Goal: Task Accomplishment & Management: Manage account settings

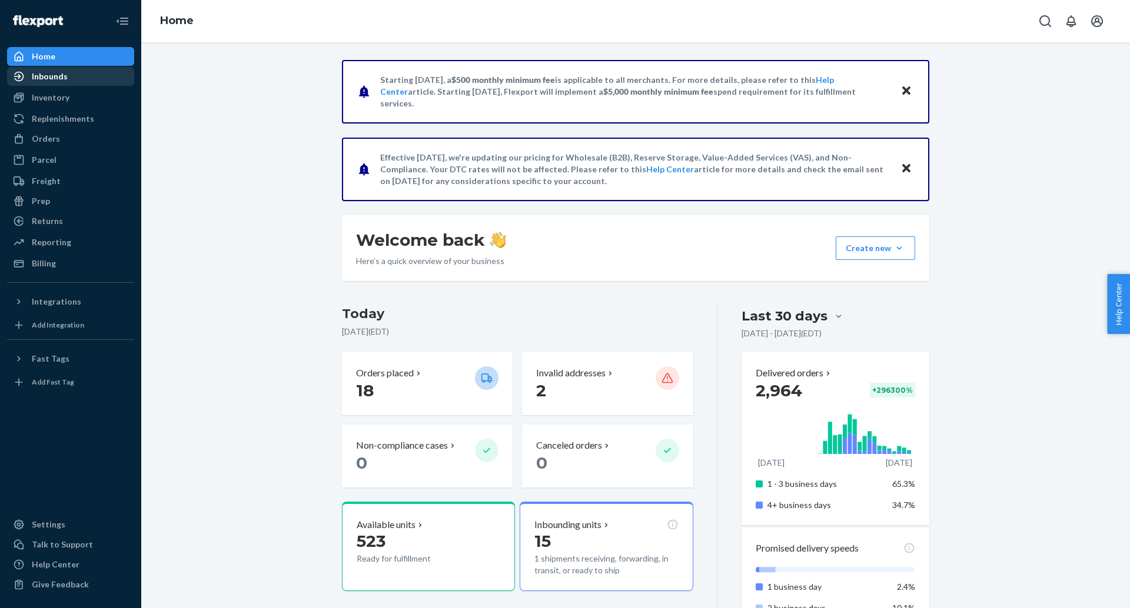
click at [65, 77] on div "Inbounds" at bounding box center [50, 77] width 36 height 12
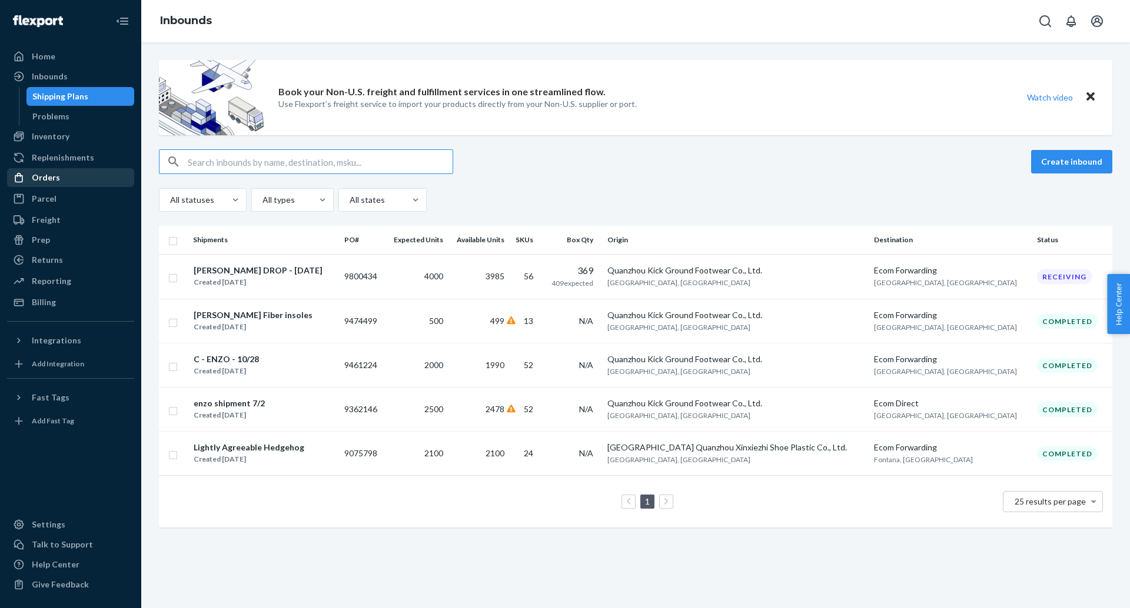
click at [89, 177] on div "Orders" at bounding box center [70, 177] width 125 height 16
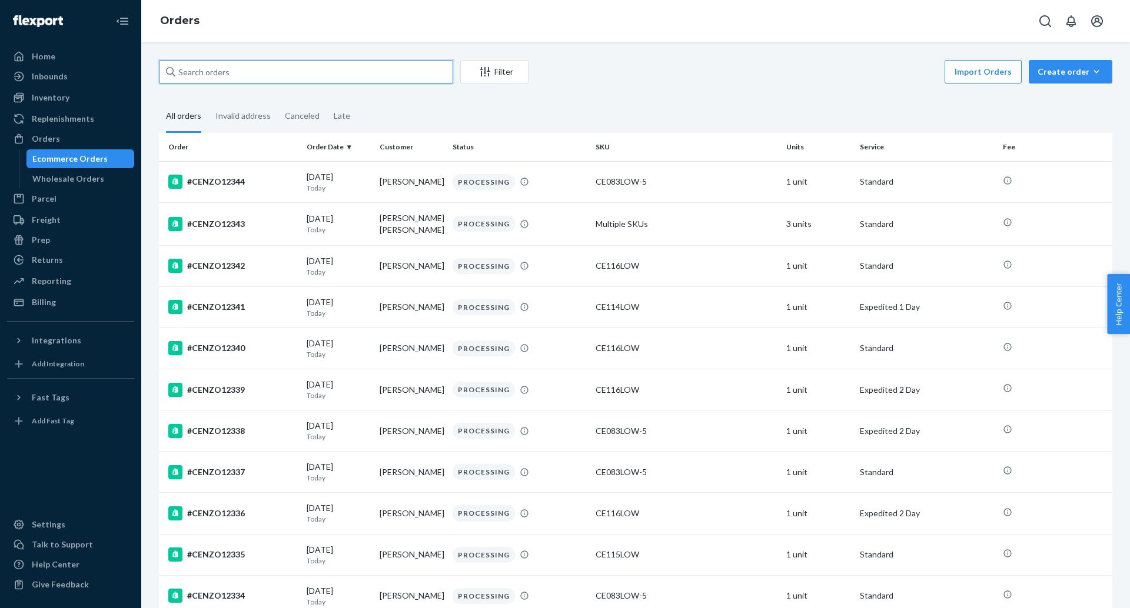
click at [281, 75] on input "text" at bounding box center [306, 72] width 294 height 24
paste input "CENZO11038"
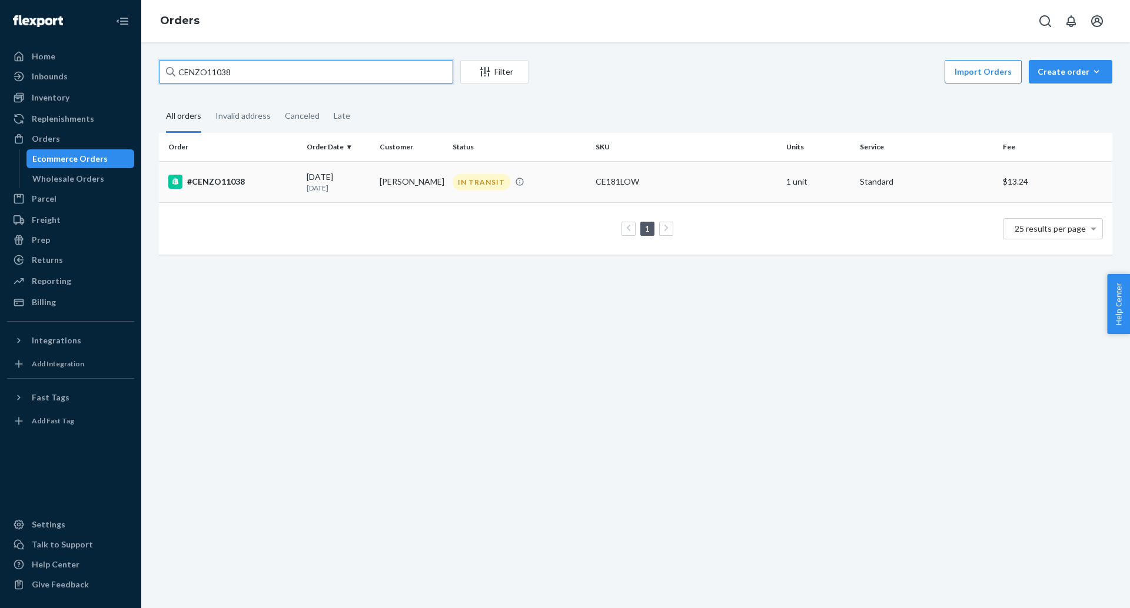
type input "CENZO11038"
click at [209, 182] on div "#CENZO11038" at bounding box center [232, 182] width 129 height 14
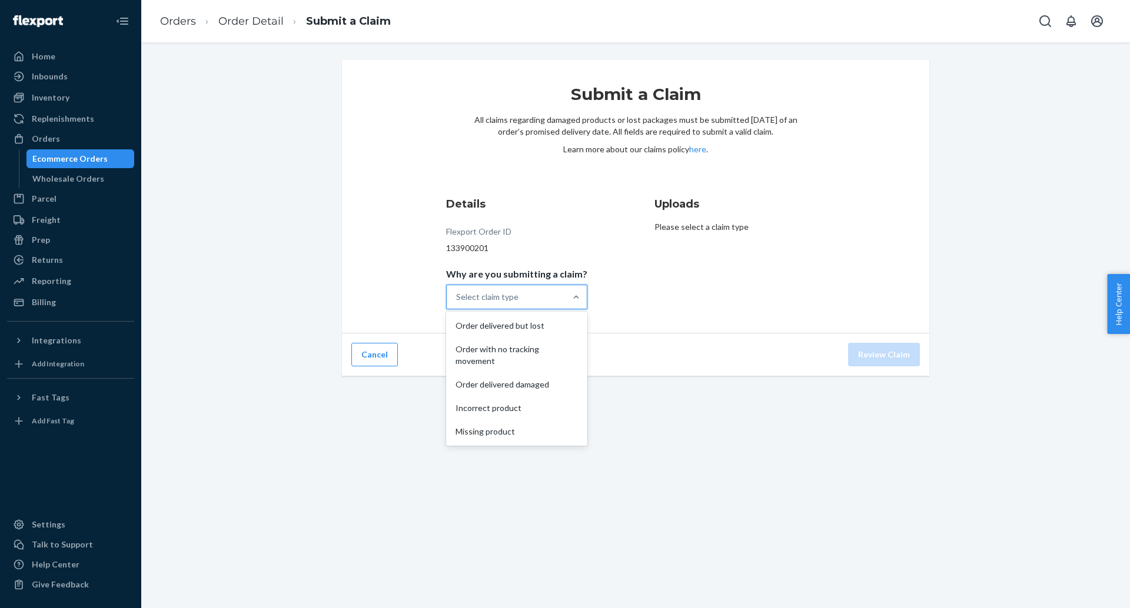
click at [527, 304] on div "Select claim type" at bounding box center [506, 297] width 119 height 24
click at [457, 303] on input "Why are you submitting a claim? option Order delivered but lost focused, 1 of 5…" at bounding box center [456, 297] width 1 height 12
click at [557, 300] on div "Select claim type" at bounding box center [506, 297] width 119 height 24
click at [457, 300] on input "Why are you submitting a claim? option Order delivered but lost focused, 1 of 5…" at bounding box center [456, 297] width 1 height 12
click at [557, 352] on div "Order with no tracking movement" at bounding box center [516, 355] width 137 height 35
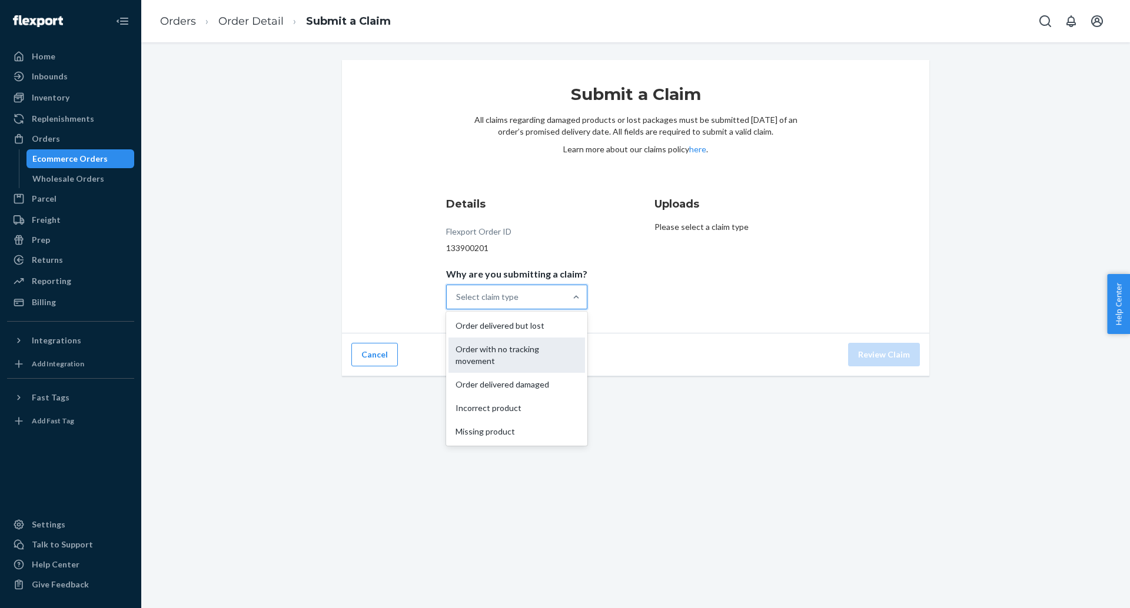
click at [457, 303] on input "Why are you submitting a claim? option Order with no tracking movement focused,…" at bounding box center [456, 297] width 1 height 12
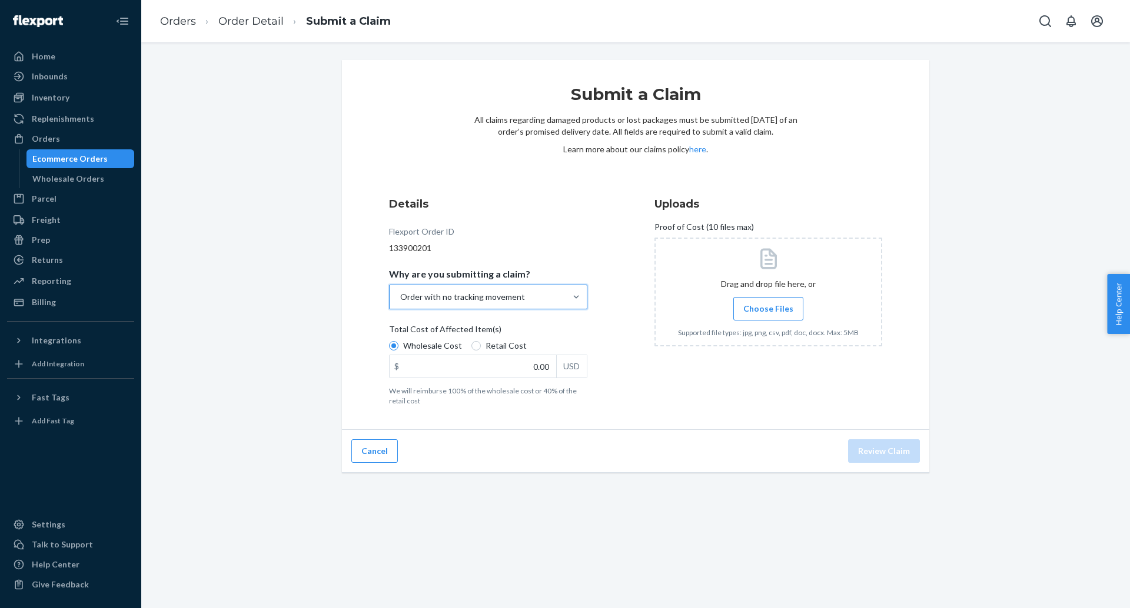
click at [761, 295] on div at bounding box center [768, 292] width 228 height 109
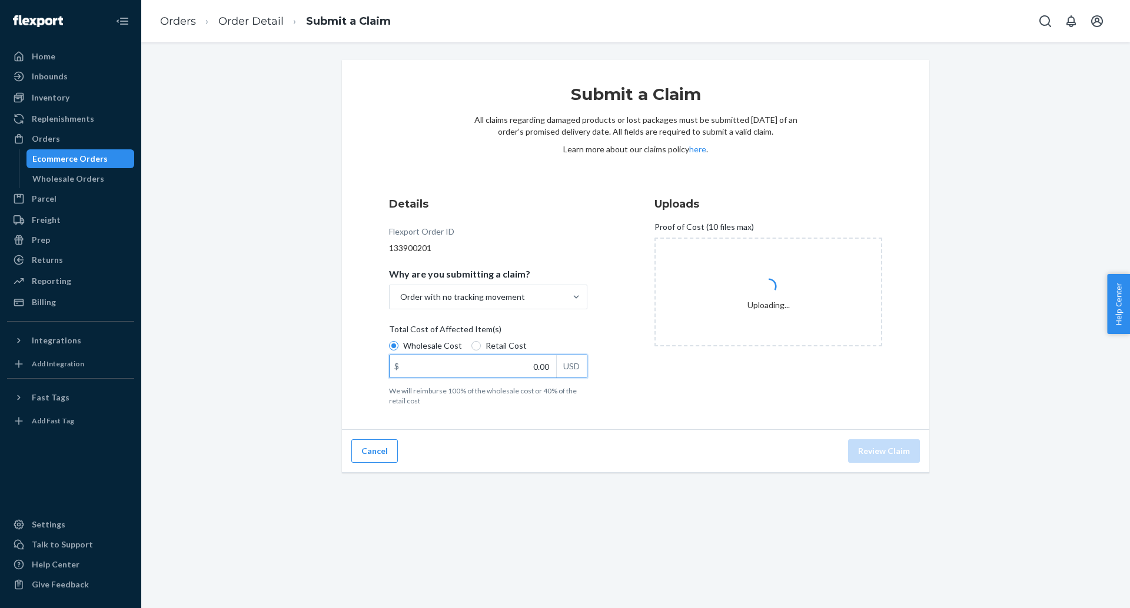
click at [523, 376] on input "0.00" at bounding box center [473, 366] width 167 height 22
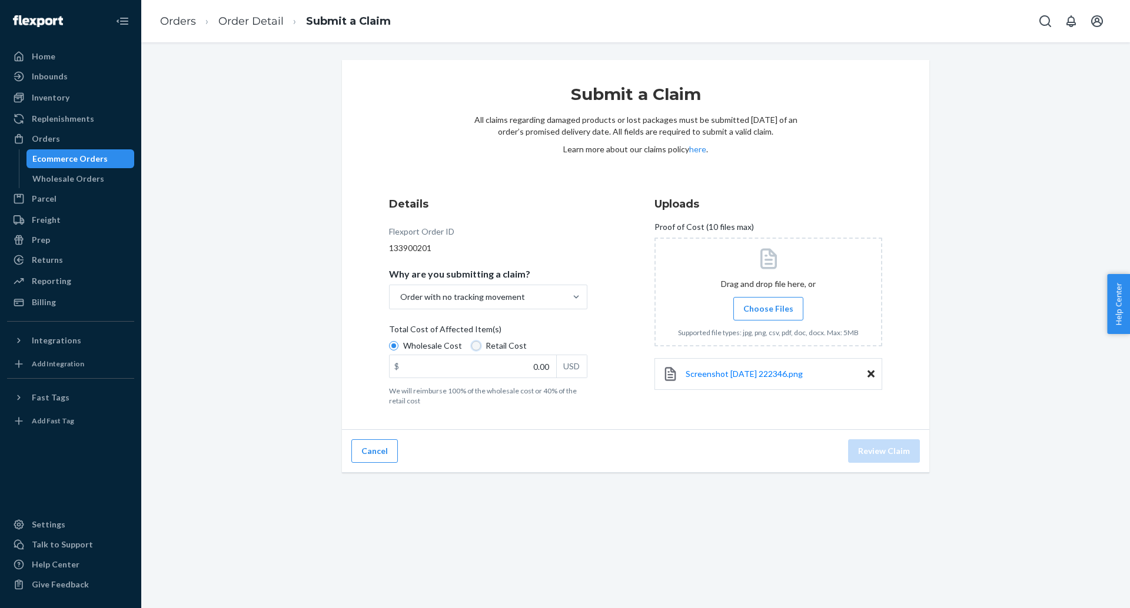
click at [474, 345] on input "Retail Cost" at bounding box center [475, 345] width 9 height 9
radio input "true"
radio input "false"
click at [528, 361] on input "0.00" at bounding box center [473, 366] width 167 height 22
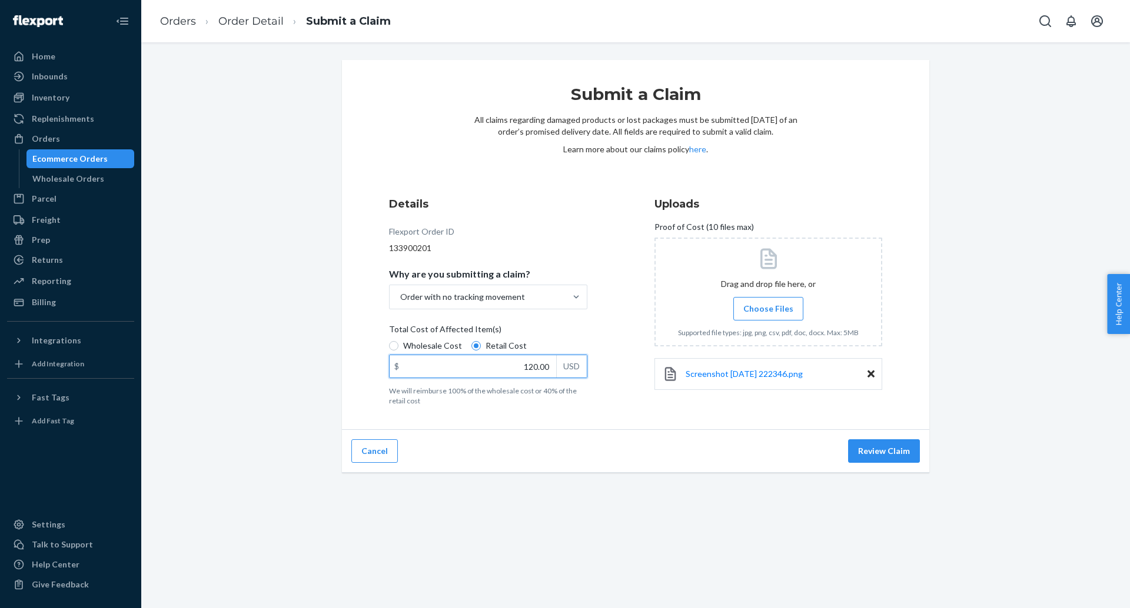
type input "120.00"
click at [655, 426] on div "Submit a Claim All claims regarding damaged products or lost packages must be s…" at bounding box center [635, 245] width 587 height 370
click at [870, 452] on button "Review Claim" at bounding box center [884, 452] width 72 height 24
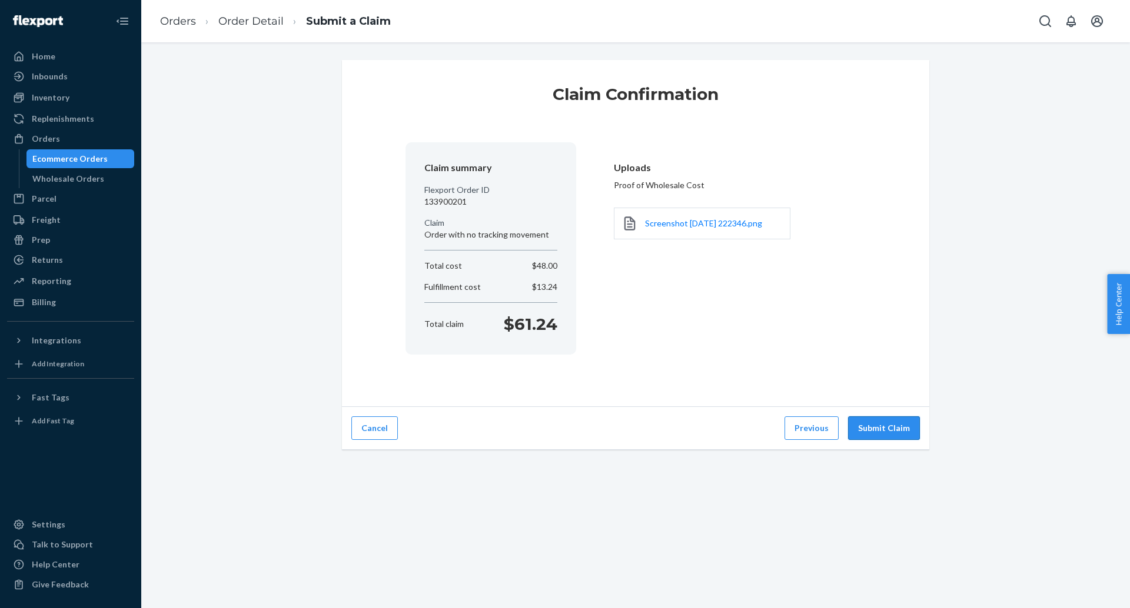
click at [903, 437] on button "Submit Claim" at bounding box center [884, 429] width 72 height 24
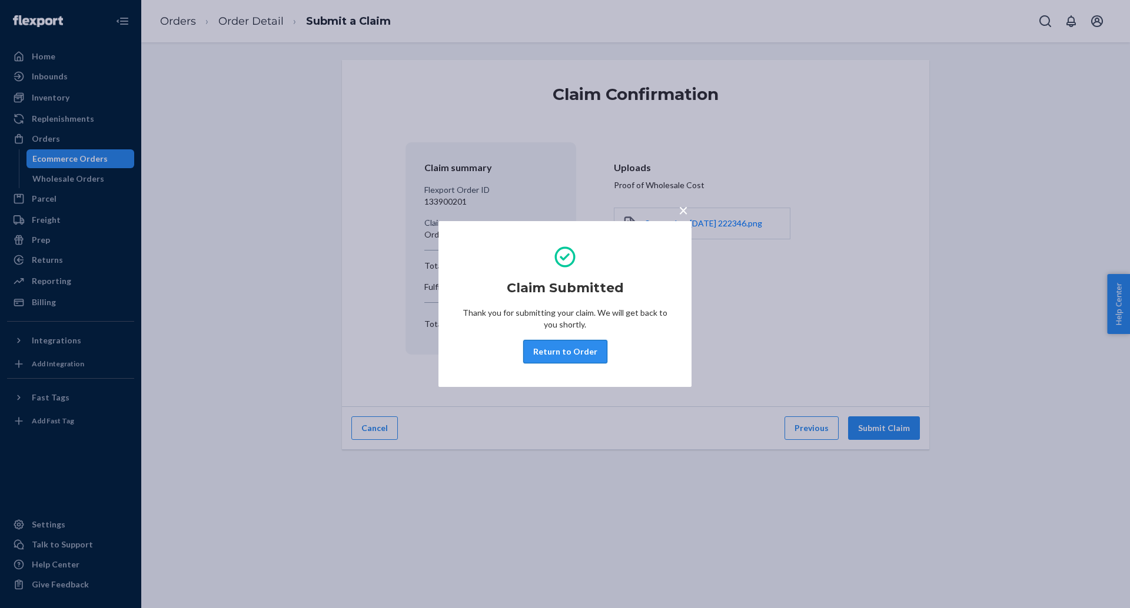
click at [577, 350] on button "Return to Order" at bounding box center [565, 352] width 84 height 24
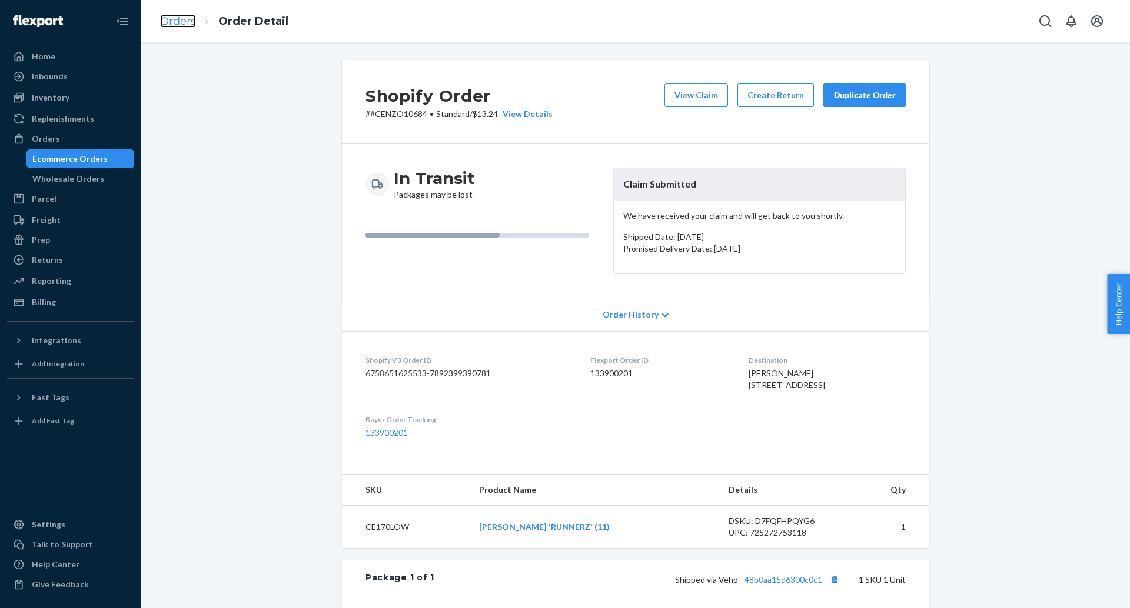
click at [183, 21] on link "Orders" at bounding box center [178, 21] width 36 height 13
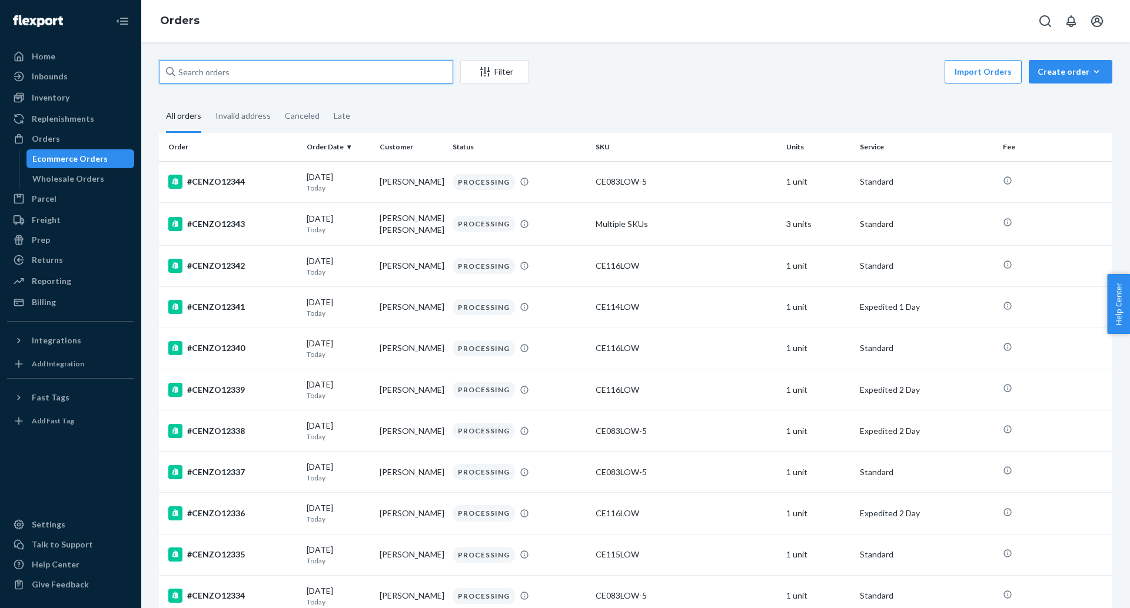
click at [327, 75] on input "text" at bounding box center [306, 72] width 294 height 24
paste input "CENZO11140"
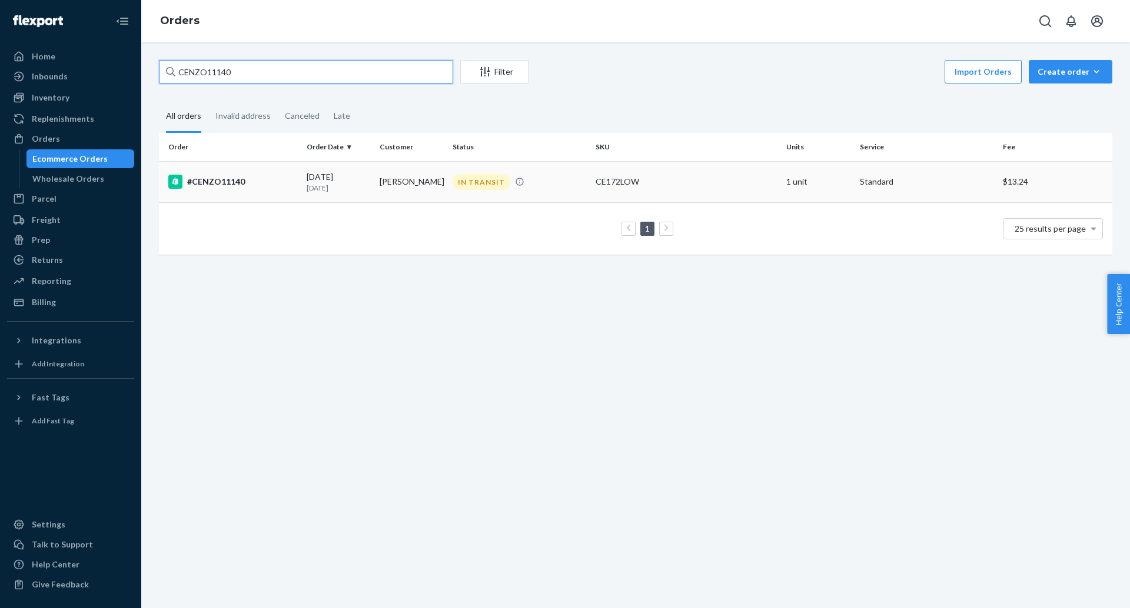
type input "CENZO11140"
click at [204, 181] on div "#CENZO11140" at bounding box center [232, 182] width 129 height 14
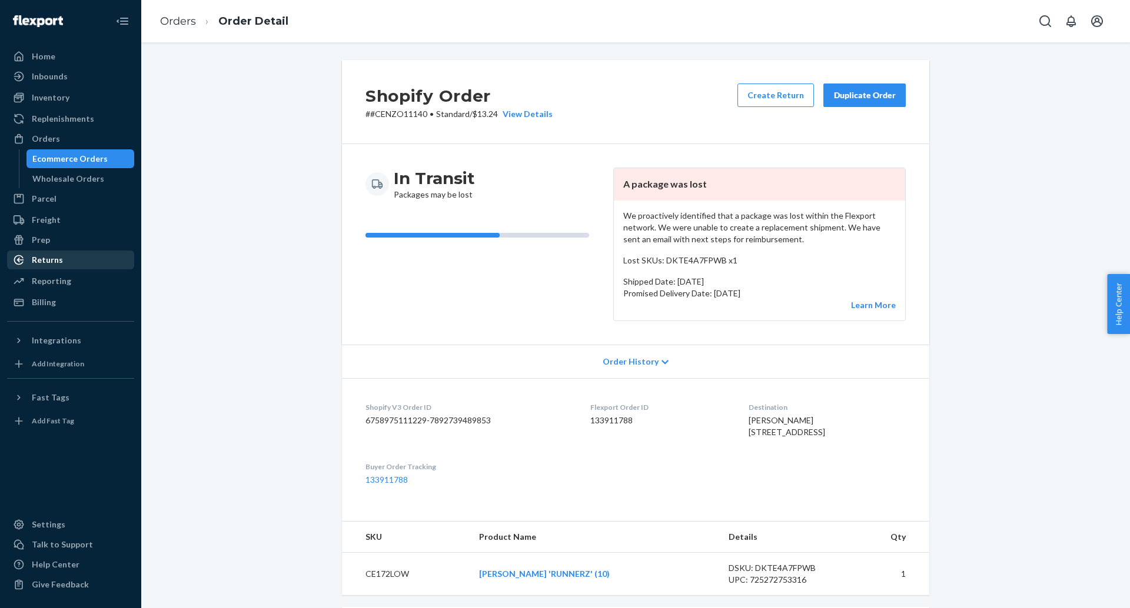
click at [76, 253] on div "Returns" at bounding box center [70, 260] width 125 height 16
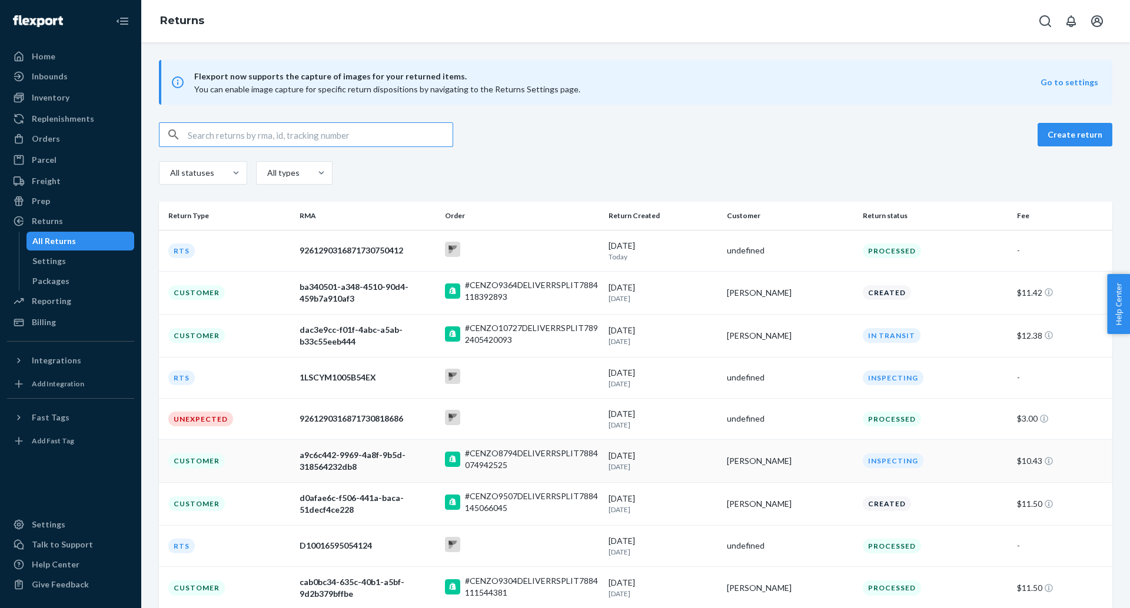
click at [281, 457] on td "Customer" at bounding box center [227, 461] width 136 height 43
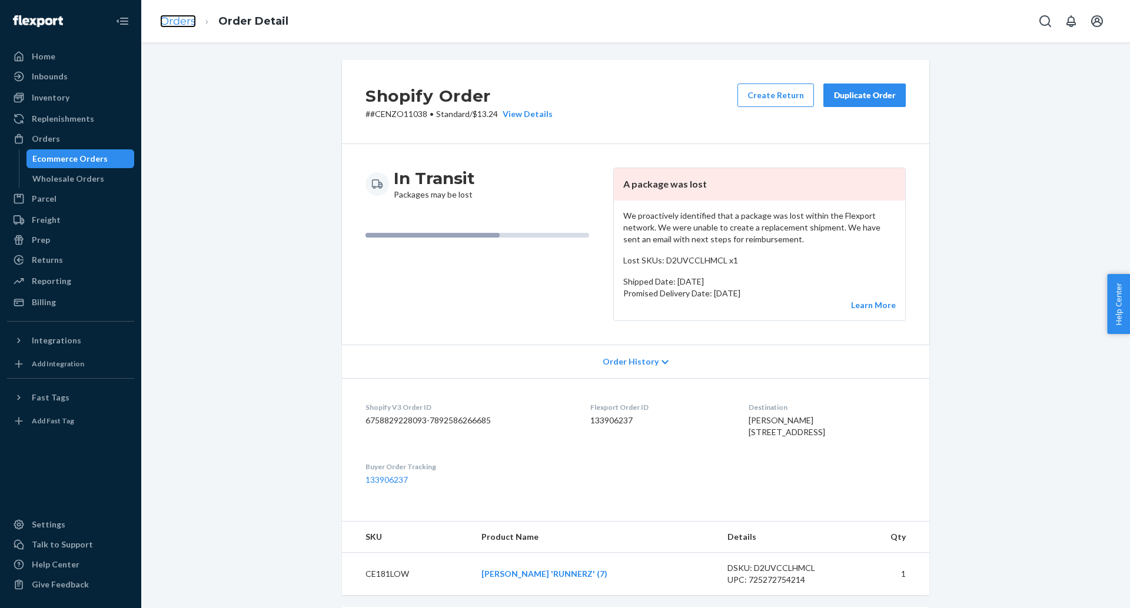
click at [162, 21] on link "Orders" at bounding box center [178, 21] width 36 height 13
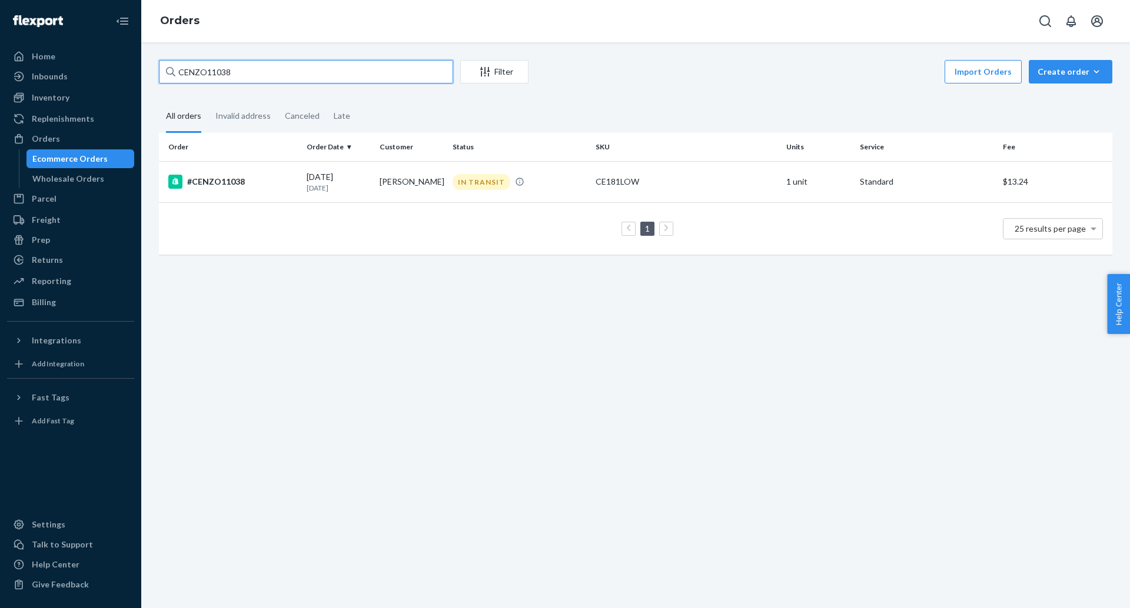
click at [237, 75] on input "CENZO11038" at bounding box center [306, 72] width 294 height 24
paste input "0124"
type input "CENZO10124"
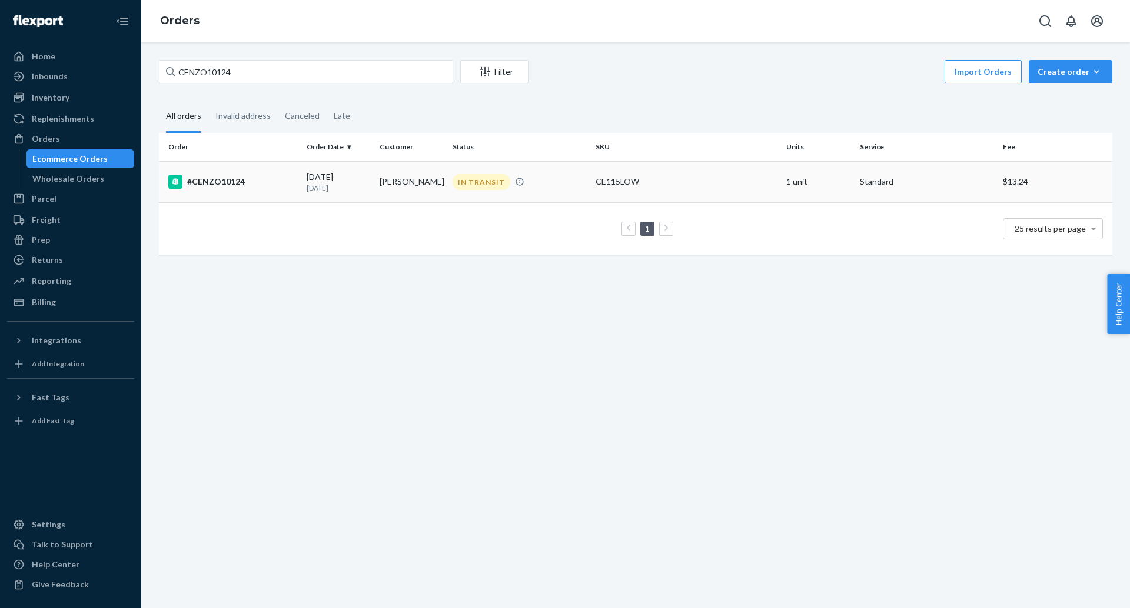
click at [205, 178] on div "#CENZO10124" at bounding box center [232, 182] width 129 height 14
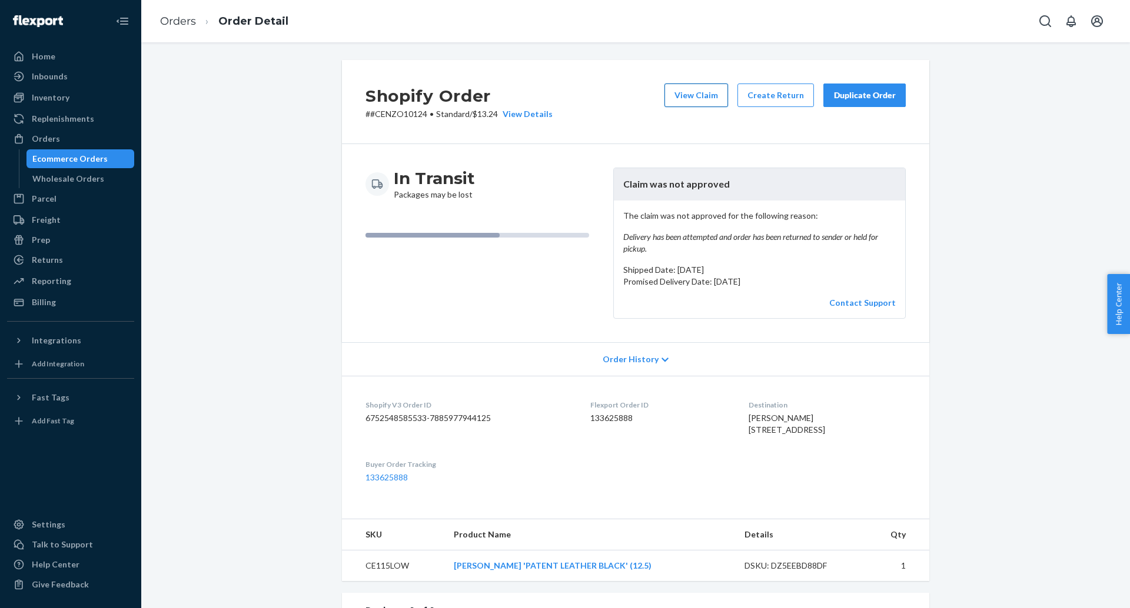
click at [700, 98] on button "View Claim" at bounding box center [696, 96] width 64 height 24
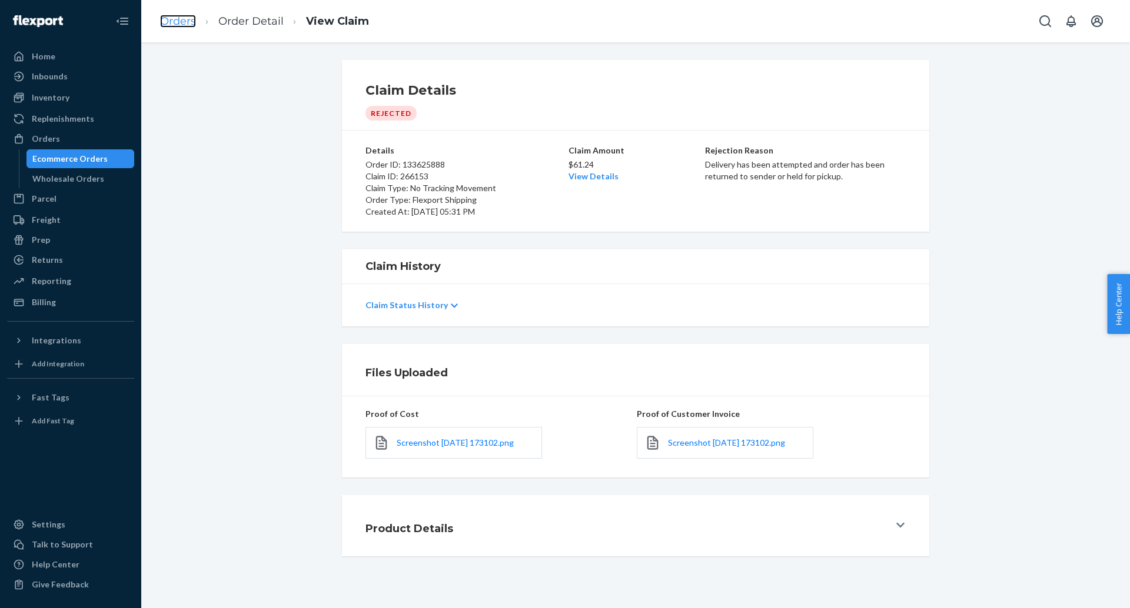
click at [184, 21] on link "Orders" at bounding box center [178, 21] width 36 height 13
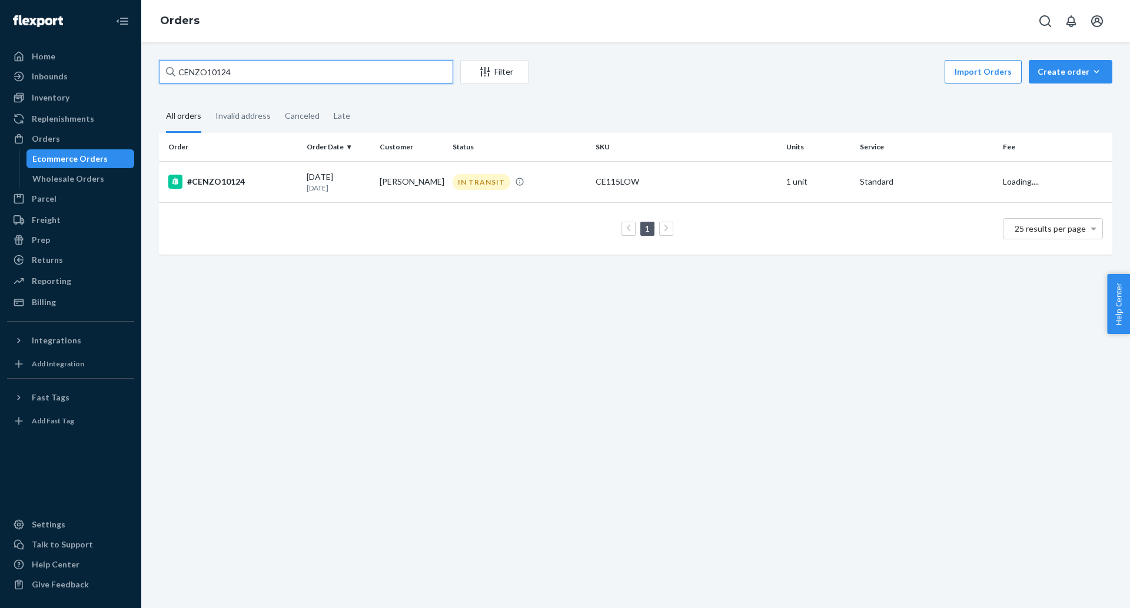
click at [272, 75] on input "CENZO10124" at bounding box center [306, 72] width 294 height 24
type input "CENZO9300"
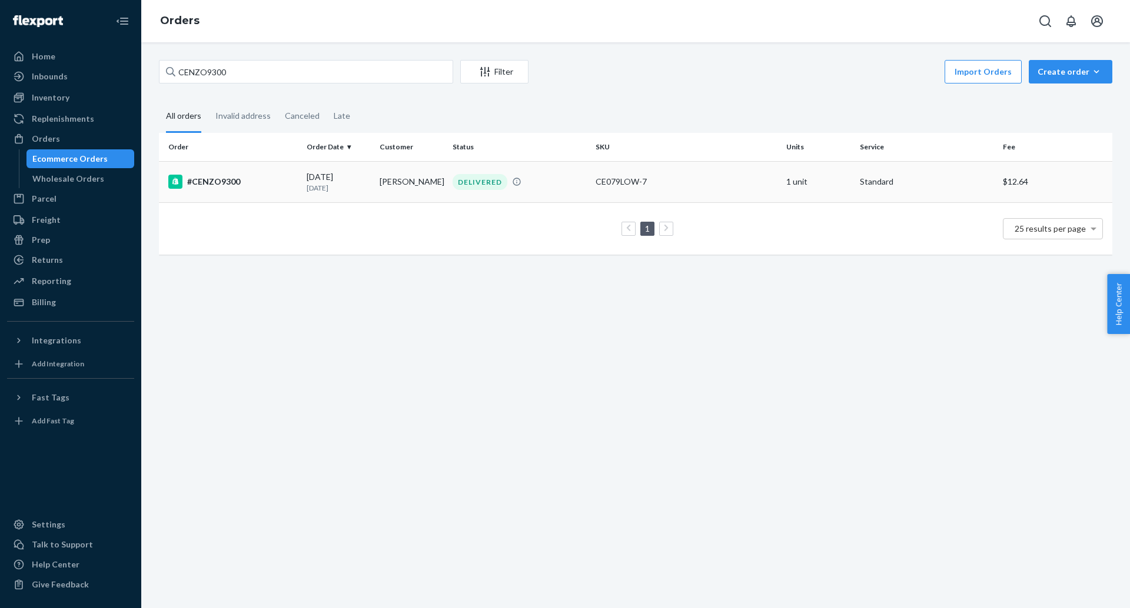
click at [192, 188] on div "#CENZO9300" at bounding box center [232, 182] width 129 height 14
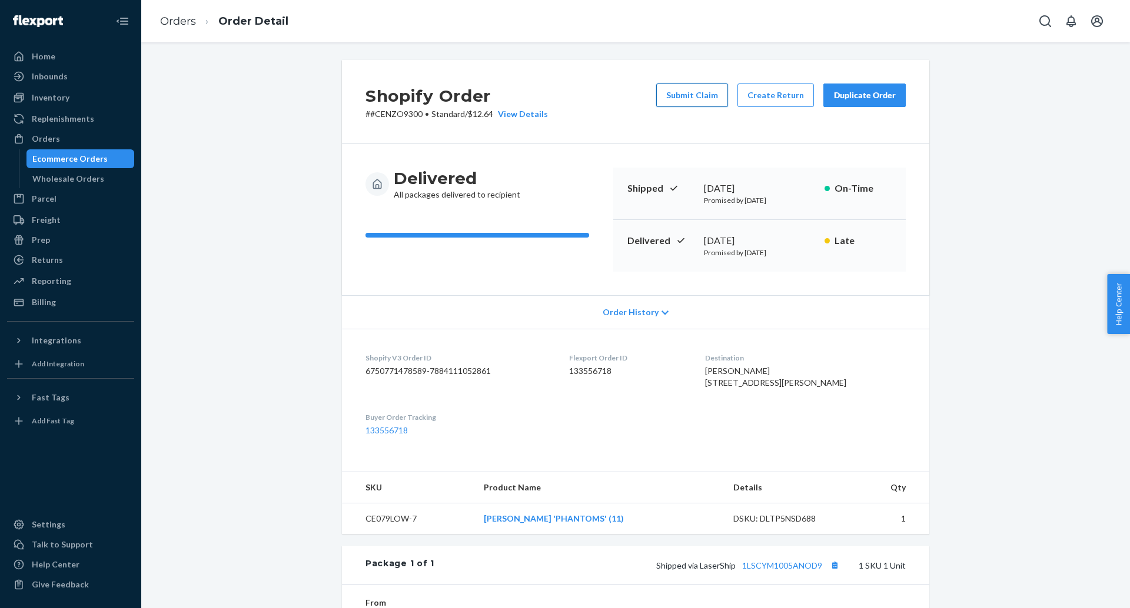
click at [691, 90] on button "Submit Claim" at bounding box center [692, 96] width 72 height 24
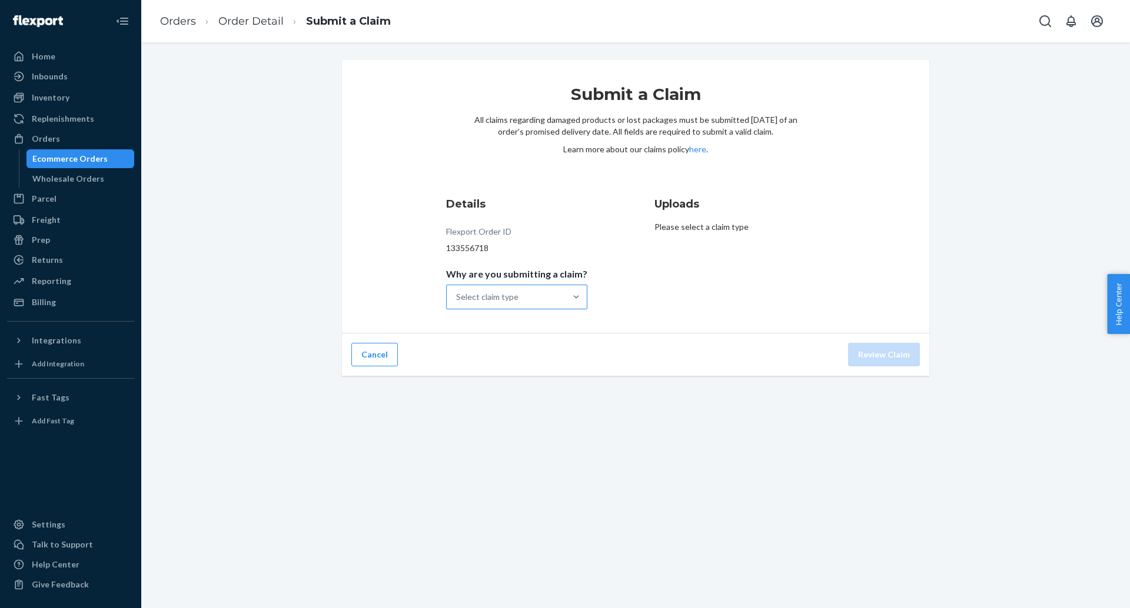
click at [526, 298] on div "Select claim type" at bounding box center [506, 297] width 119 height 24
click at [457, 298] on input "Why are you submitting a claim? Select claim type" at bounding box center [456, 297] width 1 height 12
click at [532, 331] on div "Order delivered but lost" at bounding box center [516, 326] width 137 height 24
click at [457, 303] on input "Why are you submitting a claim? option Order delivered but lost focused, 1 of 4…" at bounding box center [456, 297] width 1 height 12
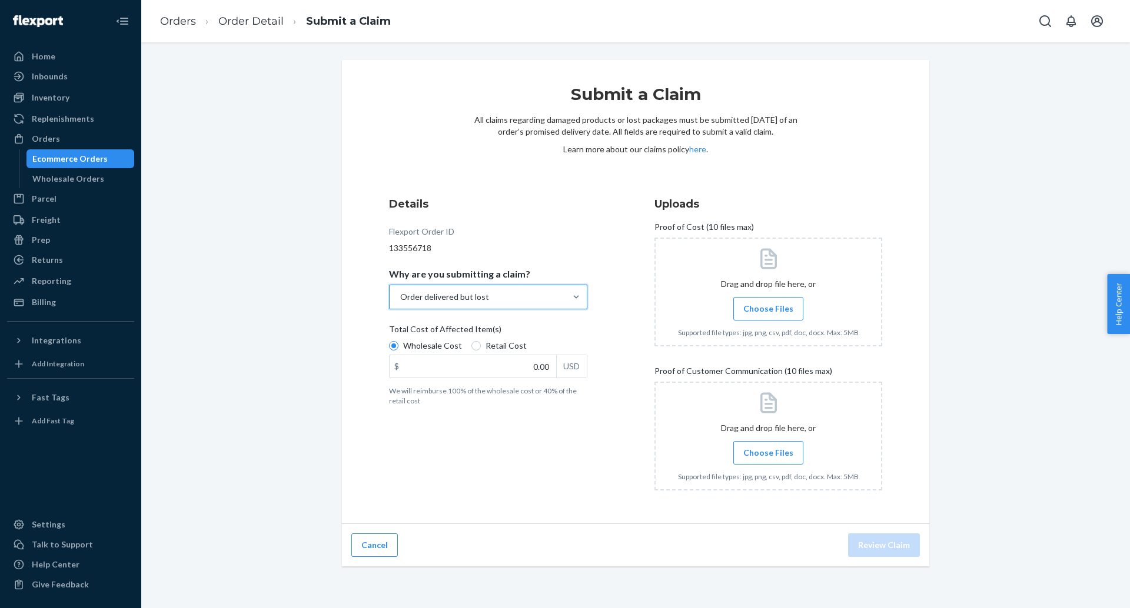
click at [481, 342] on label "Retail Cost" at bounding box center [498, 346] width 55 height 12
click at [481, 342] on input "Retail Cost" at bounding box center [475, 345] width 9 height 9
radio input "true"
radio input "false"
click at [533, 361] on input "0.00" at bounding box center [473, 366] width 167 height 22
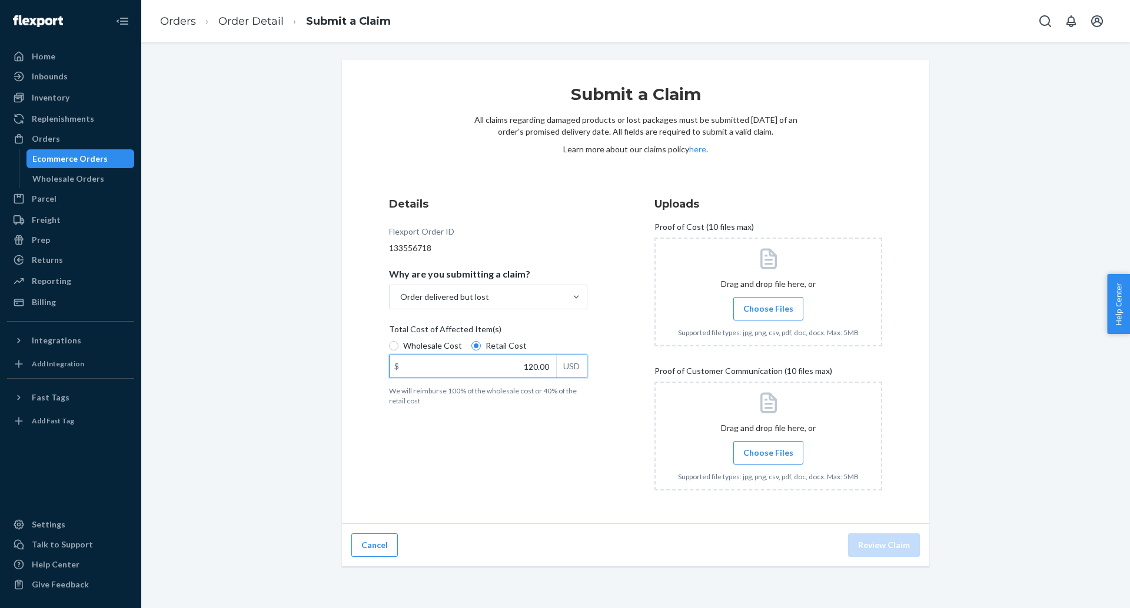
type input "120.00"
click at [774, 455] on span "Choose Files" at bounding box center [768, 453] width 50 height 12
click at [768, 455] on input "Choose Files" at bounding box center [768, 453] width 1 height 13
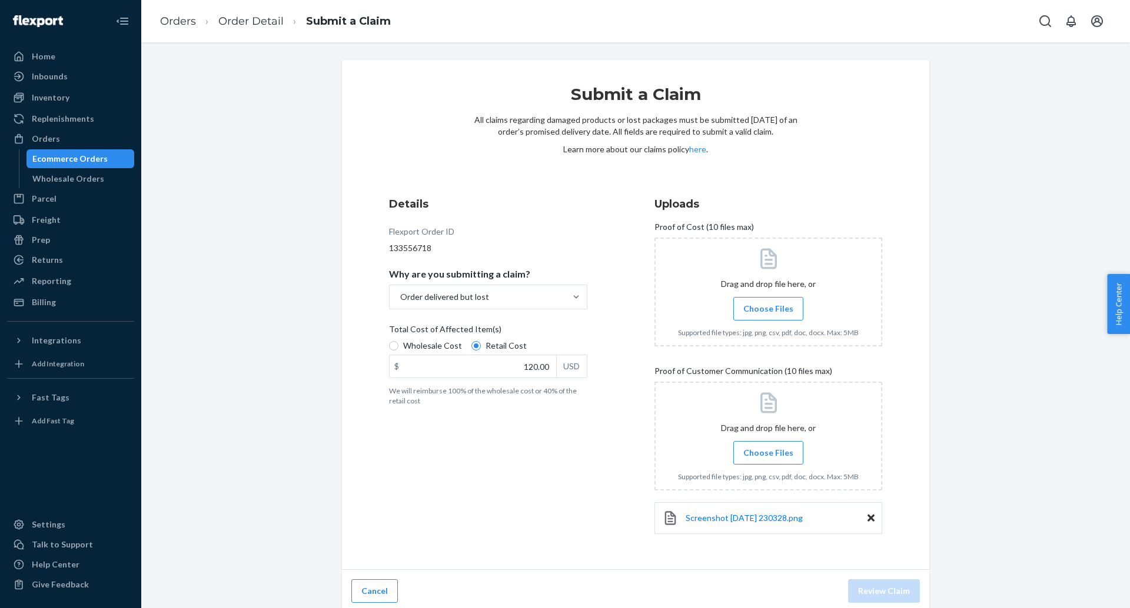
click at [762, 440] on div at bounding box center [768, 436] width 228 height 109
click at [758, 311] on span "Choose Files" at bounding box center [768, 309] width 50 height 12
click at [768, 311] on input "Choose Files" at bounding box center [768, 308] width 1 height 13
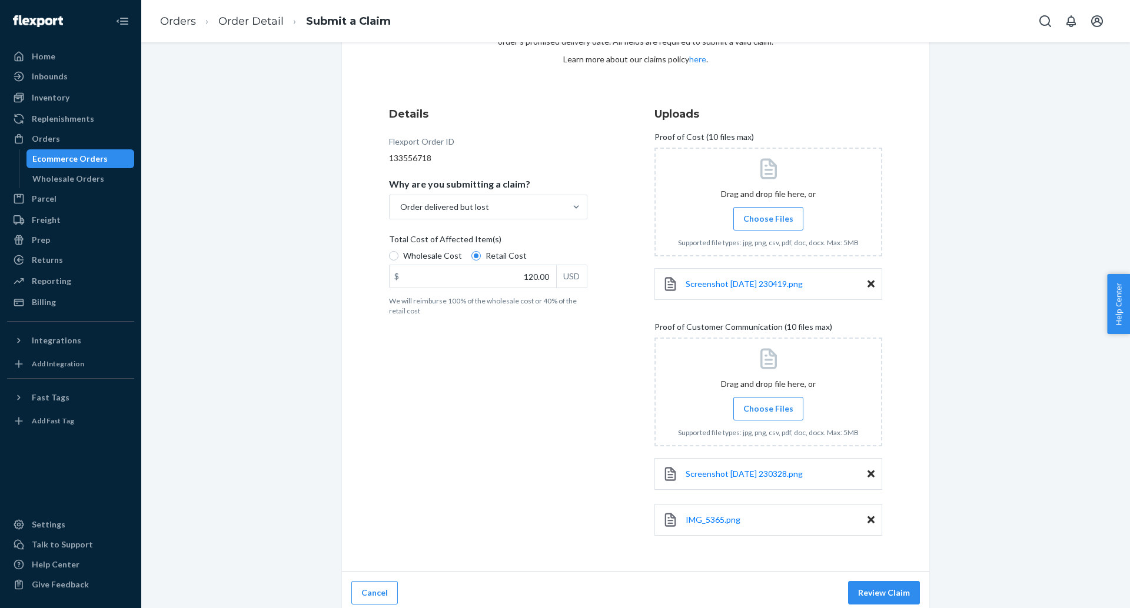
scroll to position [96, 0]
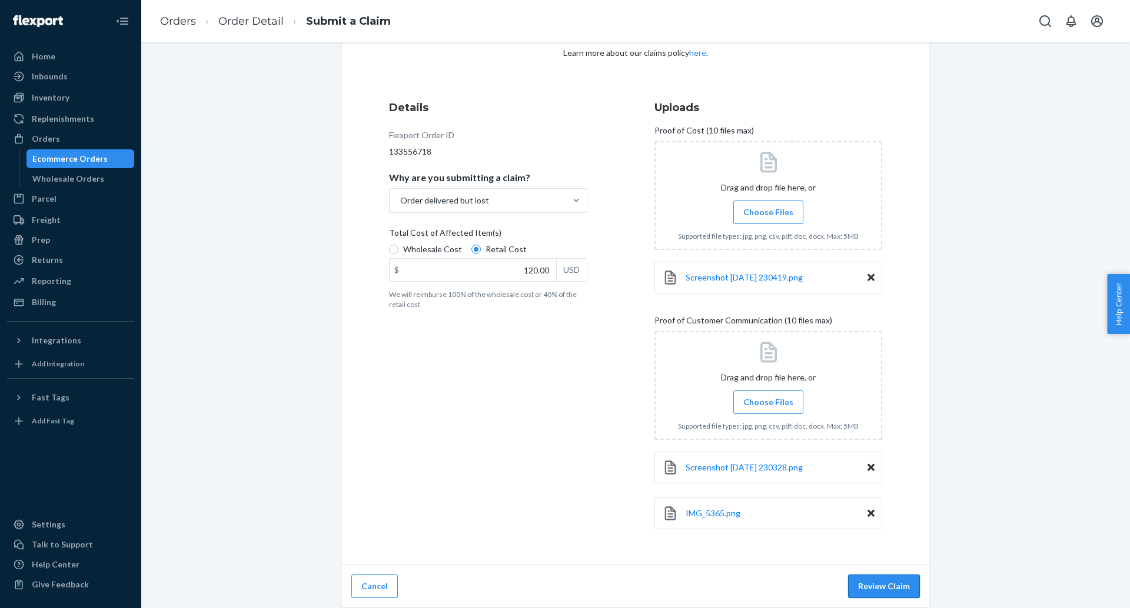
click at [887, 587] on button "Review Claim" at bounding box center [884, 587] width 72 height 24
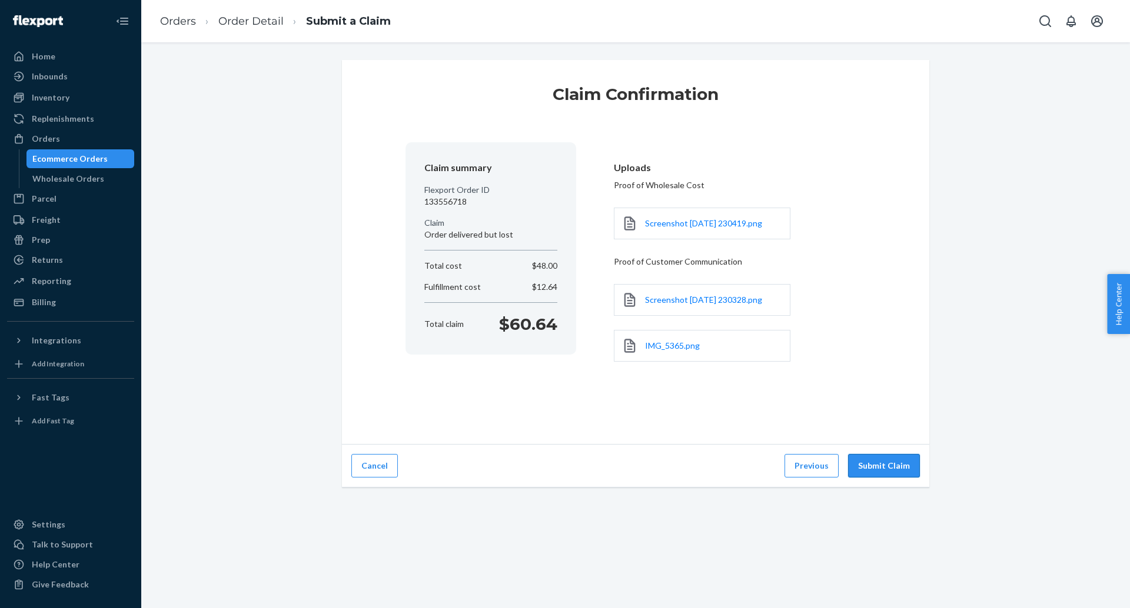
click at [882, 465] on button "Submit Claim" at bounding box center [884, 466] width 72 height 24
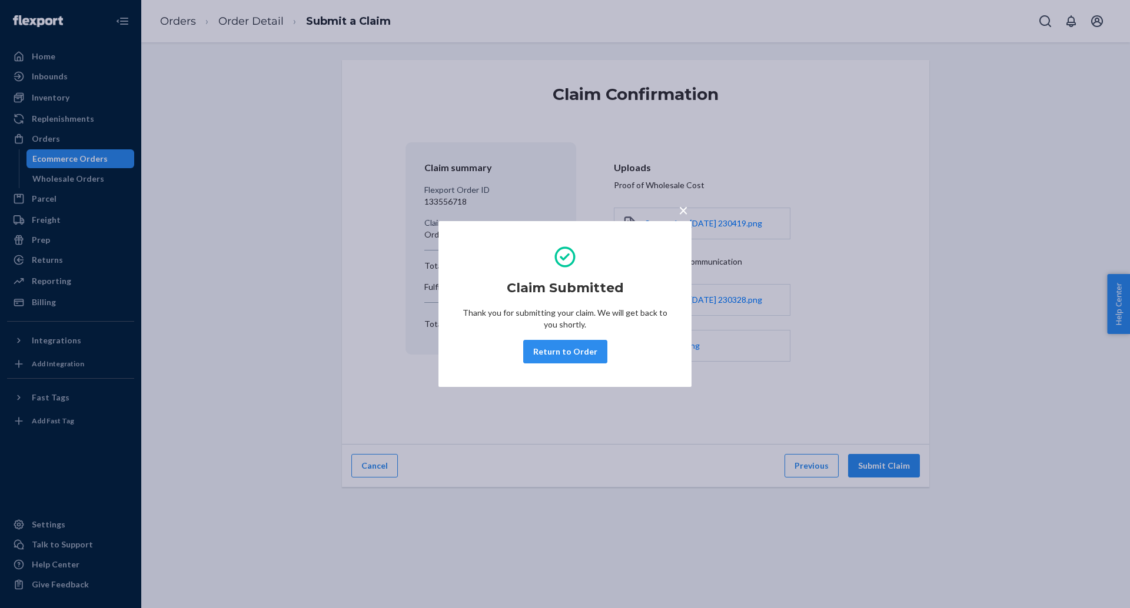
click at [113, 169] on div "× Claim Submitted Thank you for submitting your claim. We will get back to you …" at bounding box center [565, 304] width 1130 height 608
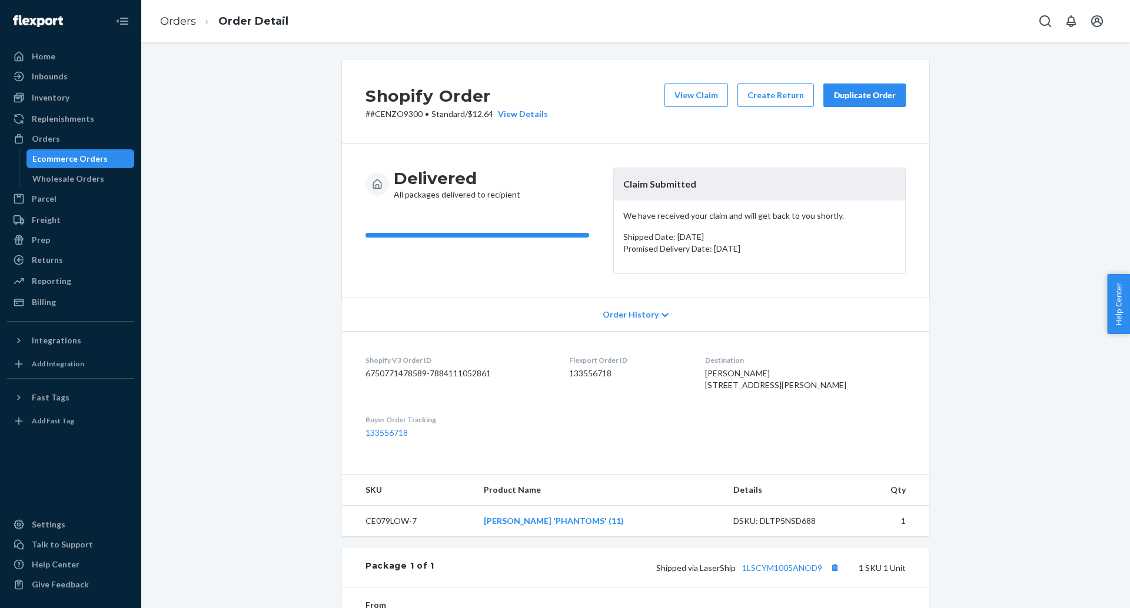
click at [61, 157] on div "Ecommerce Orders" at bounding box center [69, 159] width 75 height 12
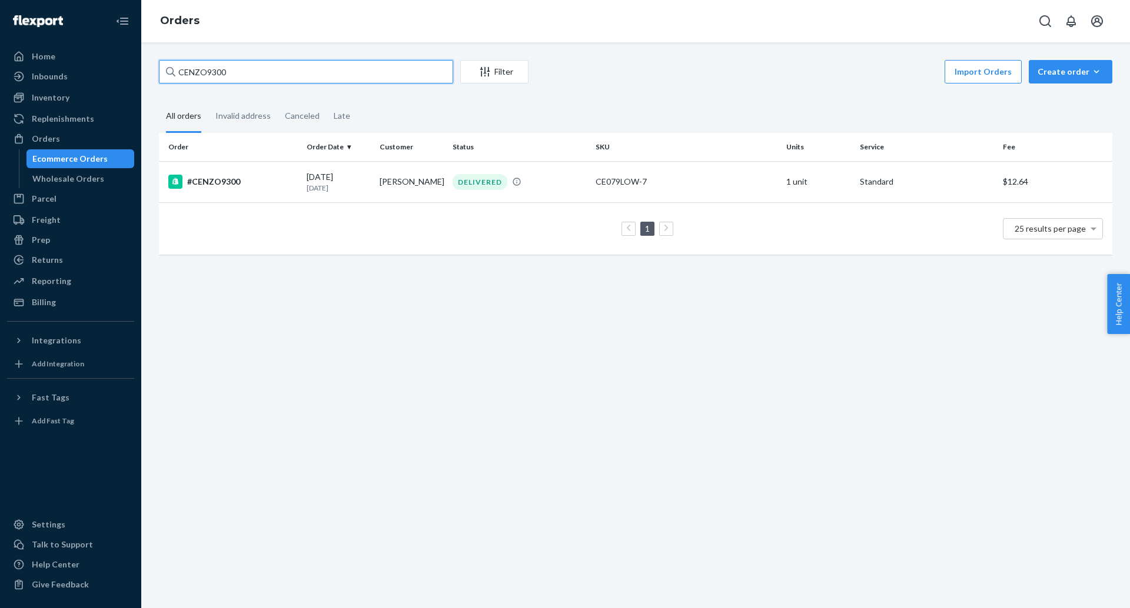
click at [238, 62] on input "CENZO9300" at bounding box center [306, 72] width 294 height 24
paste input "557"
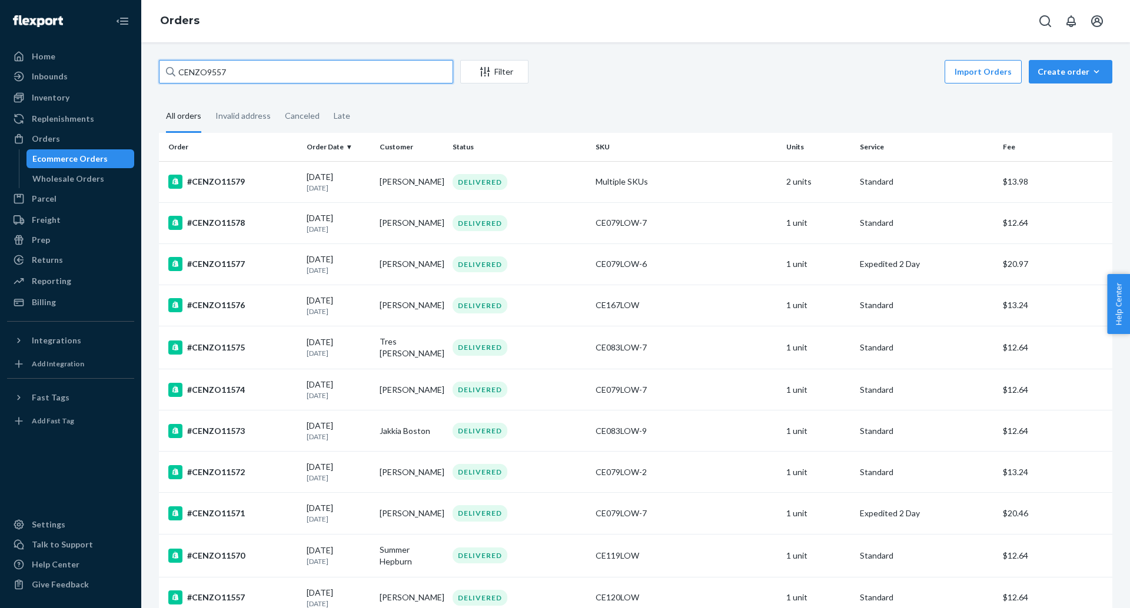
click at [232, 68] on input "CENZO9557" at bounding box center [306, 72] width 294 height 24
click at [315, 73] on input "CENZO9557" at bounding box center [306, 72] width 294 height 24
paste input "Logan Perez"
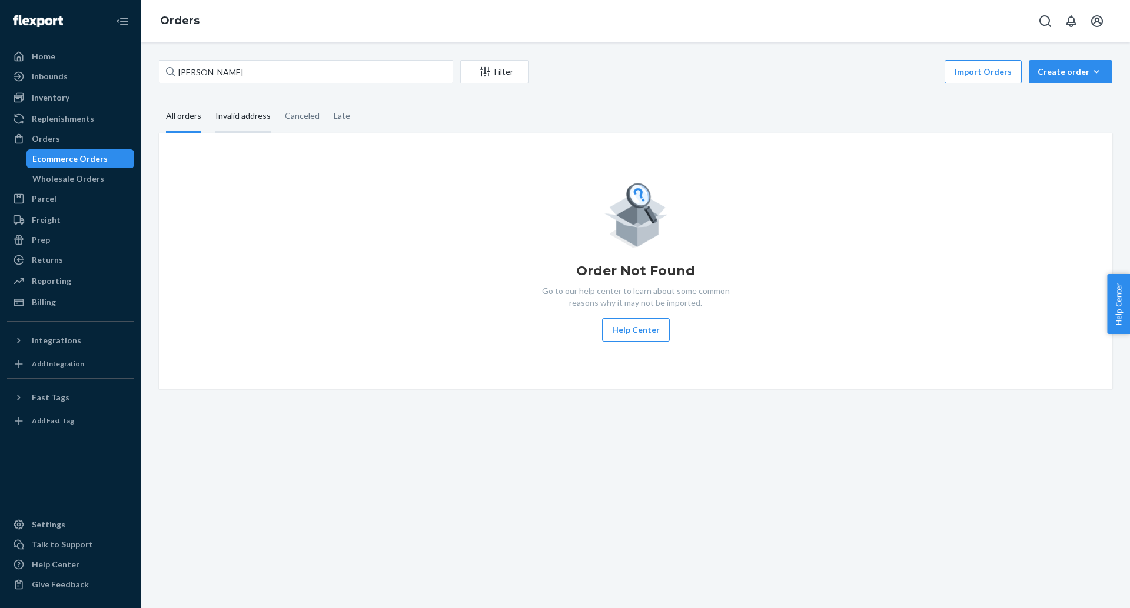
click at [251, 114] on div "Invalid address" at bounding box center [242, 117] width 55 height 32
click at [208, 101] on input "Invalid address" at bounding box center [208, 101] width 0 height 0
click at [185, 122] on div "All orders" at bounding box center [183, 117] width 35 height 32
click at [159, 101] on input "All orders" at bounding box center [159, 101] width 0 height 0
click at [269, 69] on input "Logan Perez" at bounding box center [306, 72] width 294 height 24
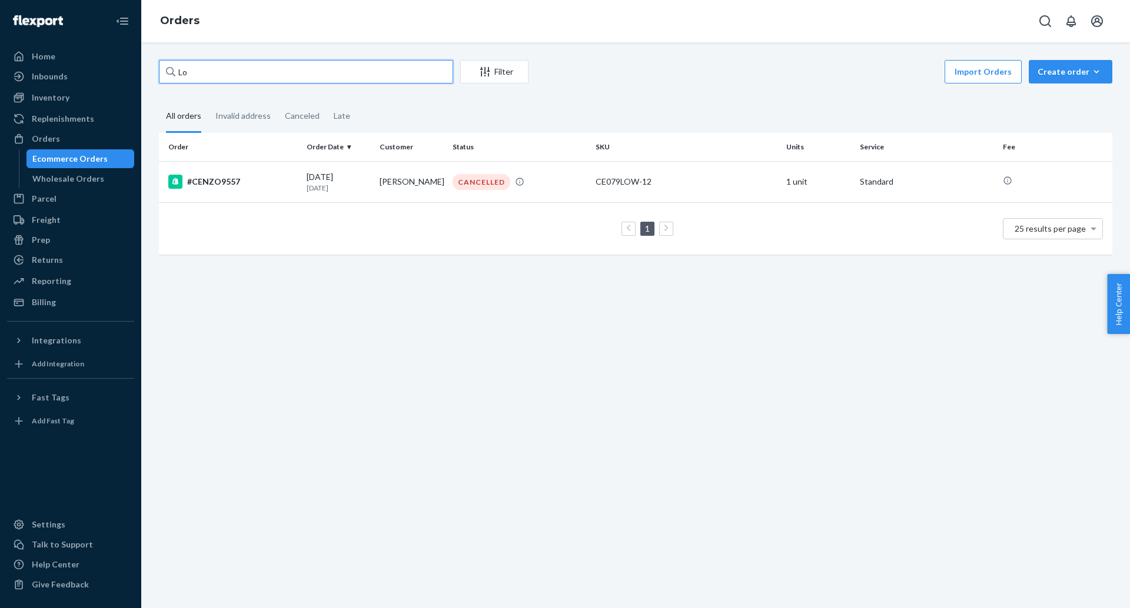
type input "L"
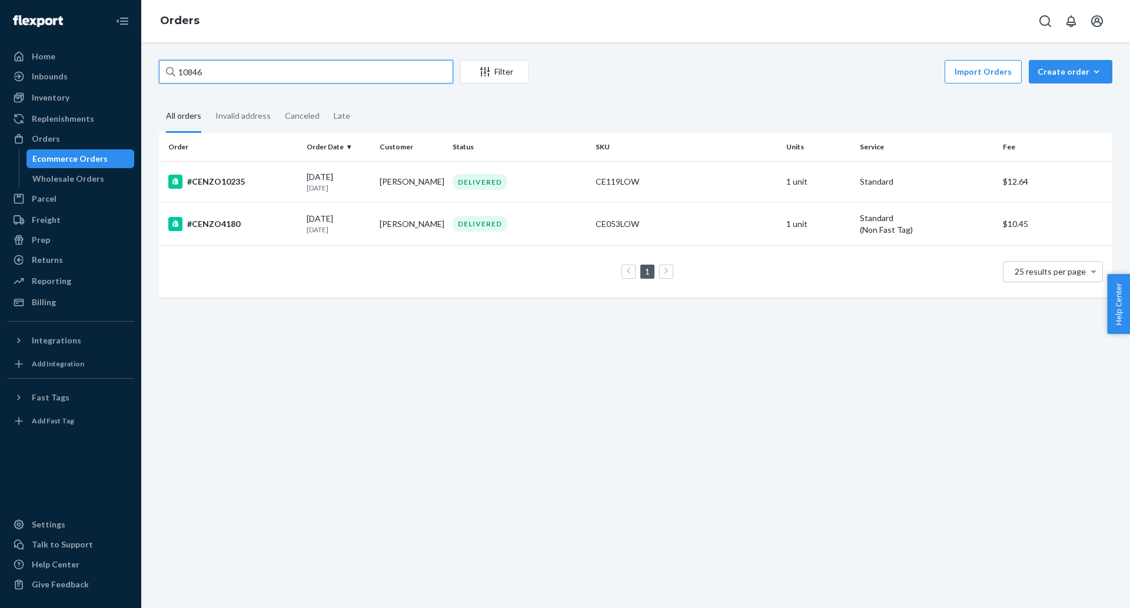
click at [262, 75] on input "10846" at bounding box center [306, 72] width 294 height 24
click at [178, 76] on input "10846" at bounding box center [306, 72] width 294 height 24
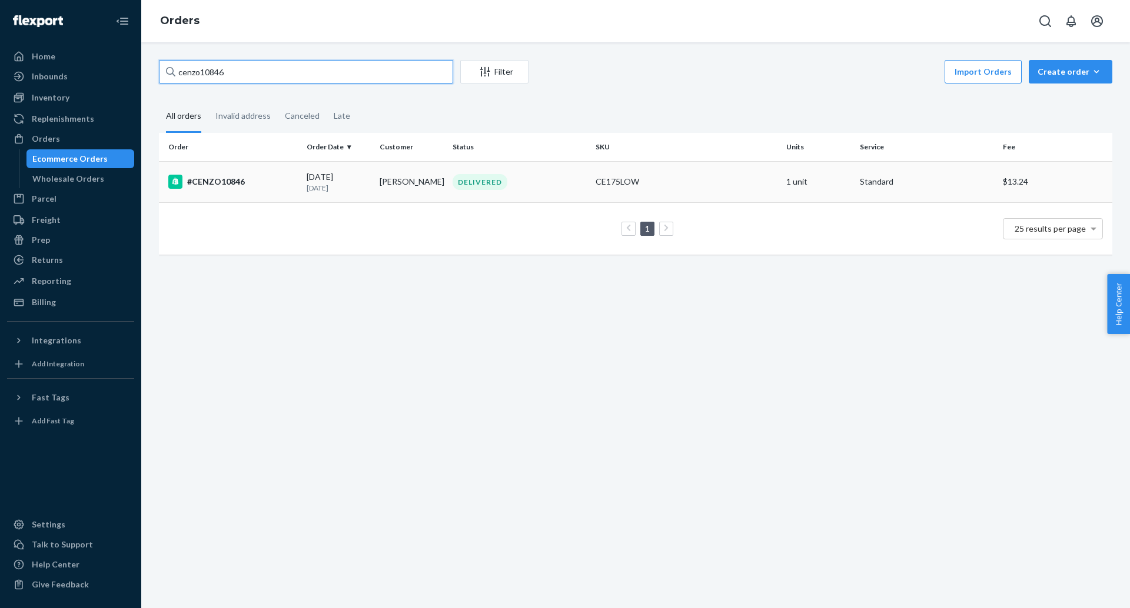
type input "cenzo10846"
click at [284, 199] on td "#CENZO10846" at bounding box center [230, 181] width 143 height 41
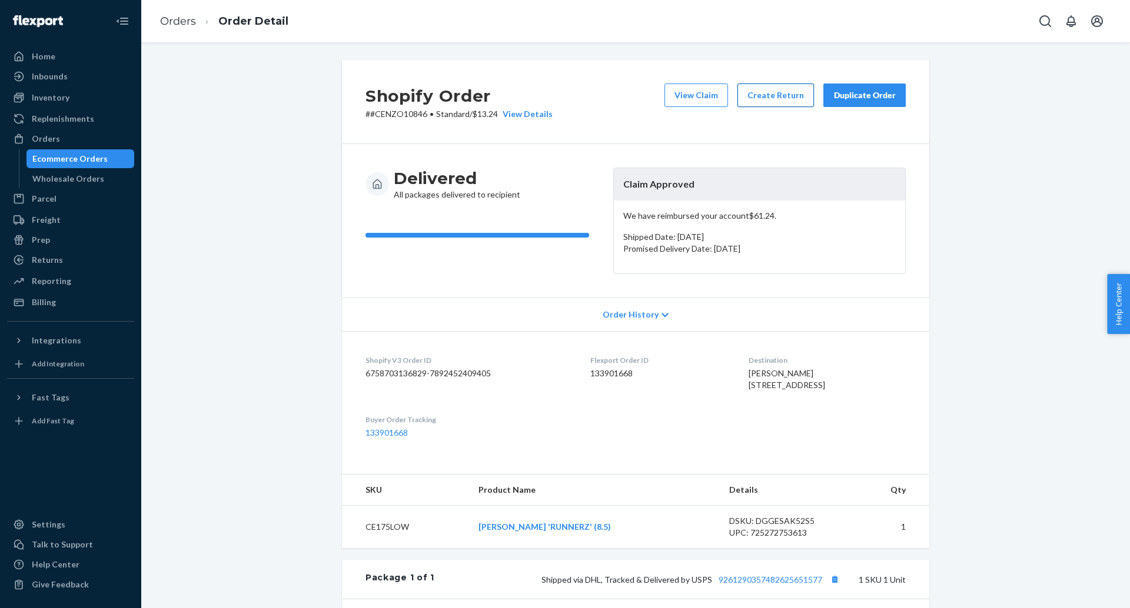
click at [794, 102] on button "Create Return" at bounding box center [775, 96] width 76 height 24
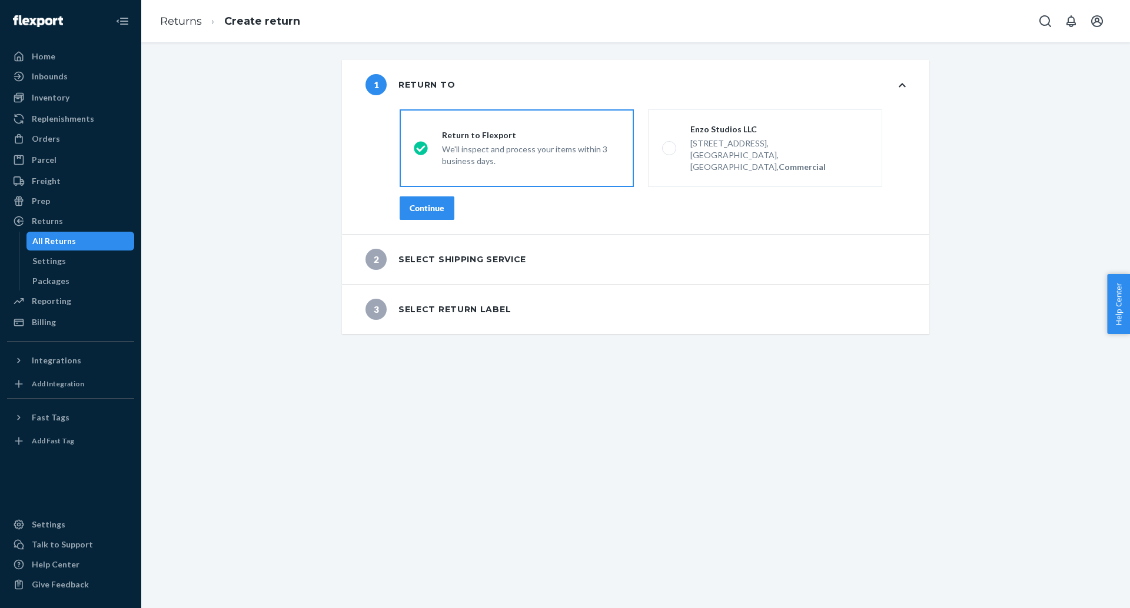
click at [435, 202] on div "Continue" at bounding box center [427, 208] width 35 height 12
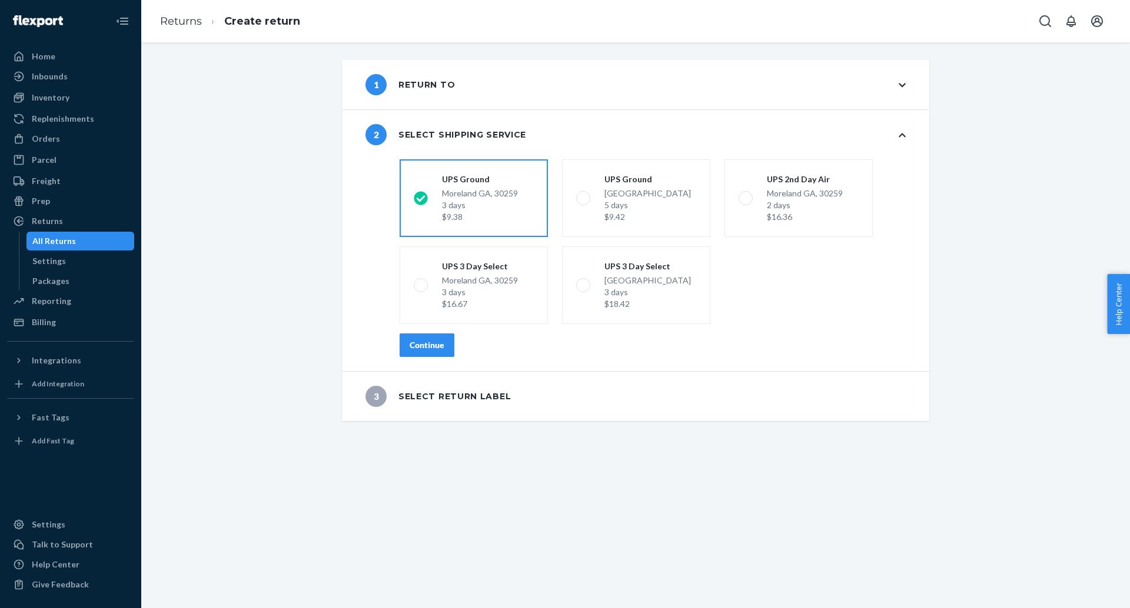
click at [442, 348] on div "Continue" at bounding box center [427, 346] width 35 height 12
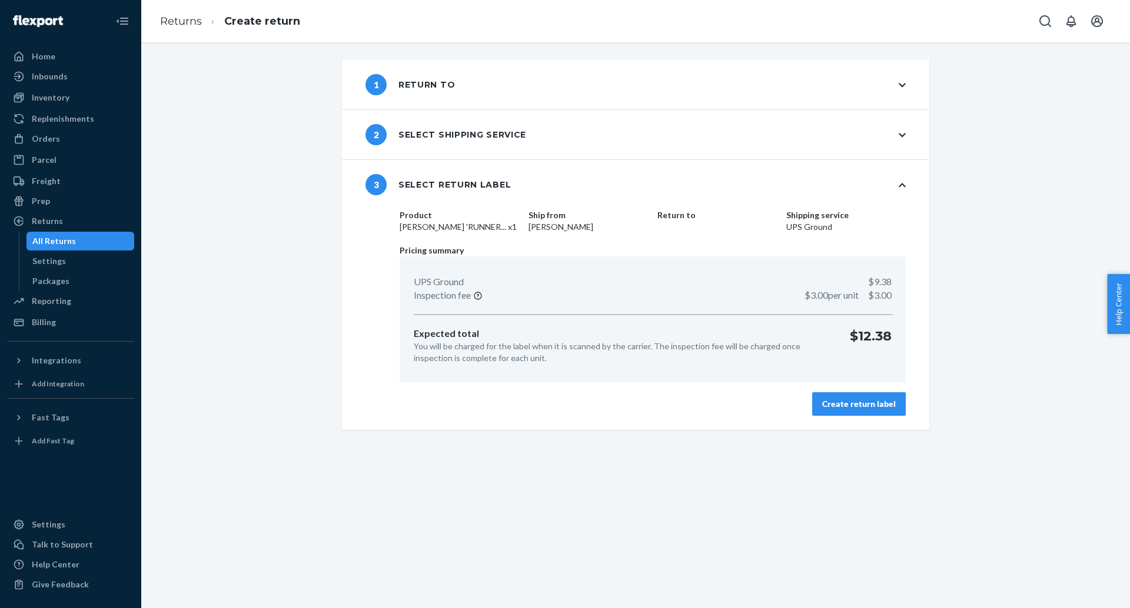
click at [842, 402] on div "Create return label" at bounding box center [859, 404] width 74 height 12
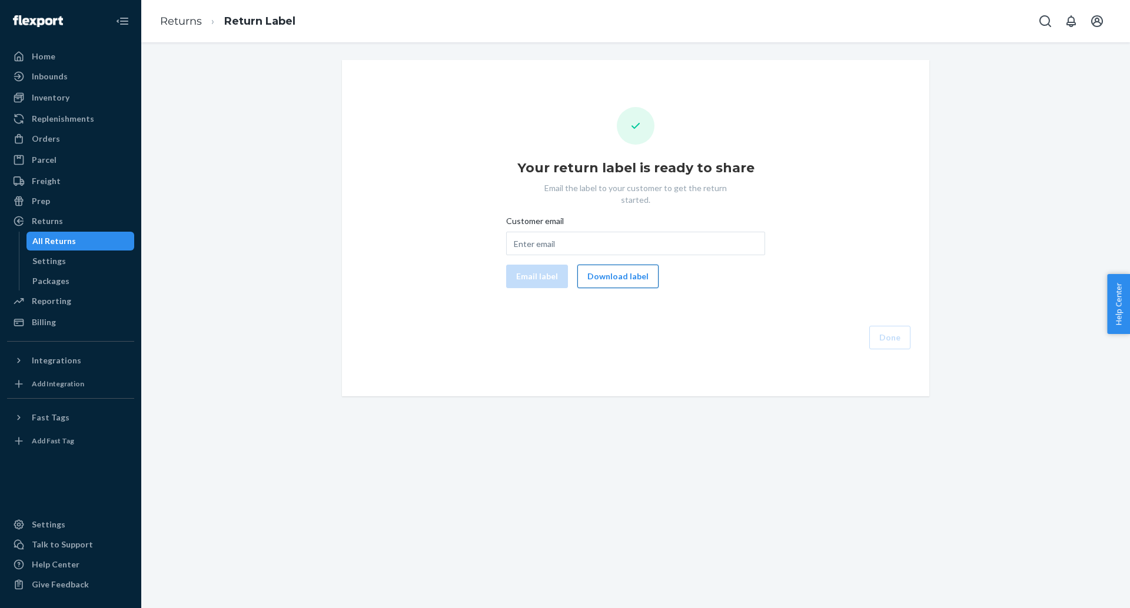
click at [614, 269] on button "Download label" at bounding box center [617, 277] width 81 height 24
click at [88, 63] on div "Home" at bounding box center [70, 56] width 125 height 16
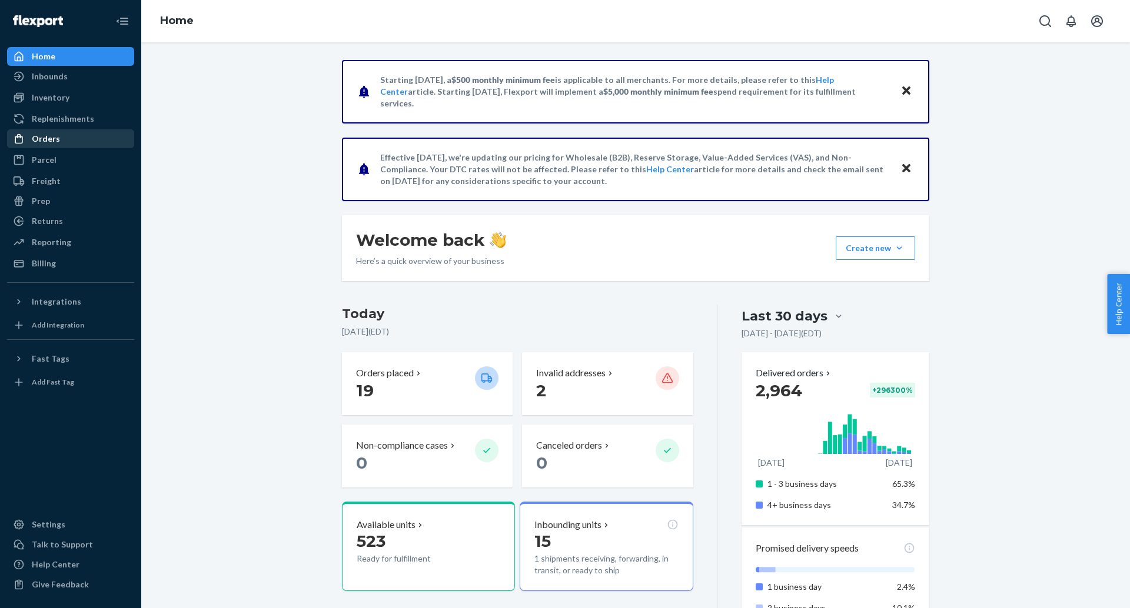
click at [71, 134] on div "Orders" at bounding box center [70, 139] width 125 height 16
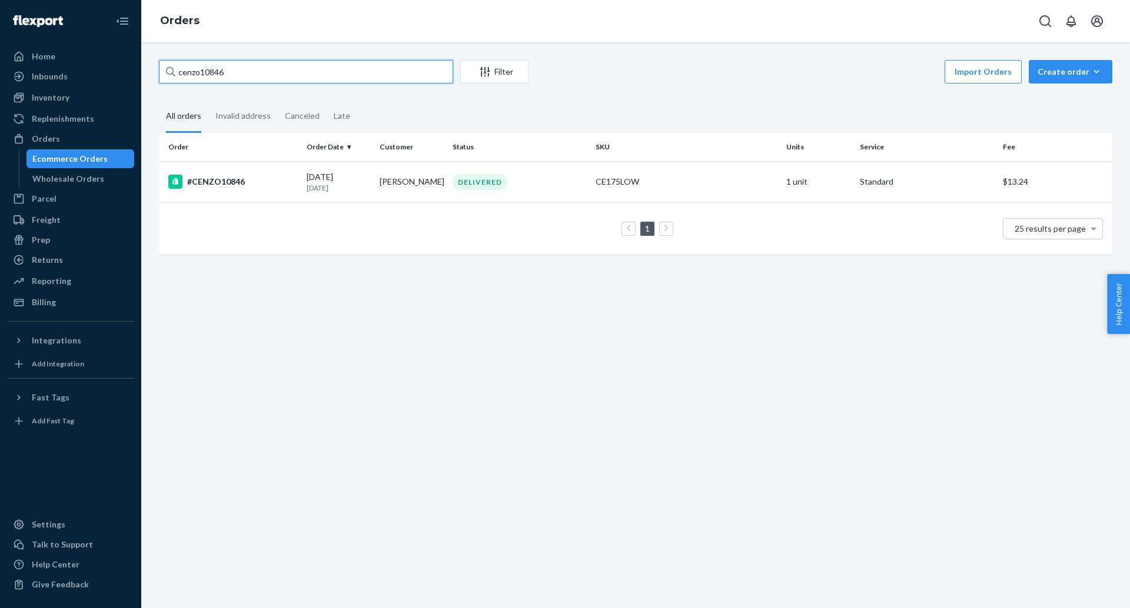
click at [288, 69] on input "cenzo10846" at bounding box center [306, 72] width 294 height 24
paste input "CENZO10684"
type input "CENZO10684"
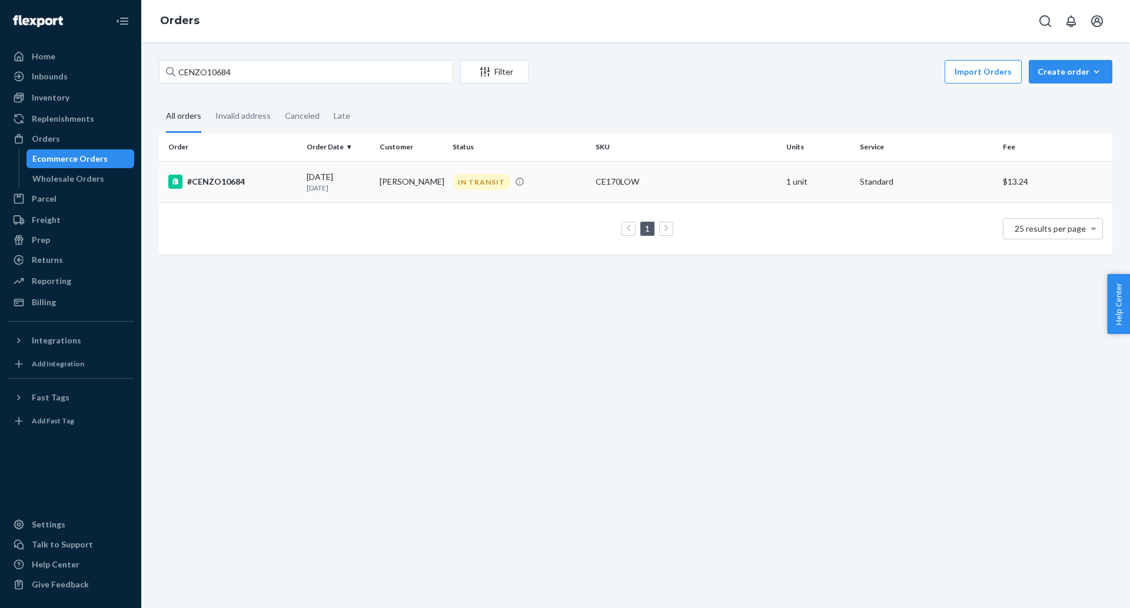
click at [202, 185] on div "#CENZO10684" at bounding box center [232, 182] width 129 height 14
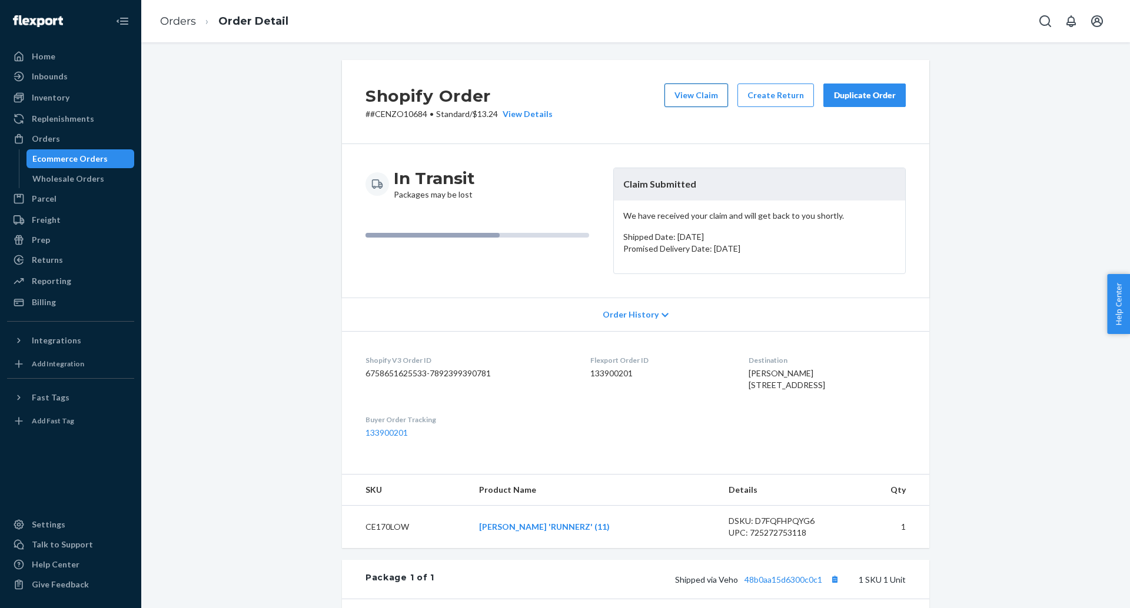
click at [687, 99] on button "View Claim" at bounding box center [696, 96] width 64 height 24
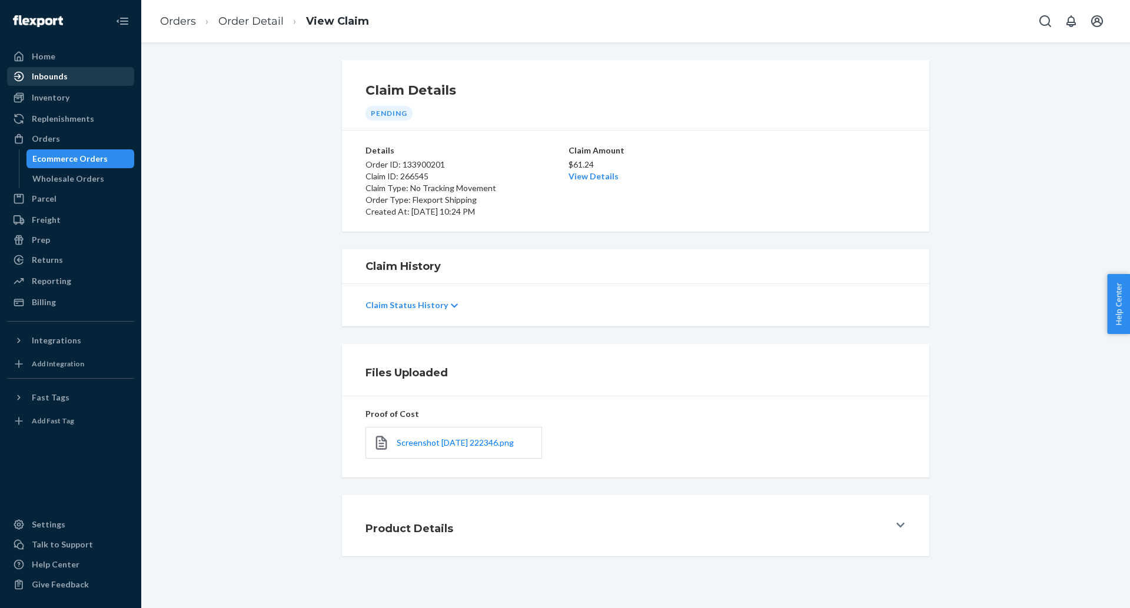
click at [67, 76] on div "Inbounds" at bounding box center [70, 76] width 125 height 16
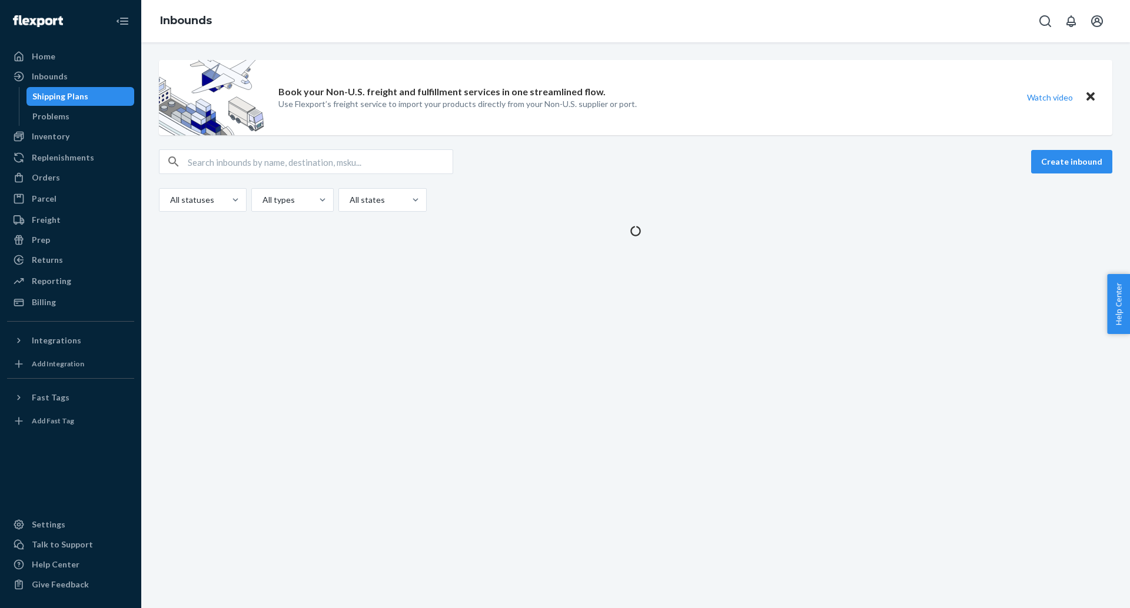
click at [244, 278] on div "Book your Non-U.S. freight and fulfillment services in one streamlined flow. Us…" at bounding box center [635, 325] width 989 height 566
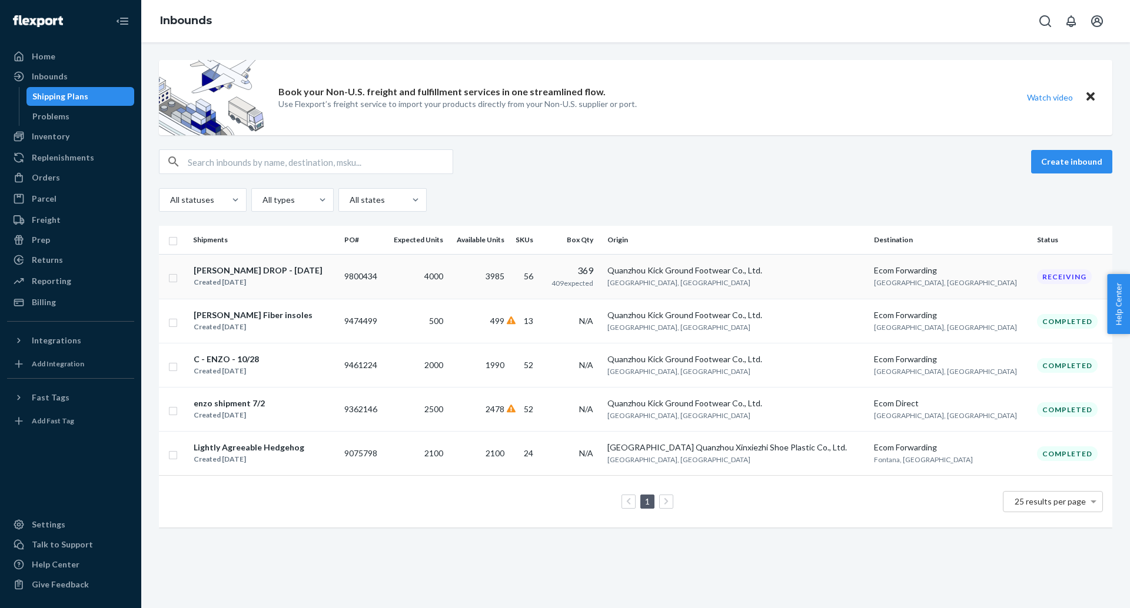
click at [248, 271] on div "ENZO DROP - 6/13/25" at bounding box center [258, 271] width 129 height 12
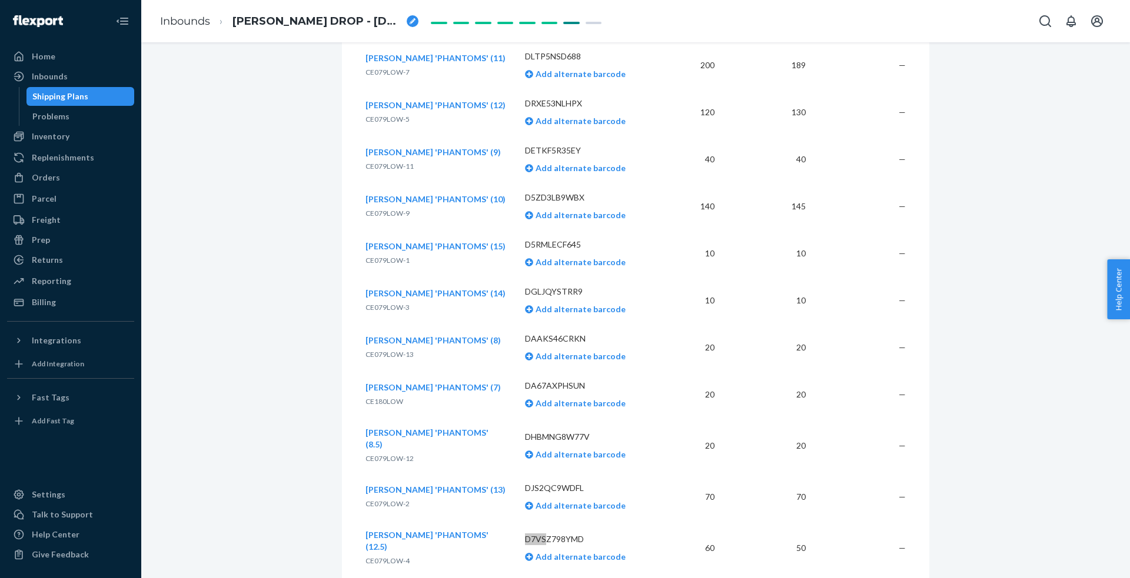
scroll to position [839, 0]
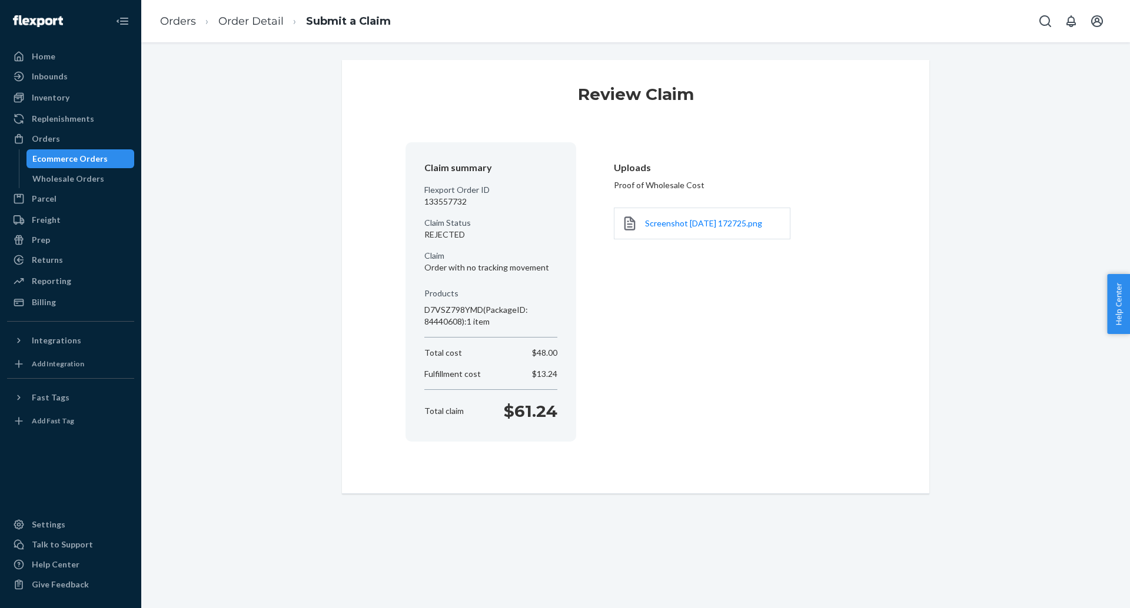
click at [252, 28] on li "Order Detail" at bounding box center [240, 22] width 88 height 16
click at [252, 24] on link "Order Detail" at bounding box center [250, 21] width 65 height 13
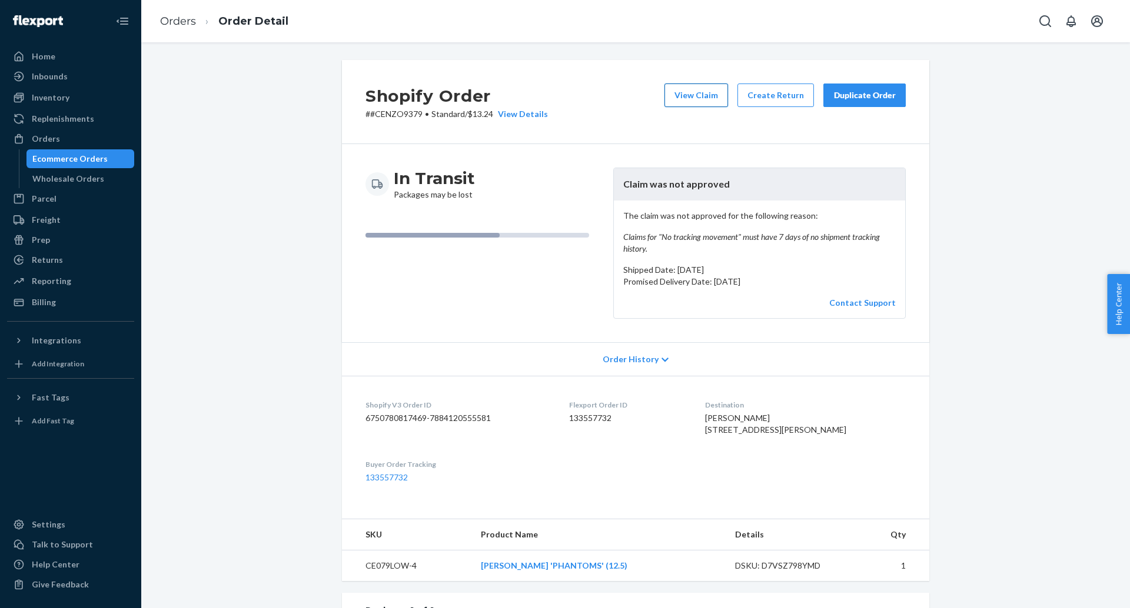
click at [696, 97] on button "View Claim" at bounding box center [696, 96] width 64 height 24
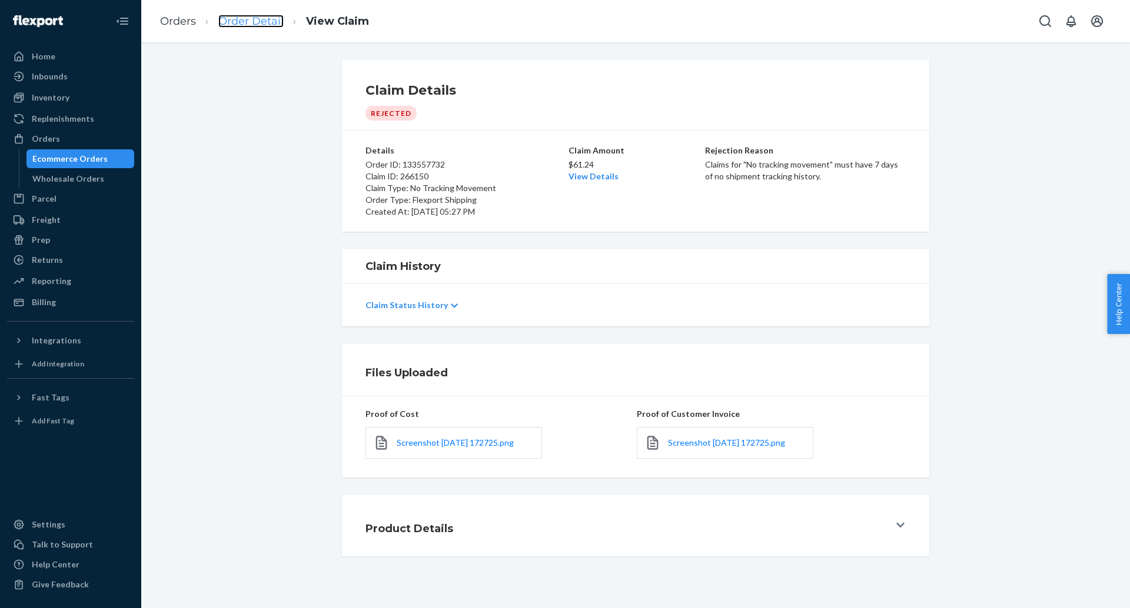
click at [225, 24] on link "Order Detail" at bounding box center [250, 21] width 65 height 13
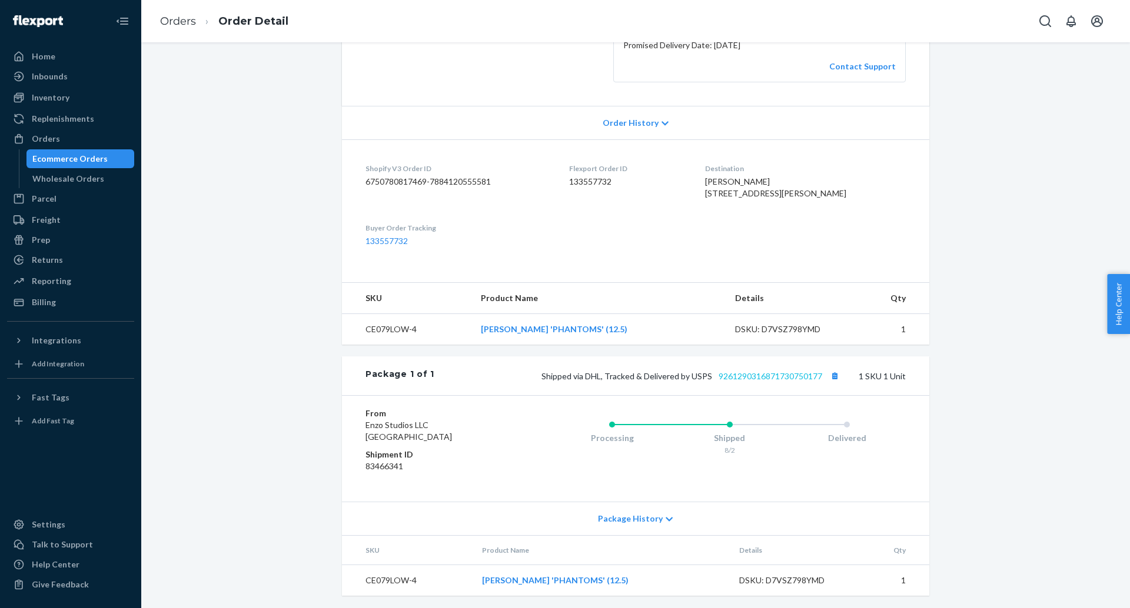
scroll to position [262, 0]
click at [761, 380] on div "Shipped via DHL, Tracked & Delivered by USPS 9261290316871730750177 1 SKU 1 Unit" at bounding box center [669, 374] width 471 height 15
click at [761, 377] on link "9261290316871730750177" at bounding box center [770, 375] width 104 height 10
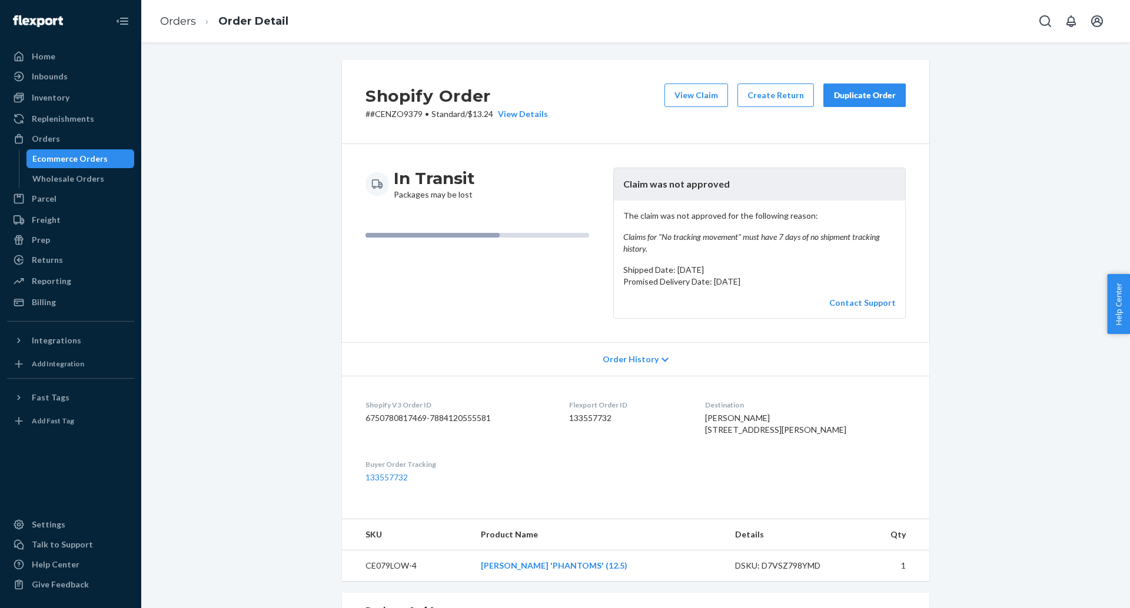
scroll to position [30, 0]
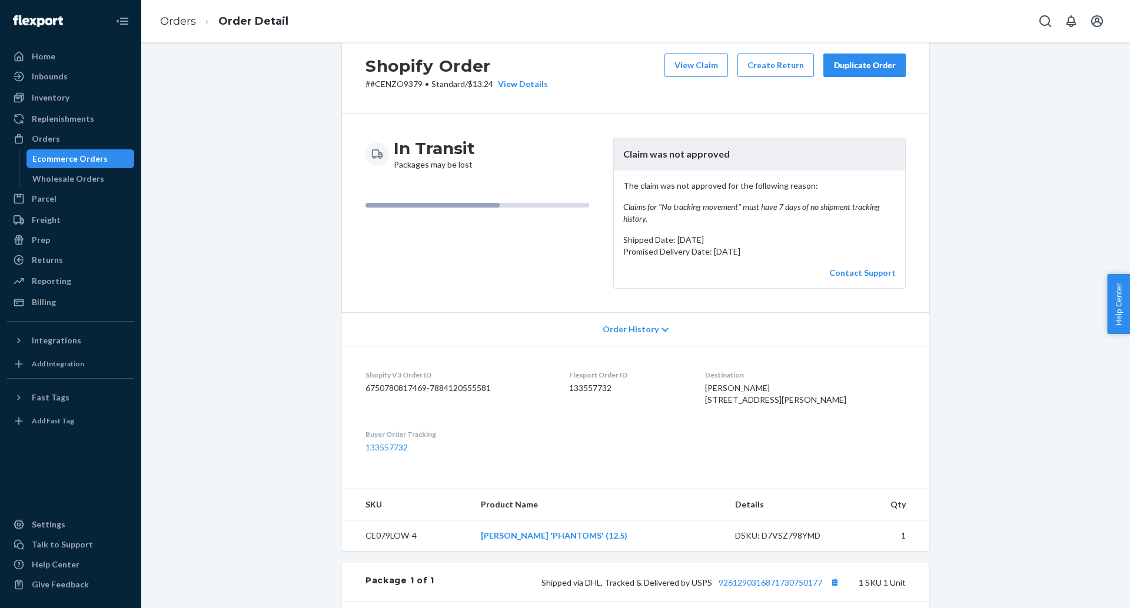
click at [770, 385] on span "Aiden Parker 501 Heywood St Auburn, AL 36832-3571 US" at bounding box center [775, 394] width 141 height 22
copy span "Aiden Parker"
click at [176, 18] on link "Orders" at bounding box center [178, 21] width 36 height 13
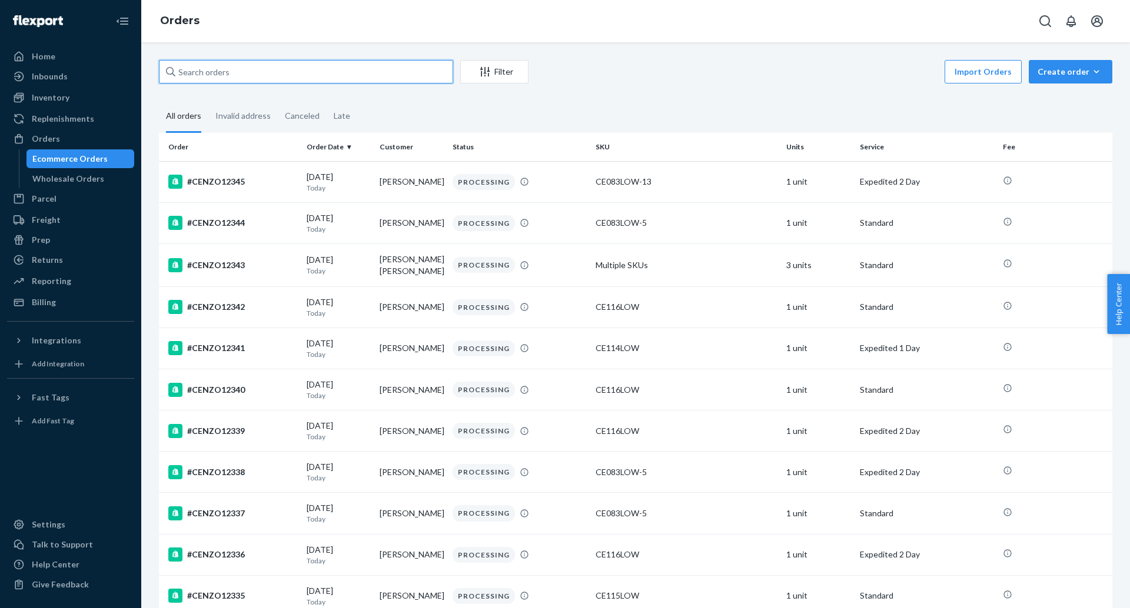
click at [272, 72] on input "text" at bounding box center [306, 72] width 294 height 24
paste input "CENZO12010"
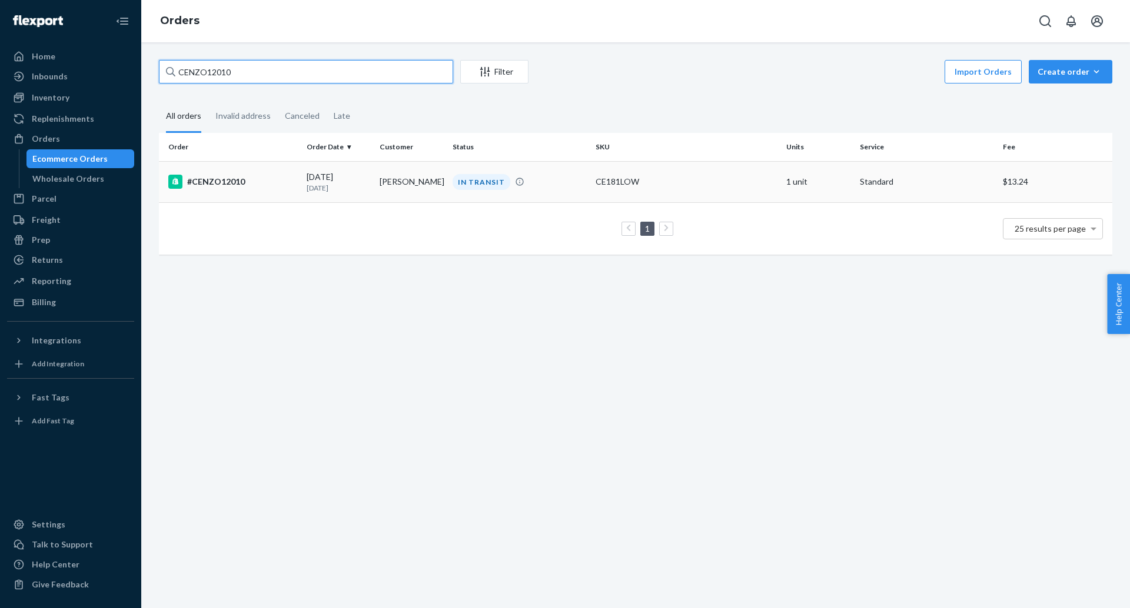
type input "CENZO12010"
click at [231, 178] on div "#CENZO12010" at bounding box center [232, 182] width 129 height 14
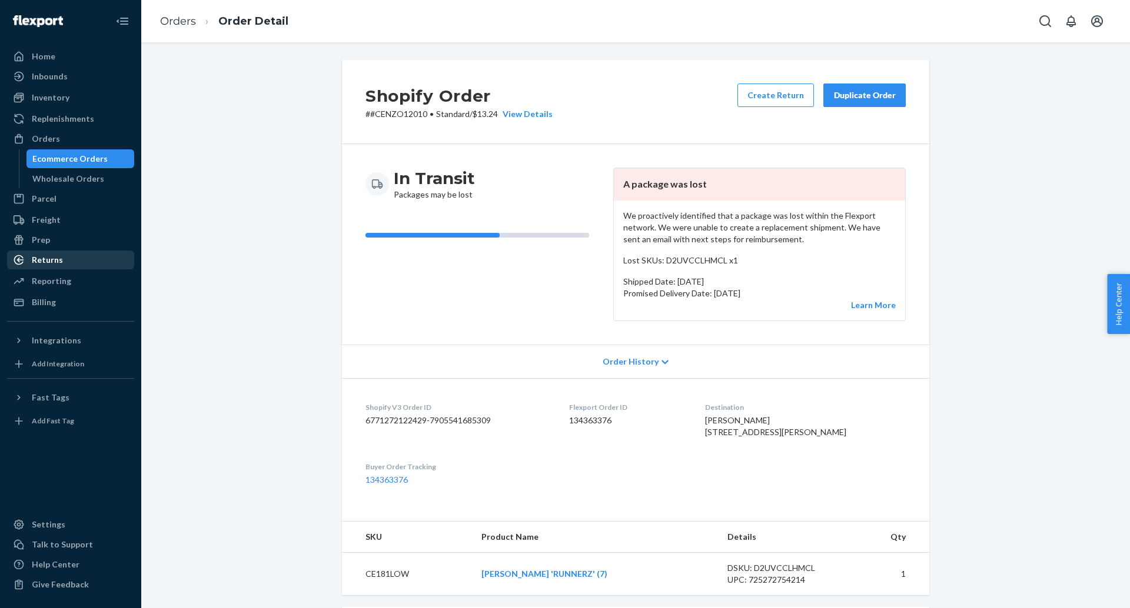
click at [86, 254] on div "Returns" at bounding box center [70, 260] width 125 height 16
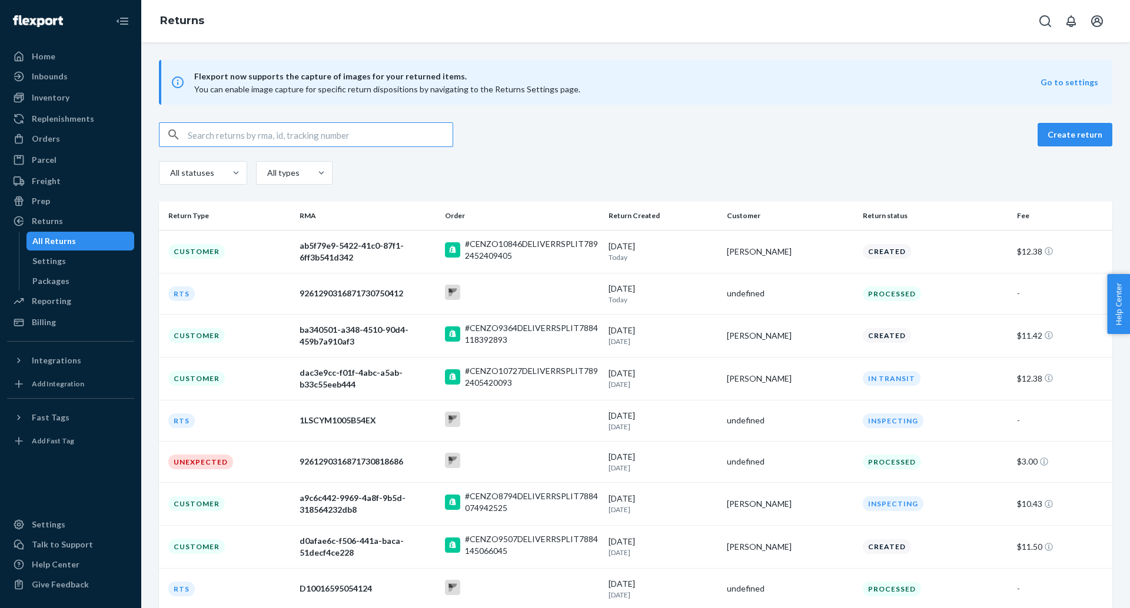
click at [241, 135] on input "text" at bounding box center [320, 135] width 265 height 24
type input "CENZO9396"
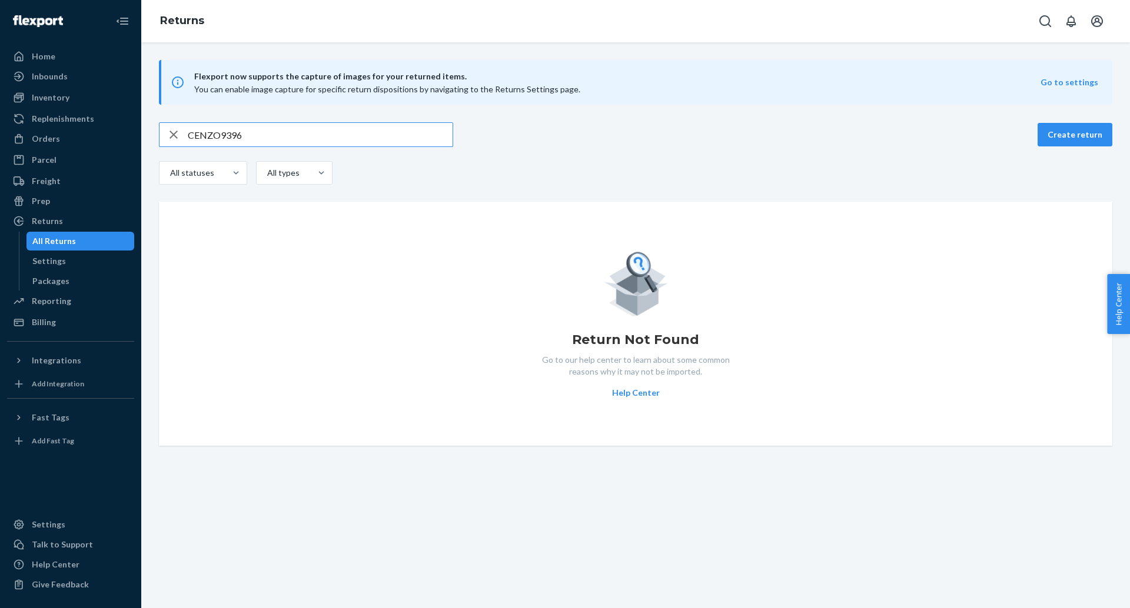
click at [241, 135] on input "CENZO9396" at bounding box center [320, 135] width 265 height 24
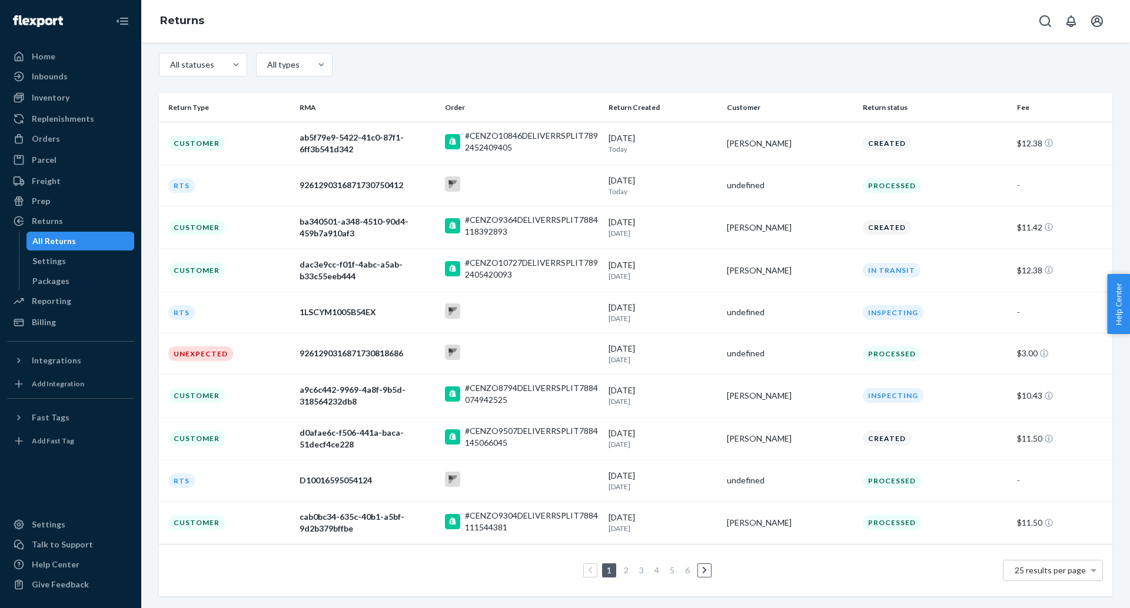
scroll to position [95, 0]
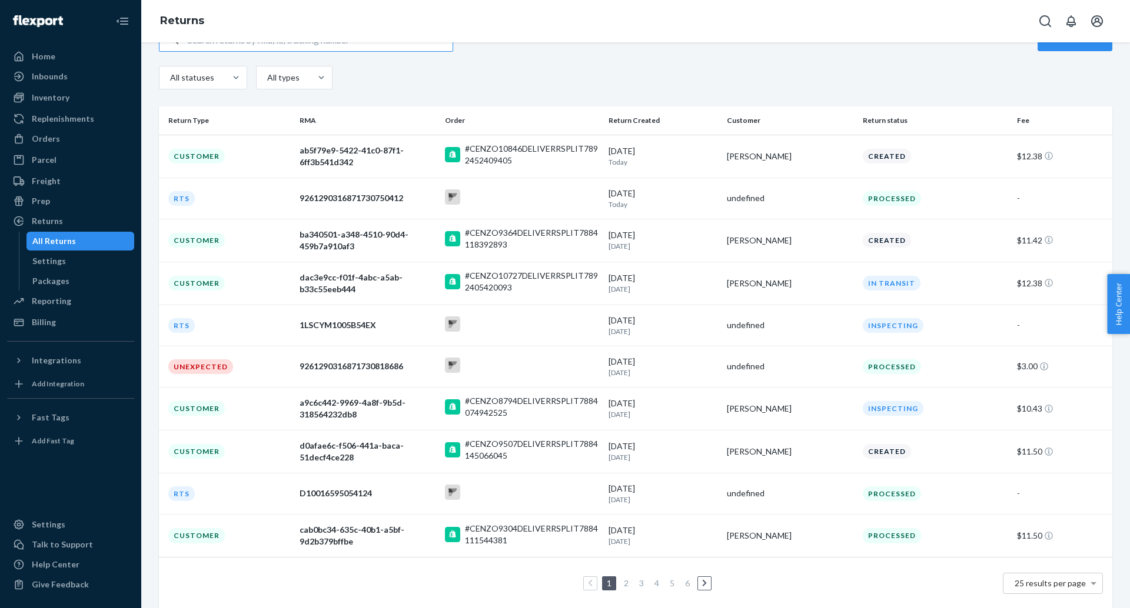
click at [711, 584] on link at bounding box center [704, 584] width 13 height 14
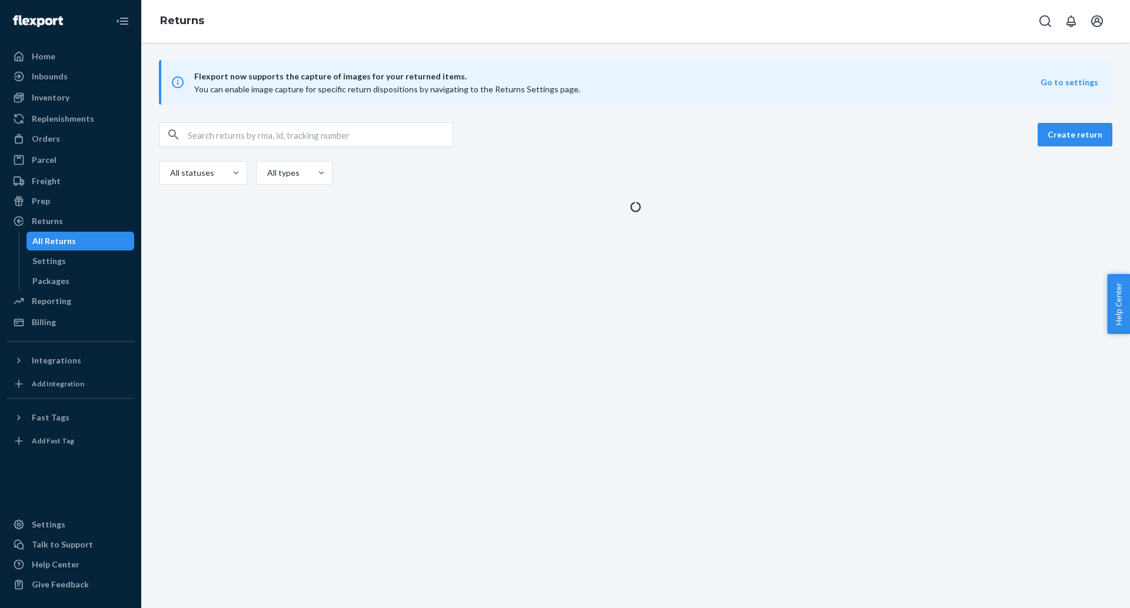
scroll to position [0, 0]
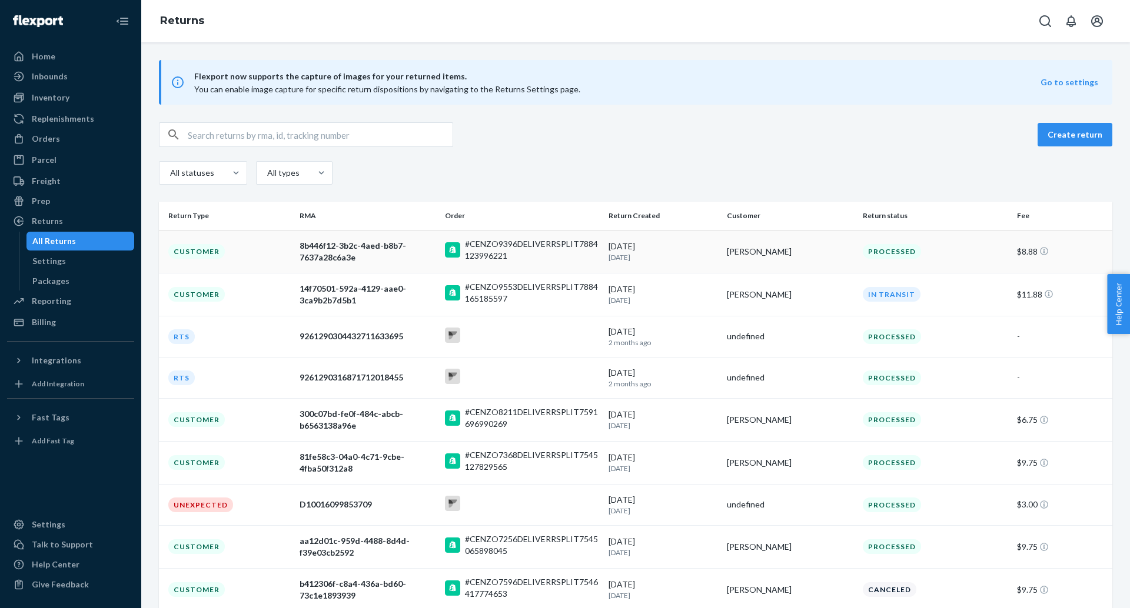
click at [714, 258] on p "13 days ago" at bounding box center [662, 257] width 109 height 10
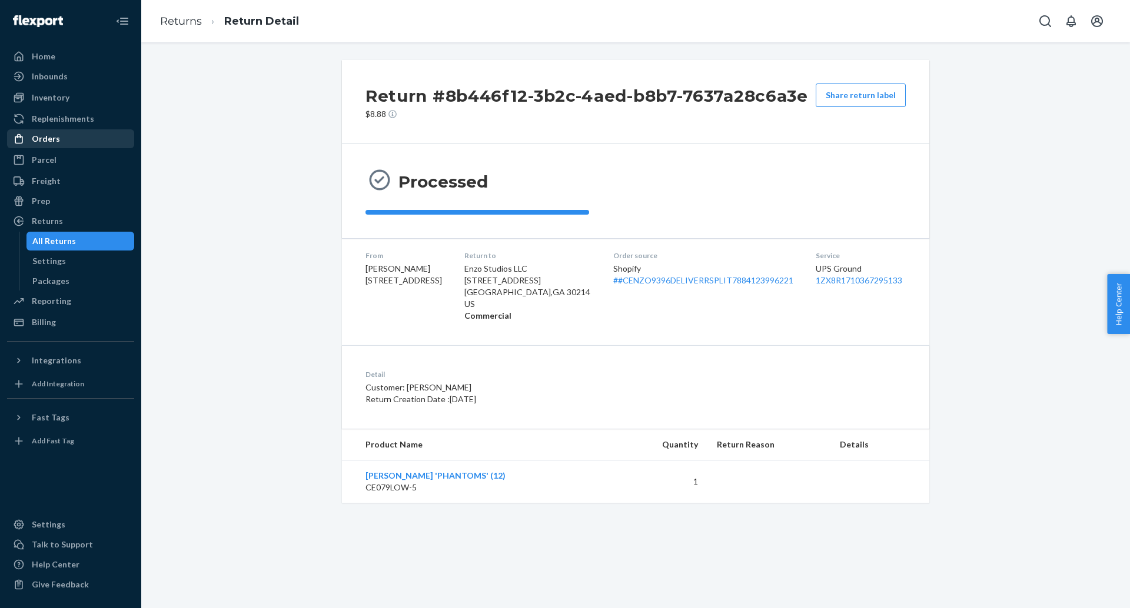
click at [94, 141] on div "Orders" at bounding box center [70, 139] width 125 height 16
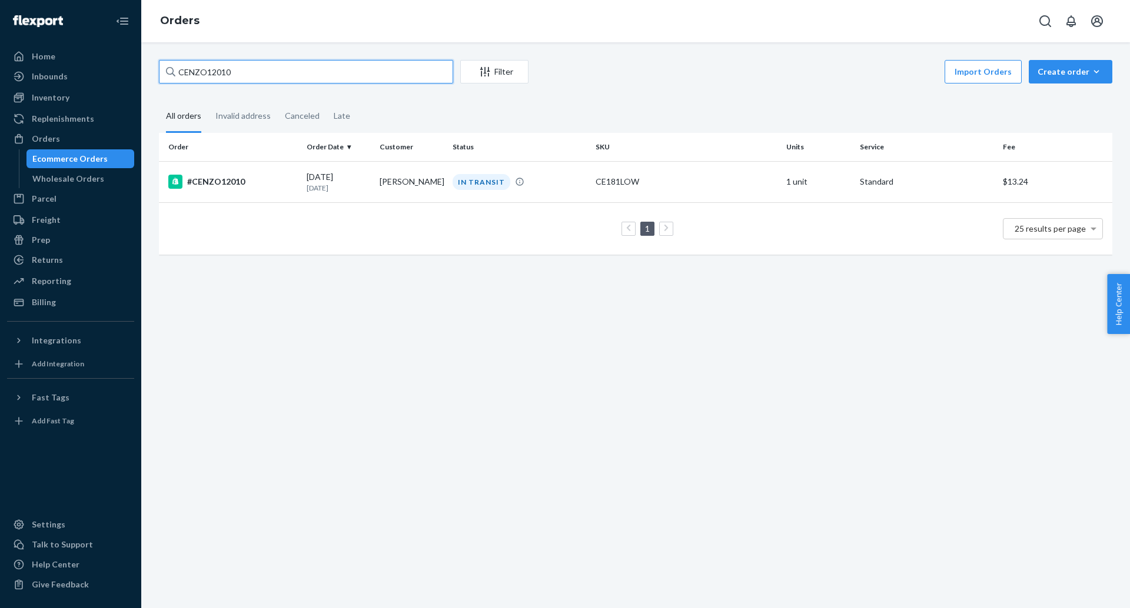
click at [225, 68] on input "CENZO12010" at bounding box center [306, 72] width 294 height 24
paste input "Mark Vecchietti"
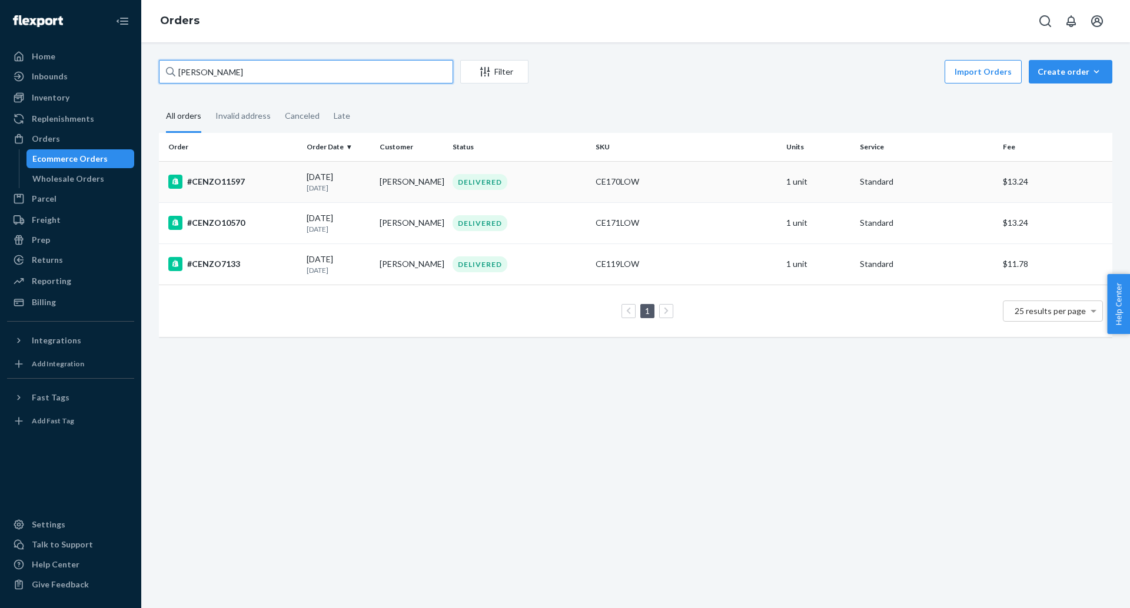
type input "Mark Vecchietti"
click at [231, 178] on div "#CENZO11597" at bounding box center [232, 182] width 129 height 14
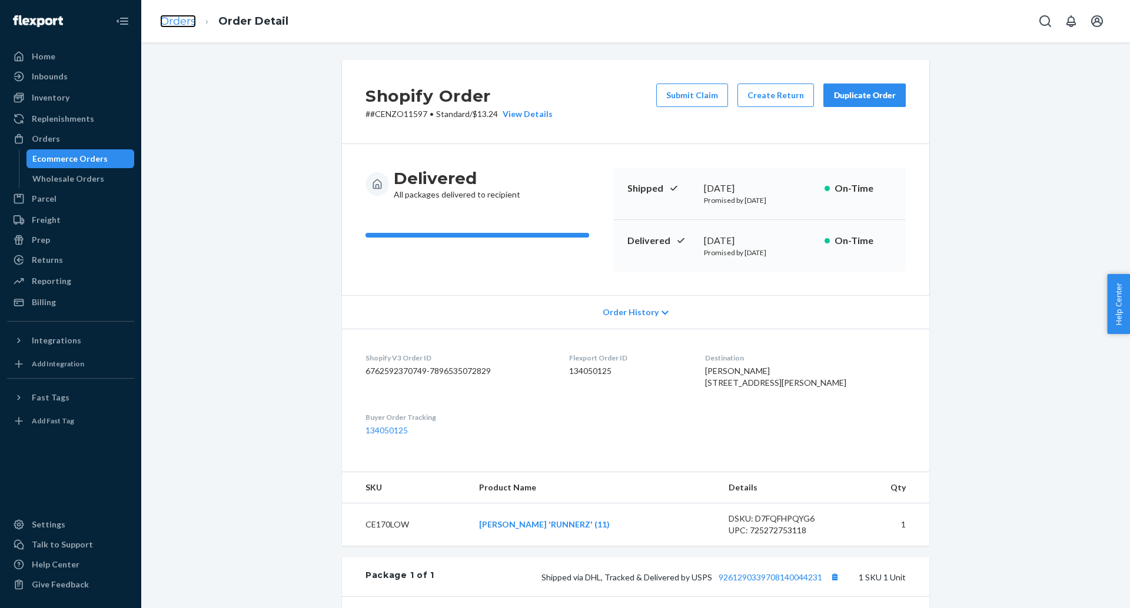
click at [172, 24] on link "Orders" at bounding box center [178, 21] width 36 height 13
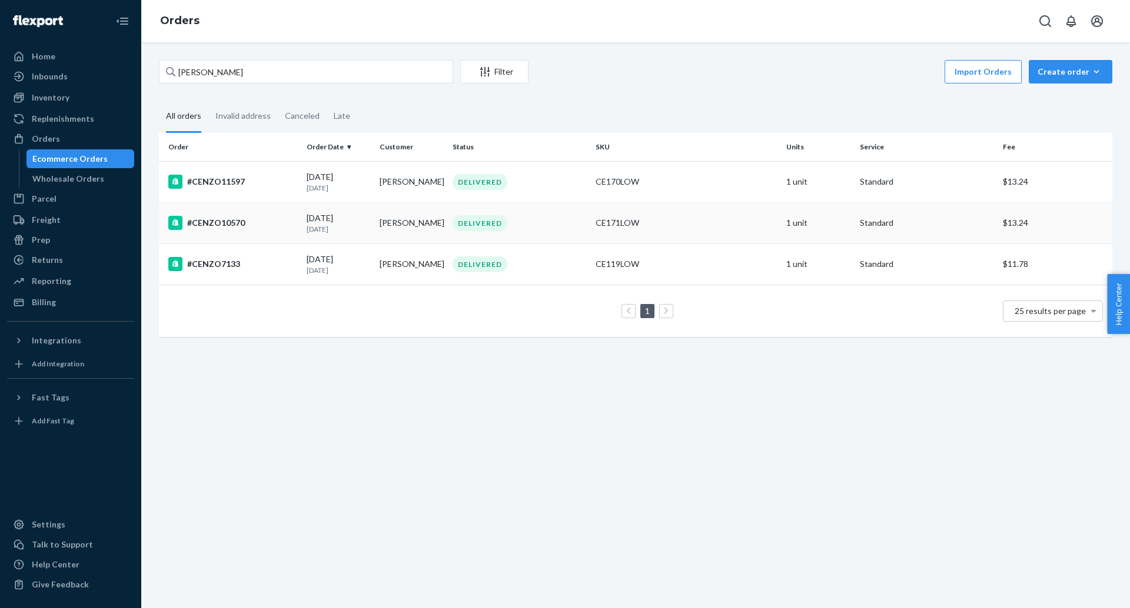
click at [206, 217] on div "#CENZO10570" at bounding box center [232, 223] width 129 height 14
click at [211, 174] on td "#CENZO11597" at bounding box center [230, 181] width 143 height 41
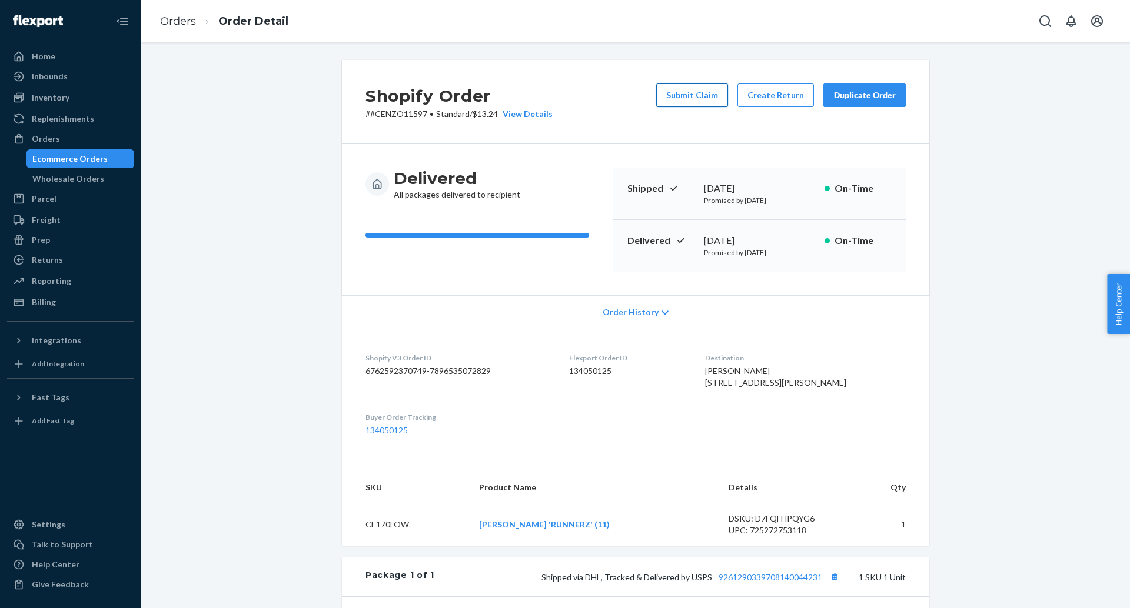
click at [665, 86] on button "Submit Claim" at bounding box center [692, 96] width 72 height 24
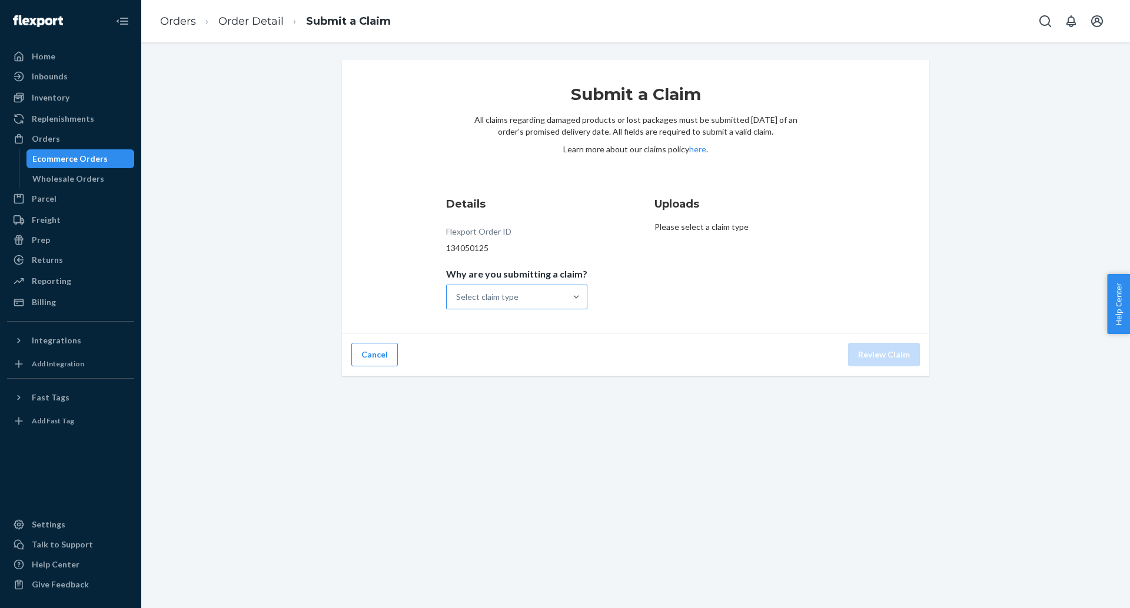
click at [548, 298] on div "Select claim type" at bounding box center [506, 297] width 119 height 24
click at [457, 298] on input "Why are you submitting a claim? Select claim type" at bounding box center [456, 297] width 1 height 12
click at [544, 372] on div "Incorrect product" at bounding box center [516, 373] width 137 height 24
click at [457, 303] on input "Why are you submitting a claim? option Incorrect product focused, 3 of 4. 4 res…" at bounding box center [456, 297] width 1 height 12
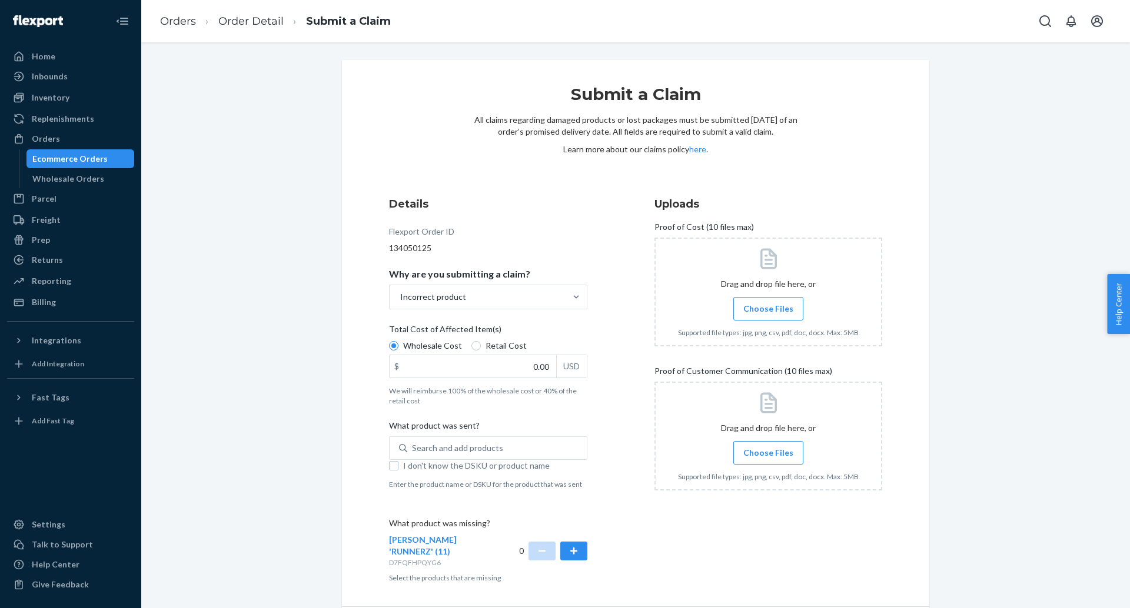
click at [488, 344] on span "Retail Cost" at bounding box center [505, 346] width 41 height 12
click at [481, 344] on input "Retail Cost" at bounding box center [475, 345] width 9 height 9
radio input "true"
radio input "false"
click at [543, 368] on input "0.00" at bounding box center [473, 366] width 167 height 22
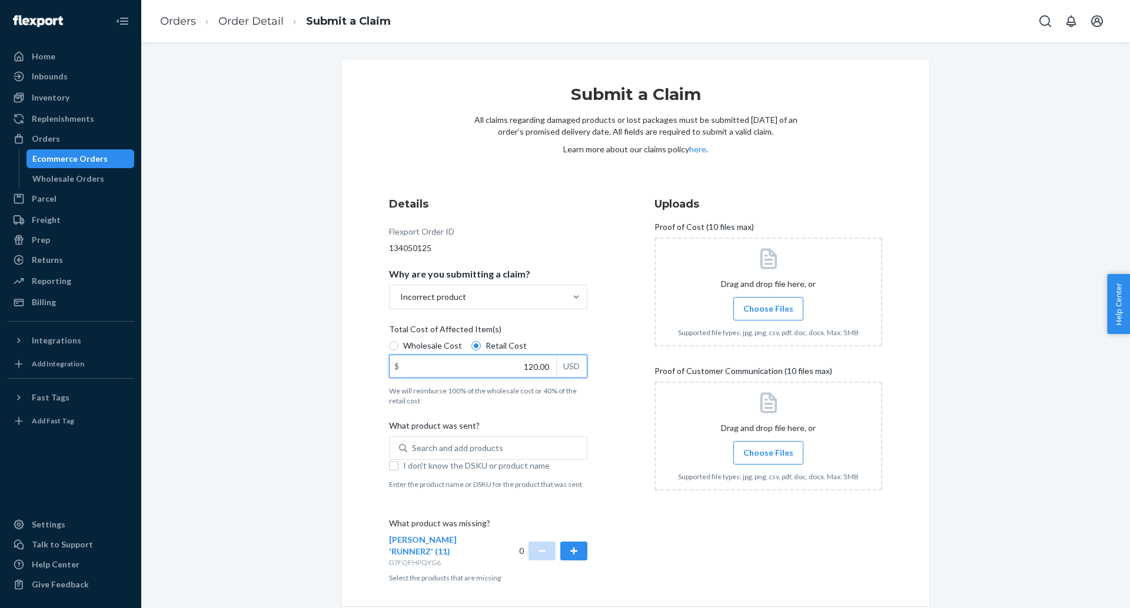
type input "120.00"
click at [588, 416] on div "Details Flexport Order ID 134050125 Why are you submitting a claim? Incorrect p…" at bounding box center [503, 389] width 228 height 401
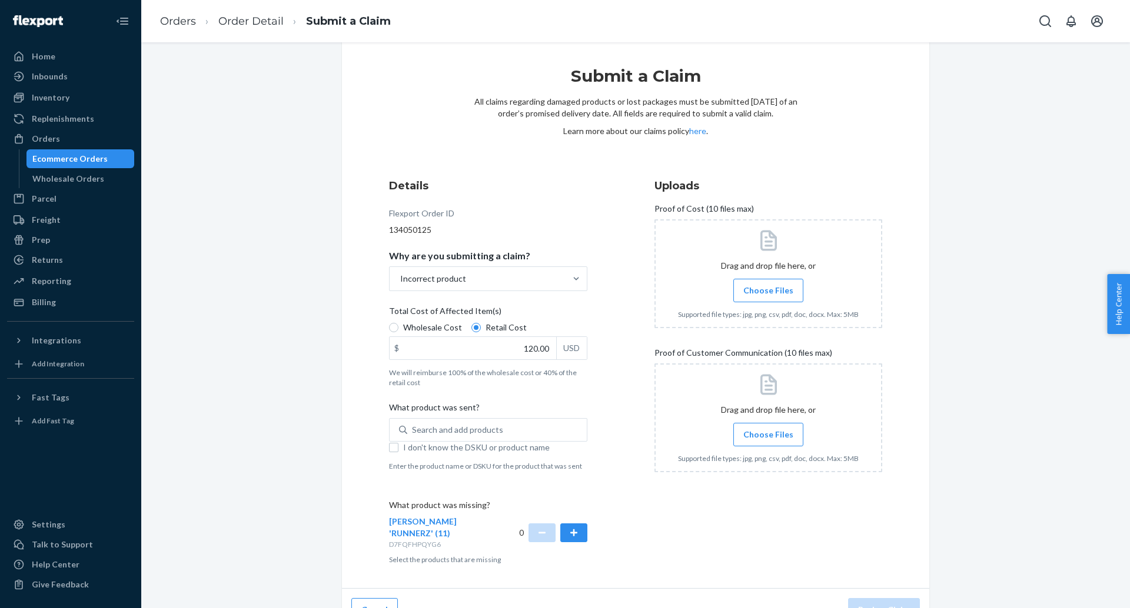
scroll to position [30, 0]
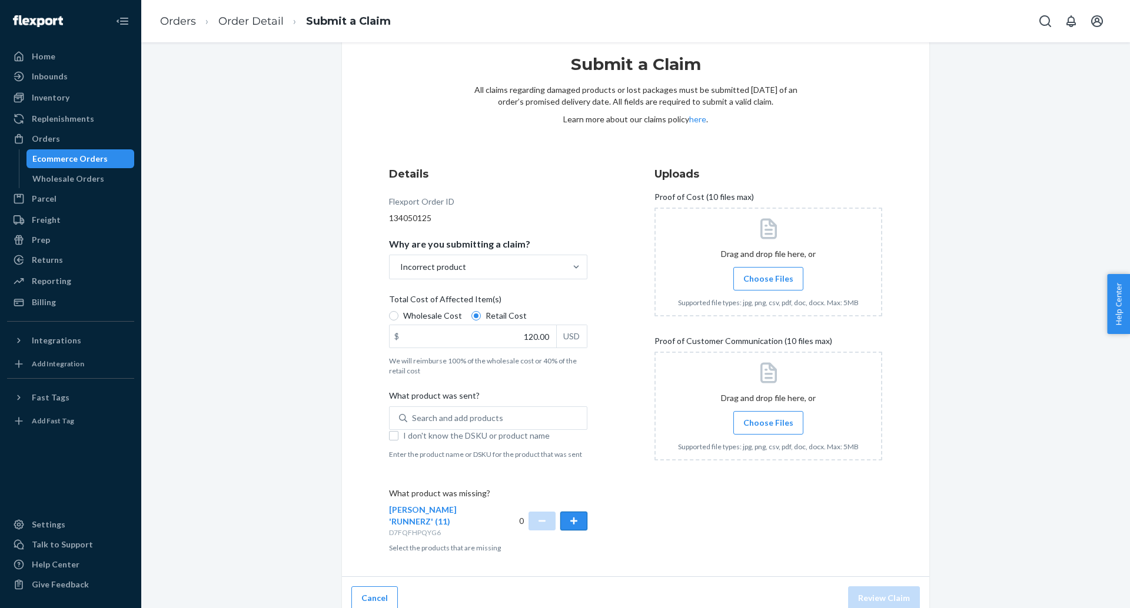
click at [577, 514] on button "button" at bounding box center [573, 521] width 27 height 19
click at [474, 410] on div "Search and add products" at bounding box center [496, 418] width 179 height 21
click at [413, 412] on input "Search and add products" at bounding box center [412, 418] width 1 height 12
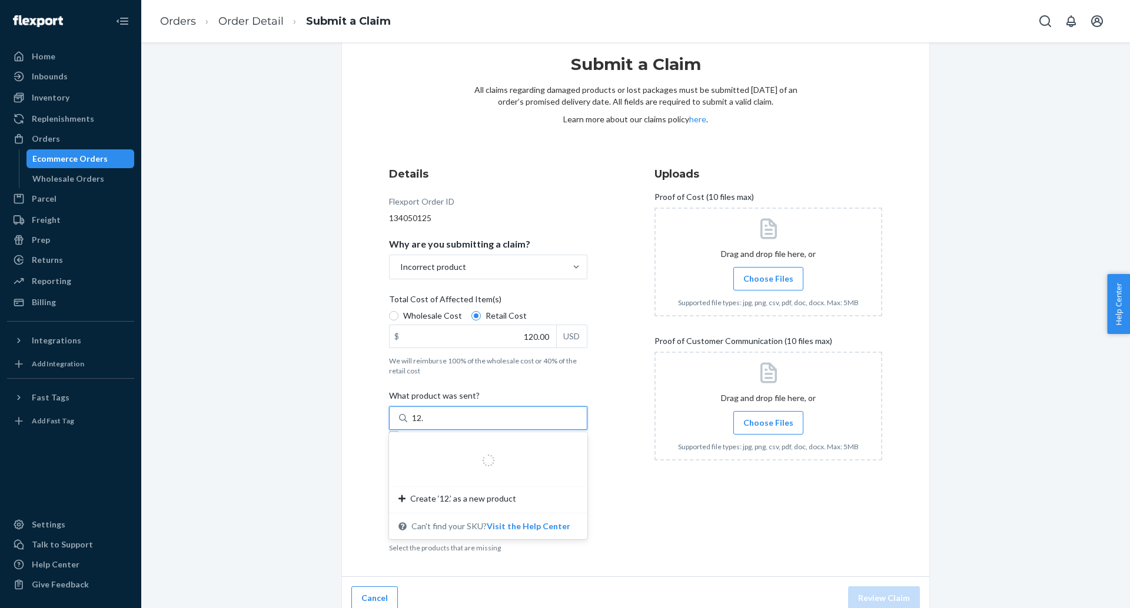
type input "12.5"
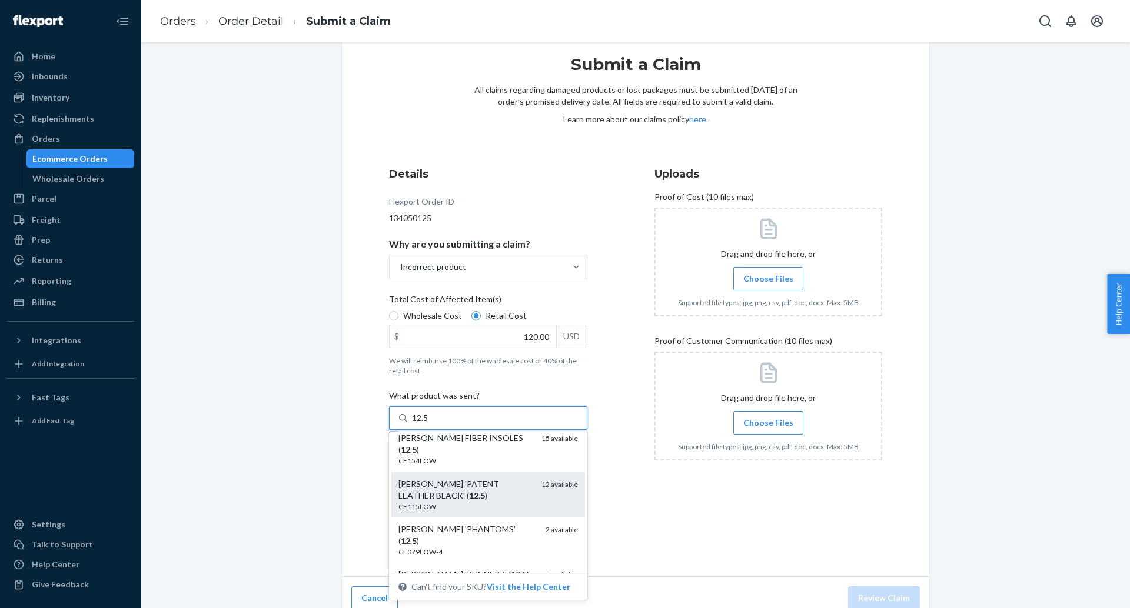
scroll to position [65, 0]
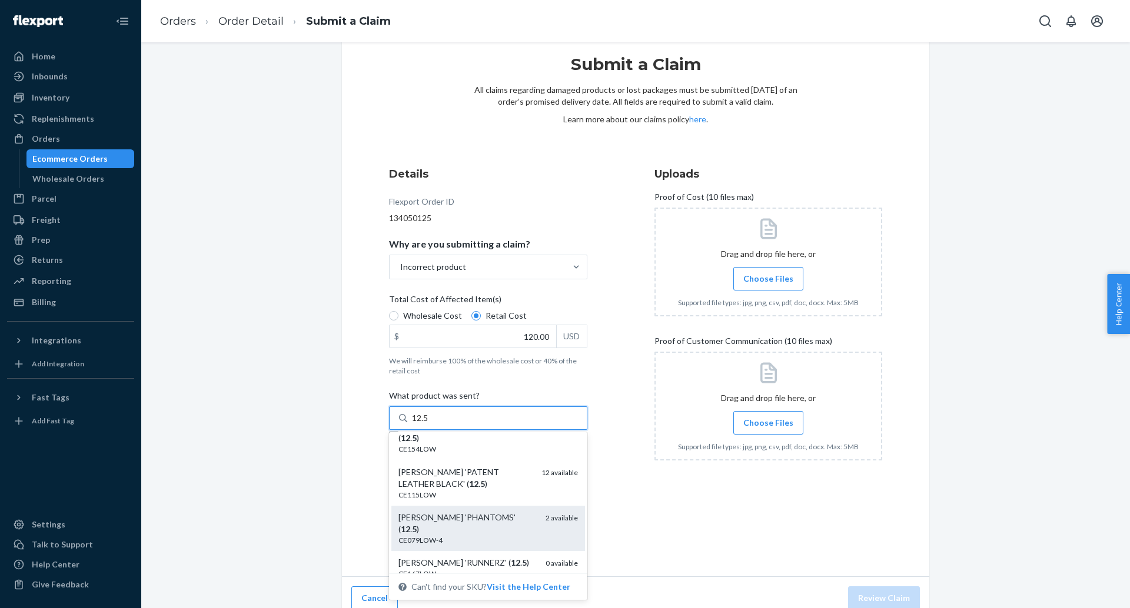
click at [417, 524] on em "5" at bounding box center [414, 529] width 5 height 10
click at [429, 424] on input "12.5" at bounding box center [420, 418] width 17 height 12
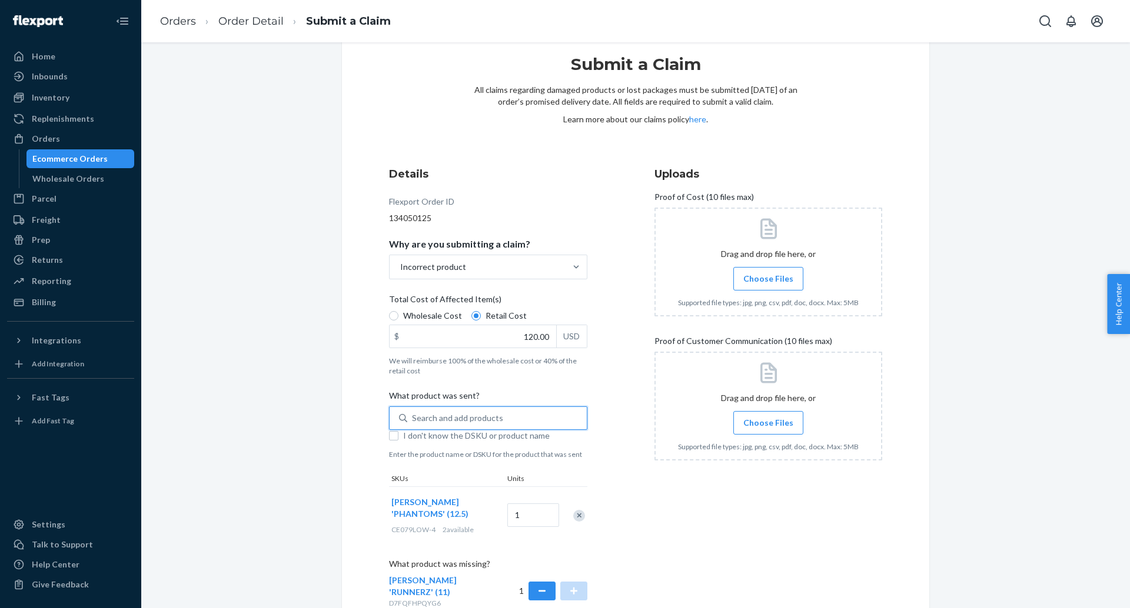
click at [756, 425] on span "Choose Files" at bounding box center [768, 423] width 50 height 12
click at [768, 425] on input "Choose Files" at bounding box center [768, 423] width 1 height 13
click at [768, 407] on div at bounding box center [768, 406] width 228 height 109
click at [766, 418] on span "Choose Files" at bounding box center [768, 423] width 50 height 12
click at [768, 418] on input "Choose Files" at bounding box center [768, 423] width 1 height 13
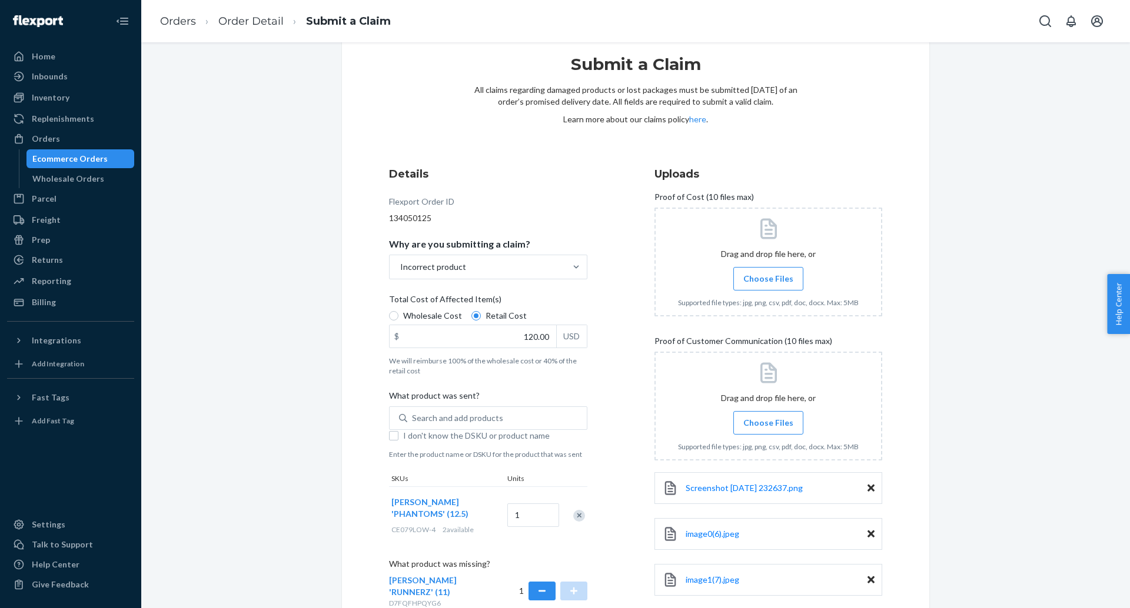
click at [751, 418] on span "Choose Files" at bounding box center [768, 423] width 50 height 12
click at [768, 418] on input "Choose Files" at bounding box center [768, 423] width 1 height 13
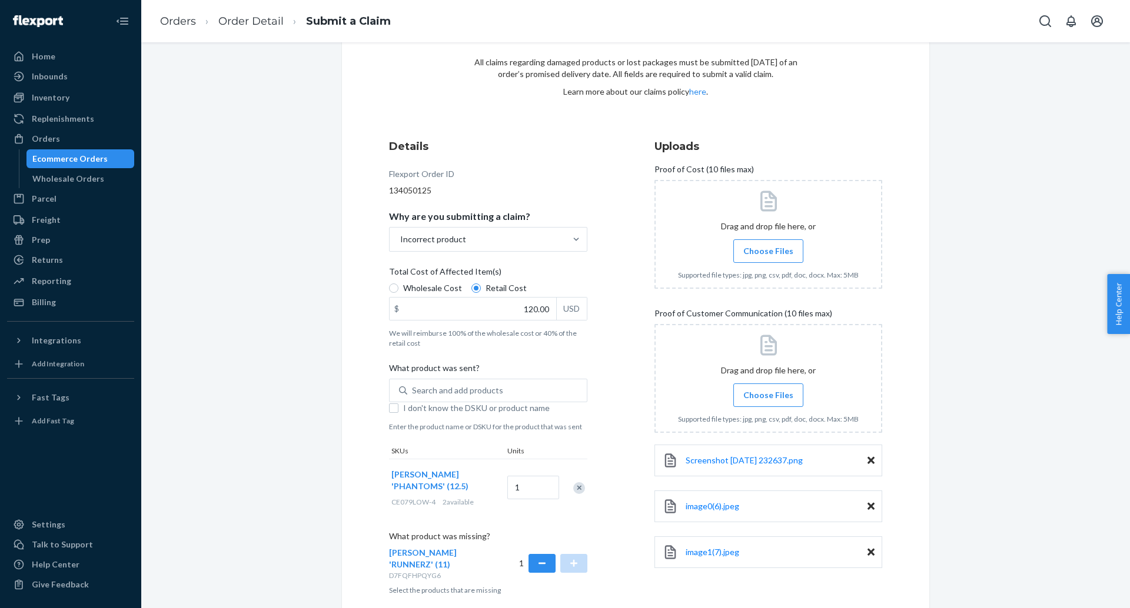
scroll to position [81, 0]
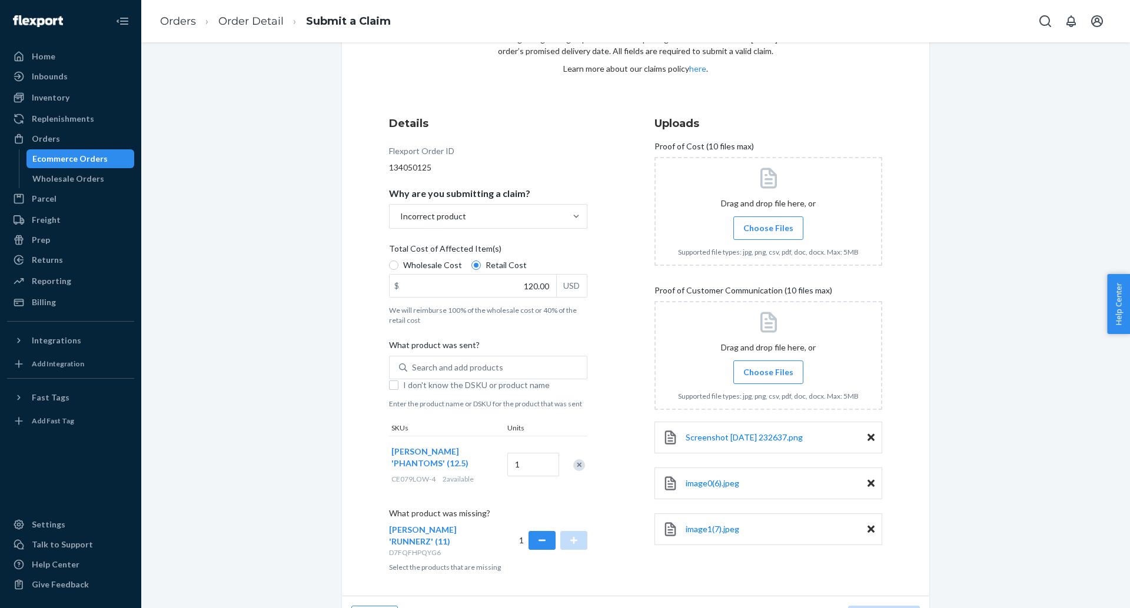
click at [761, 229] on span "Choose Files" at bounding box center [768, 228] width 50 height 12
click at [768, 229] on input "Choose Files" at bounding box center [768, 228] width 1 height 13
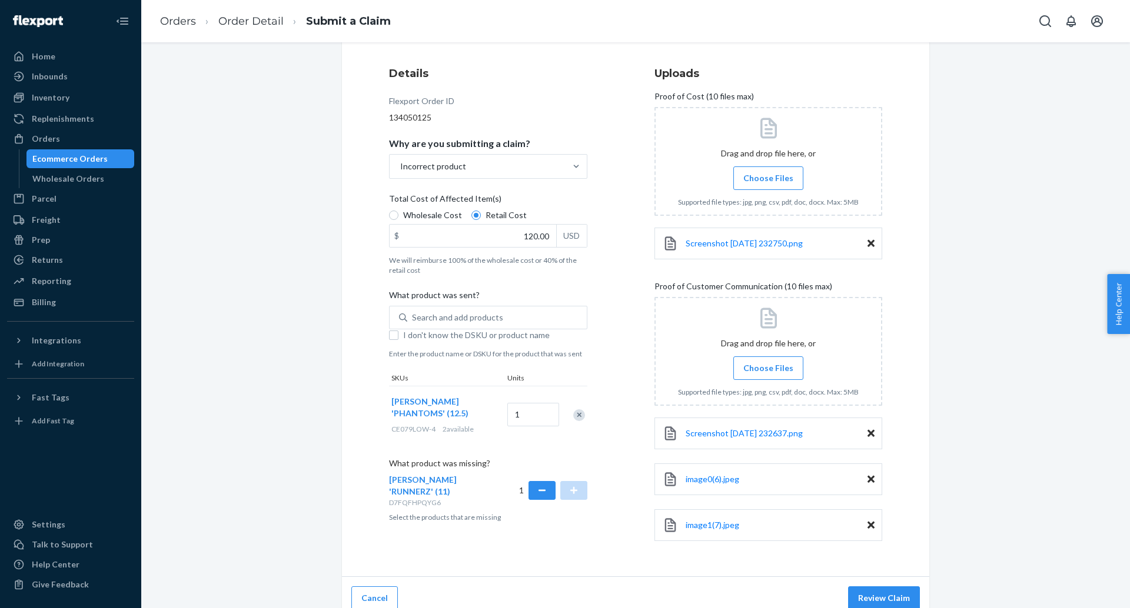
scroll to position [142, 0]
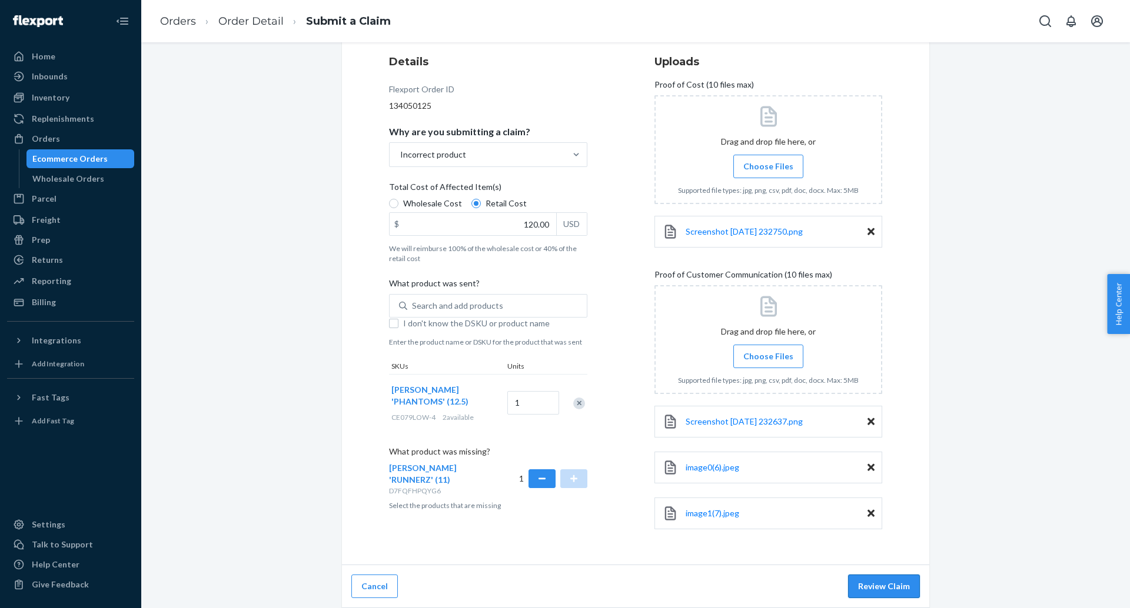
click at [887, 592] on button "Review Claim" at bounding box center [884, 587] width 72 height 24
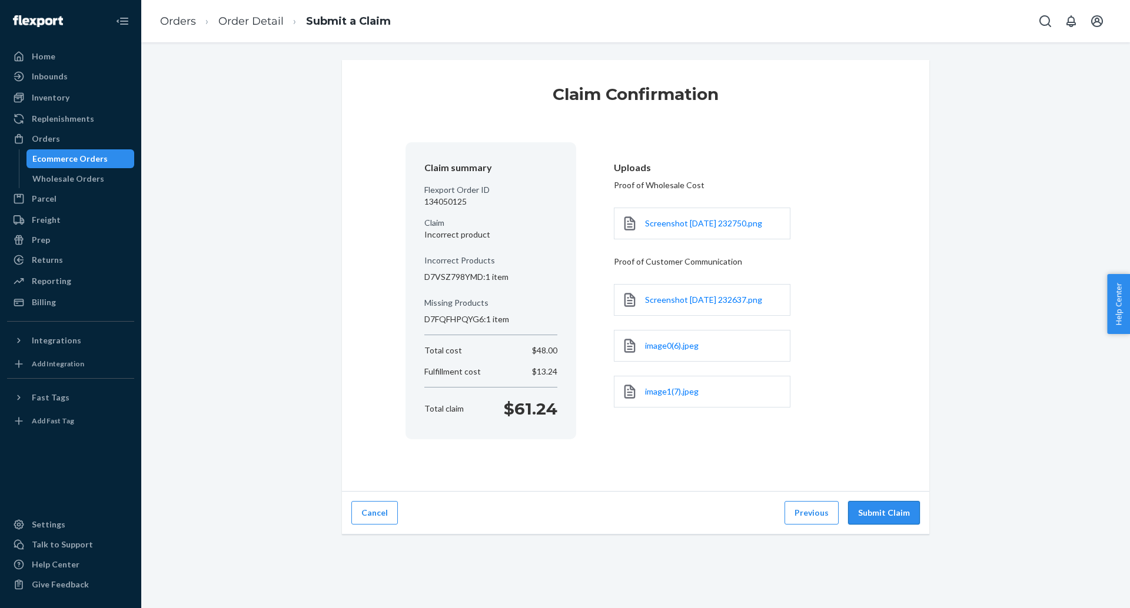
click at [891, 515] on button "Submit Claim" at bounding box center [884, 513] width 72 height 24
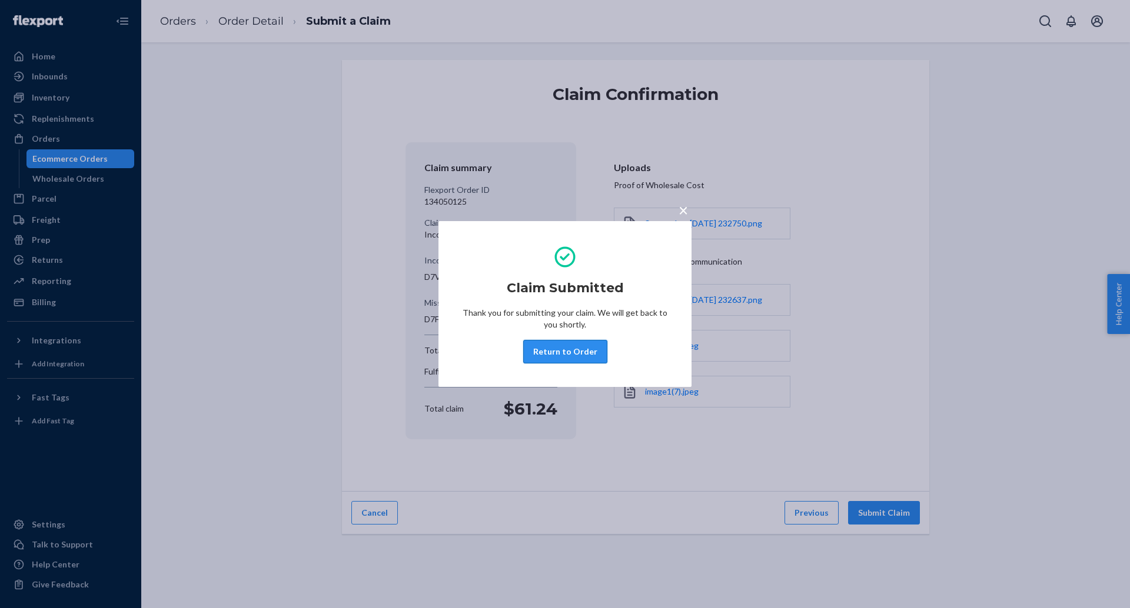
click at [575, 350] on button "Return to Order" at bounding box center [565, 352] width 84 height 24
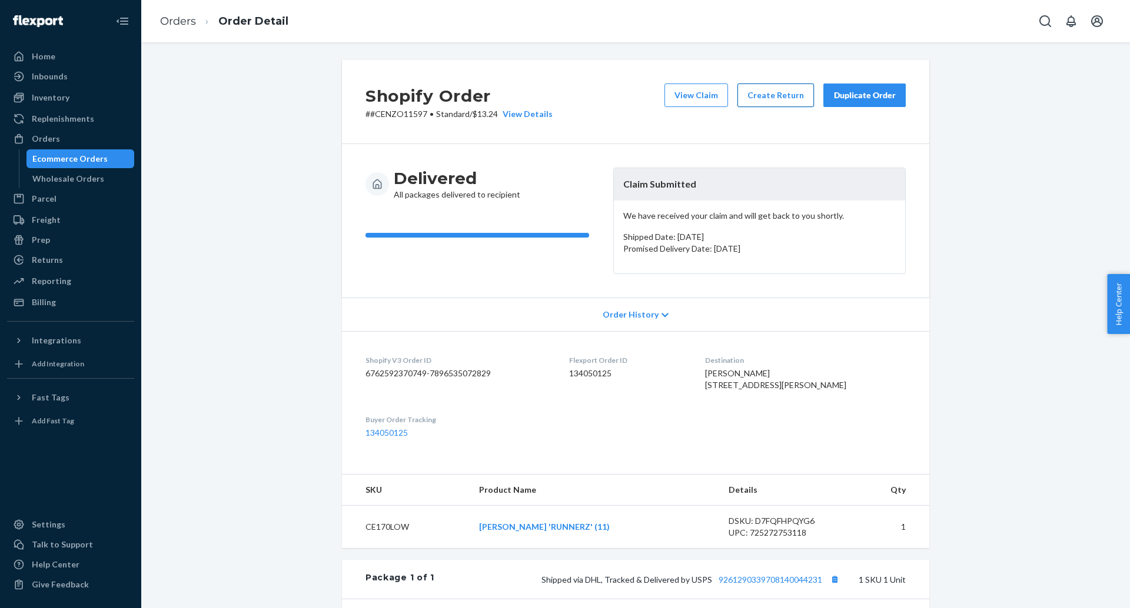
click at [767, 98] on button "Create Return" at bounding box center [775, 96] width 76 height 24
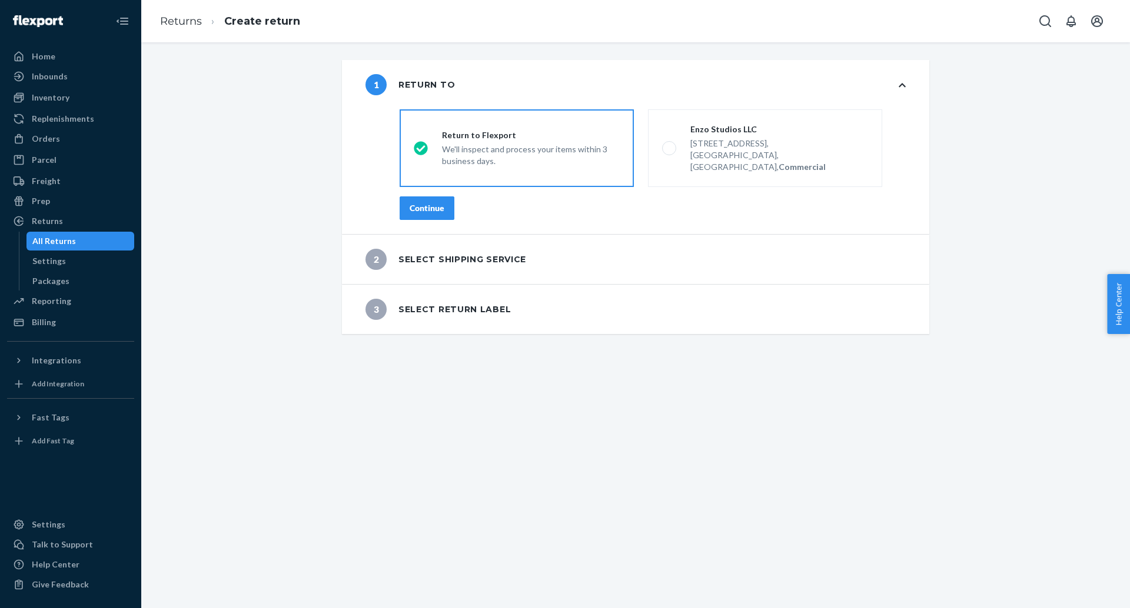
click at [434, 202] on div "Continue" at bounding box center [427, 208] width 35 height 12
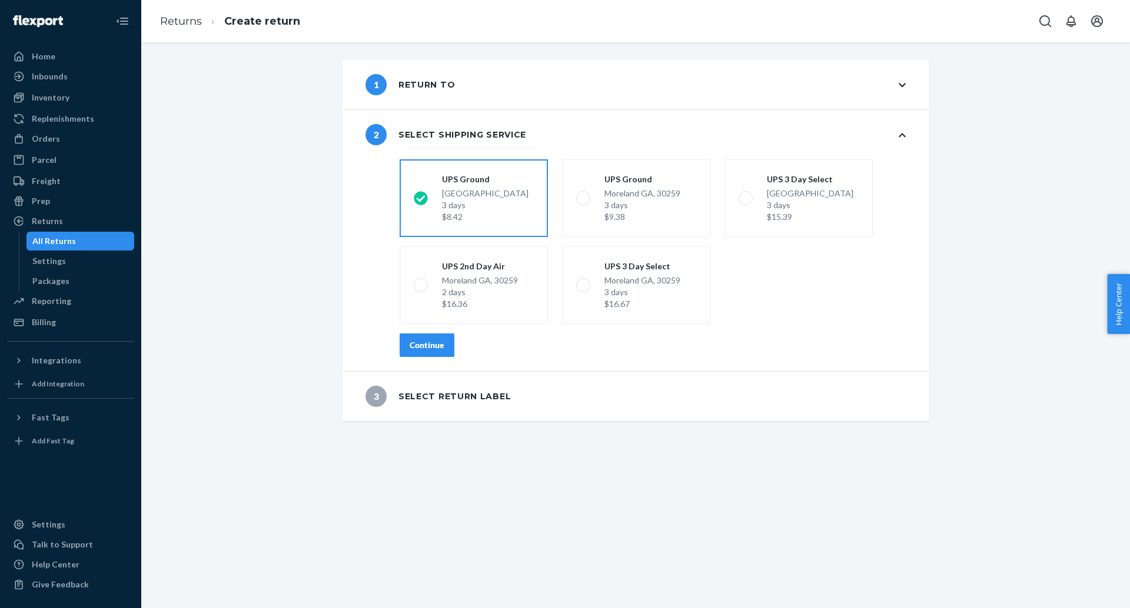
click at [434, 347] on div "Continue" at bounding box center [427, 346] width 35 height 12
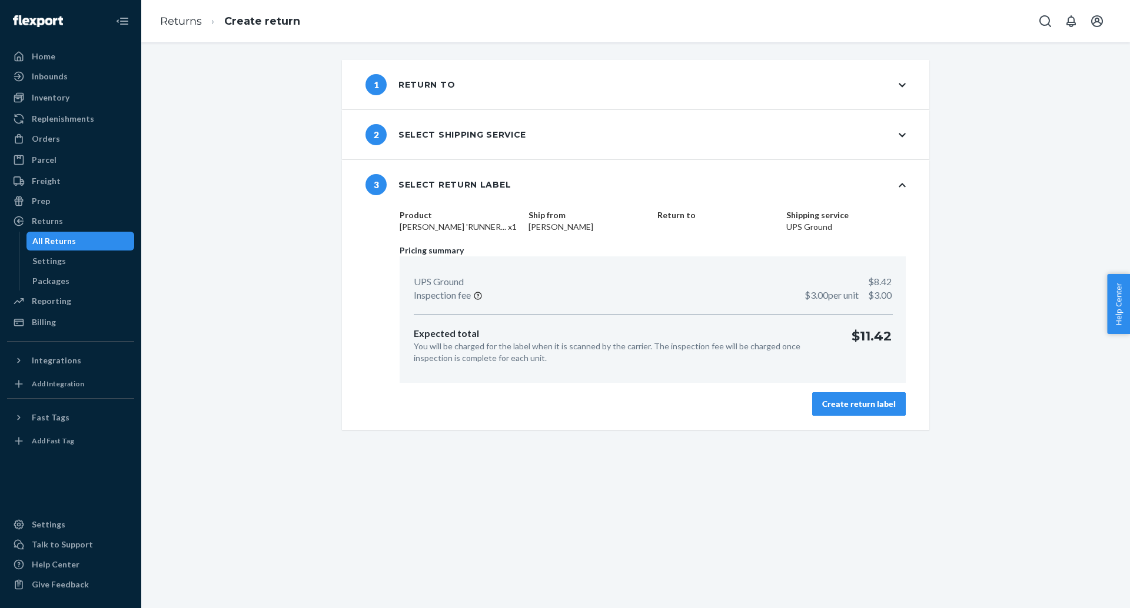
click at [831, 398] on div "Create return label" at bounding box center [859, 404] width 74 height 12
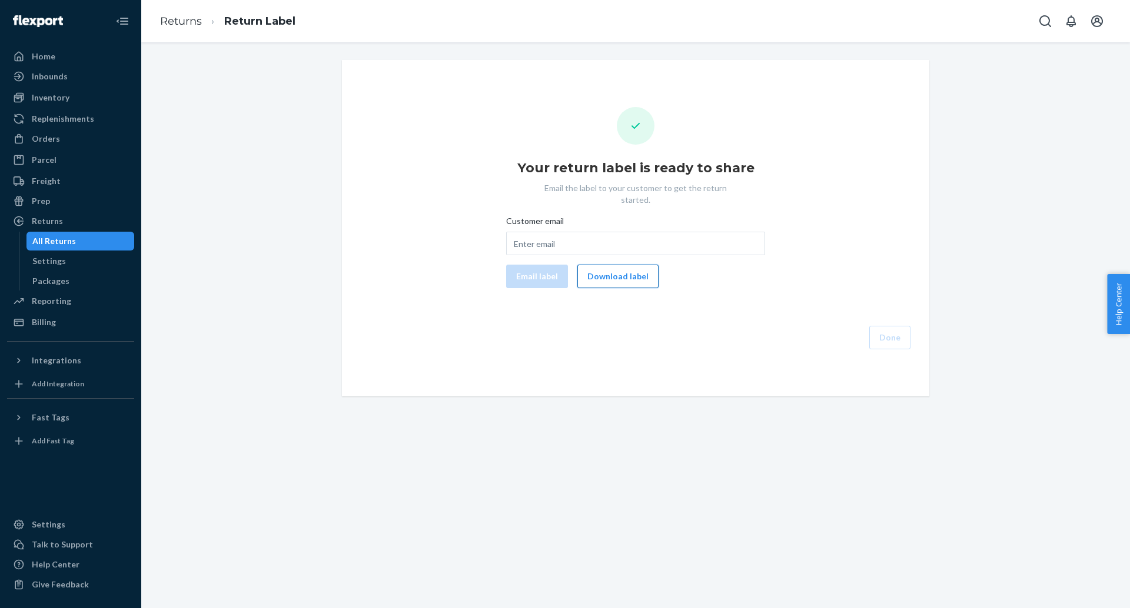
click at [640, 265] on button "Download label" at bounding box center [617, 277] width 81 height 24
click at [67, 132] on div "Orders" at bounding box center [70, 139] width 125 height 16
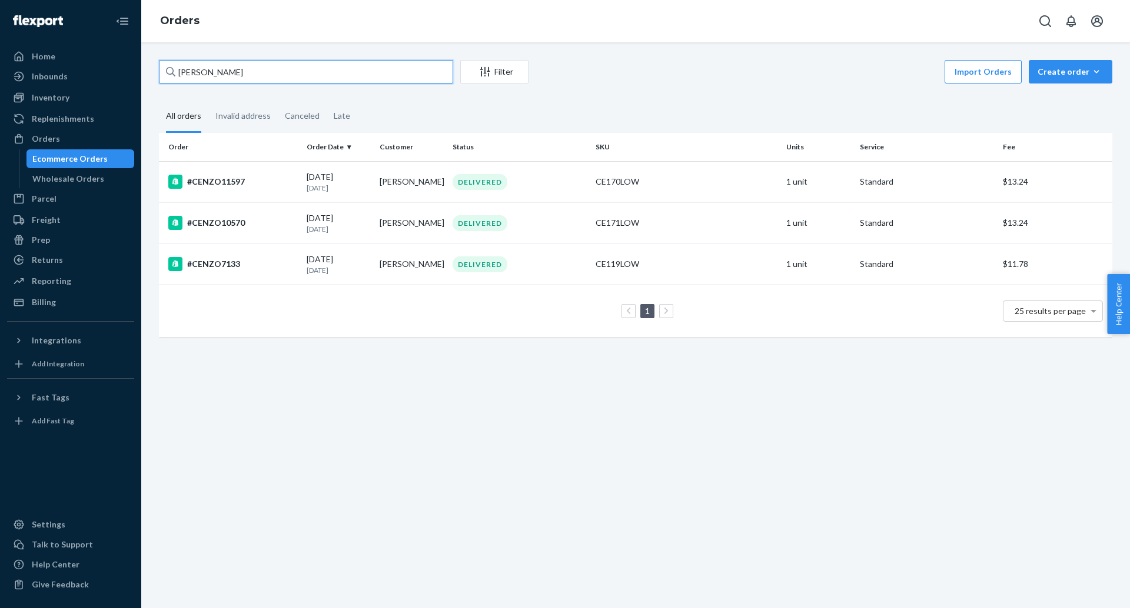
click at [252, 74] on input "Mark Vecchietti" at bounding box center [306, 72] width 294 height 24
paste input "CENZO8852"
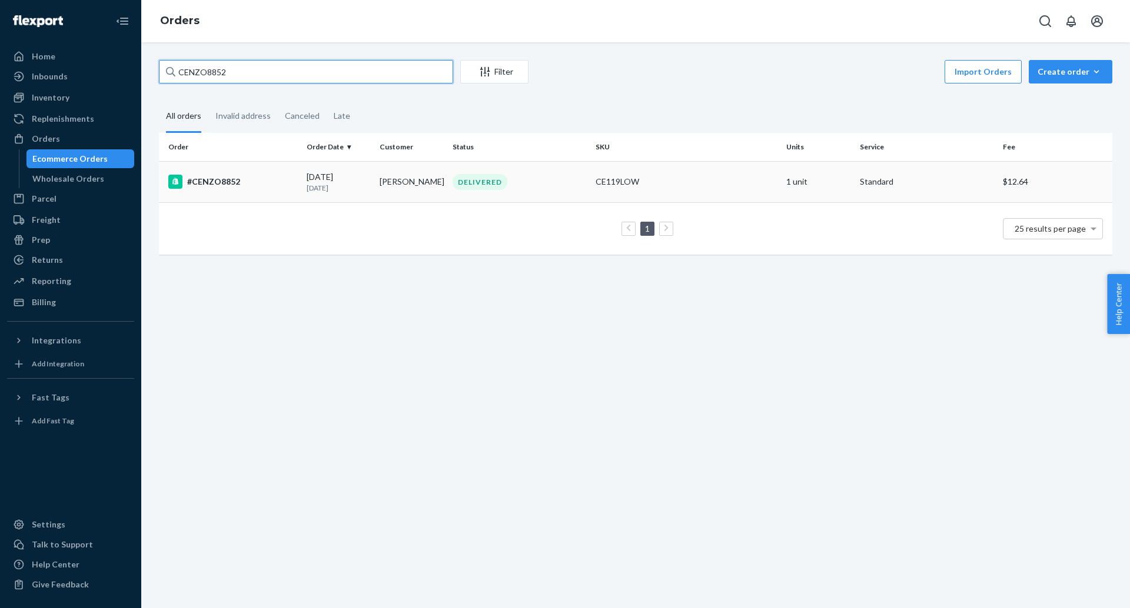
type input "CENZO8852"
click at [238, 188] on div "#CENZO8852" at bounding box center [232, 182] width 129 height 14
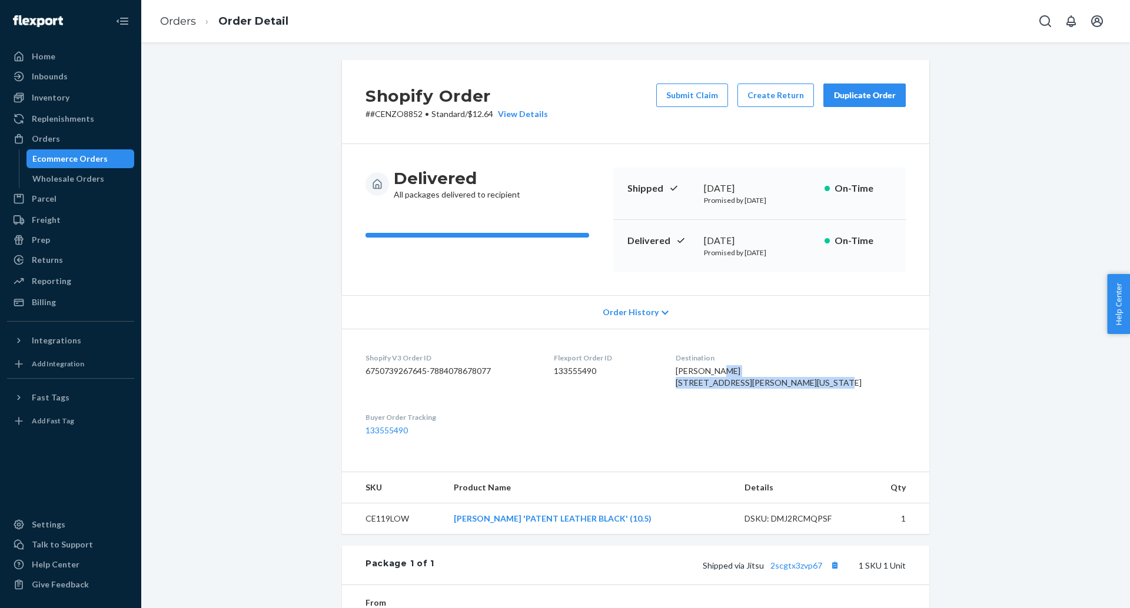
drag, startPoint x: 843, startPoint y: 394, endPoint x: 732, endPoint y: 384, distance: 111.7
click at [732, 384] on dl "Shopify V3 Order ID 6750739267645-7884078678077 Flexport Order ID 133555490 Des…" at bounding box center [635, 394] width 587 height 131
click at [707, 94] on button "Submit Claim" at bounding box center [692, 96] width 72 height 24
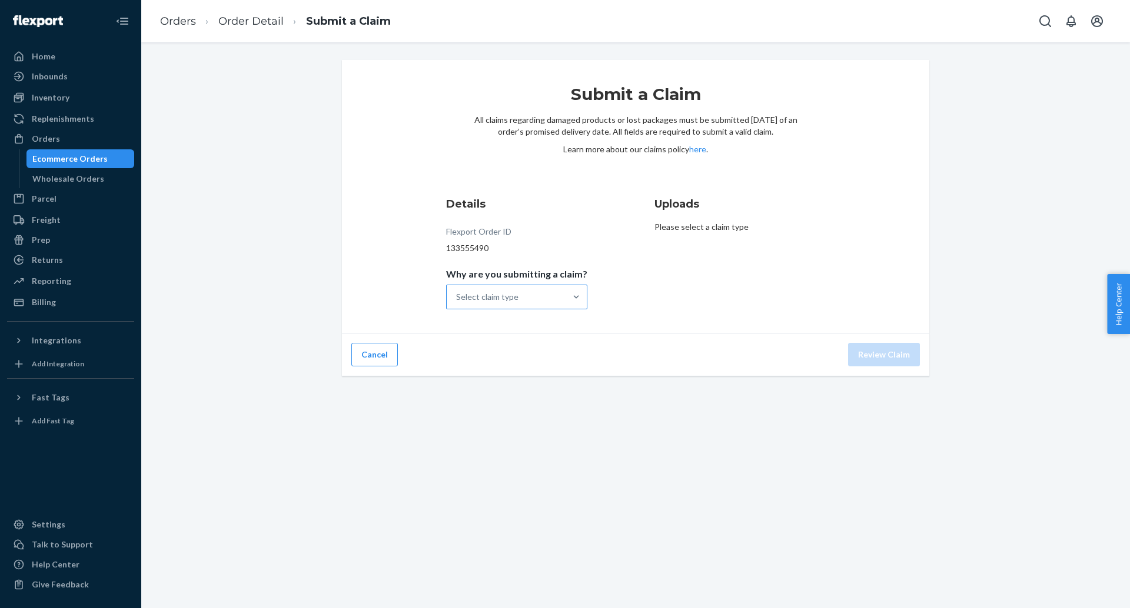
click at [533, 295] on div "Select claim type" at bounding box center [506, 297] width 119 height 24
click at [457, 295] on input "Why are you submitting a claim? Select claim type" at bounding box center [456, 297] width 1 height 12
click at [557, 354] on div "Order delivered damaged" at bounding box center [516, 350] width 137 height 24
click at [457, 303] on input "Why are you submitting a claim? option Order delivered damaged focused, 2 of 4.…" at bounding box center [456, 297] width 1 height 12
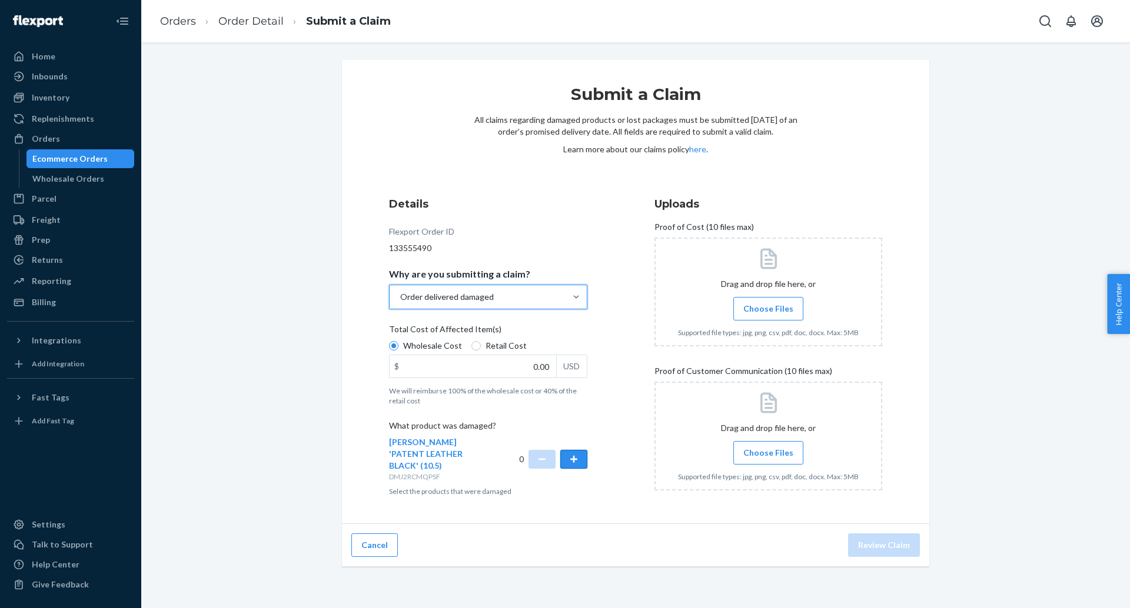
click at [580, 450] on button "button" at bounding box center [573, 459] width 27 height 19
click at [786, 457] on span "Choose Files" at bounding box center [768, 453] width 50 height 12
click at [768, 457] on input "Choose Files" at bounding box center [768, 453] width 1 height 13
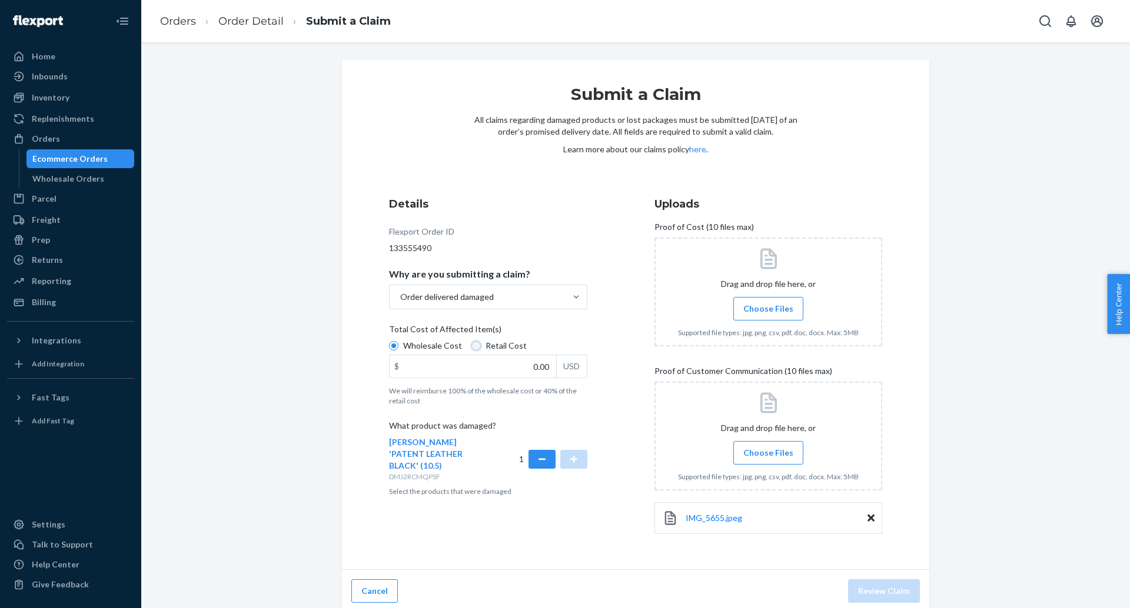
click at [471, 348] on input "Retail Cost" at bounding box center [475, 345] width 9 height 9
radio input "true"
radio input "false"
click at [552, 365] on input "0.00" at bounding box center [473, 366] width 167 height 22
type input "120.00"
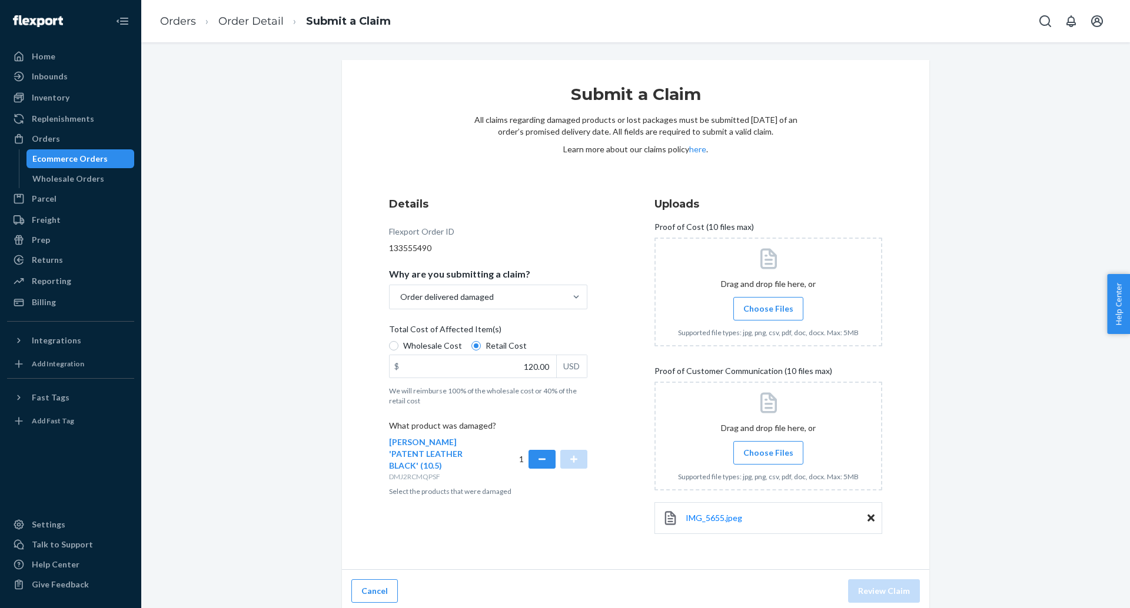
click at [627, 352] on div "Details Flexport Order ID 133555490 Why are you submitting a claim? Order deliv…" at bounding box center [635, 372] width 493 height 350
click at [757, 307] on span "Choose Files" at bounding box center [768, 309] width 50 height 12
click at [768, 307] on input "Choose Files" at bounding box center [768, 308] width 1 height 13
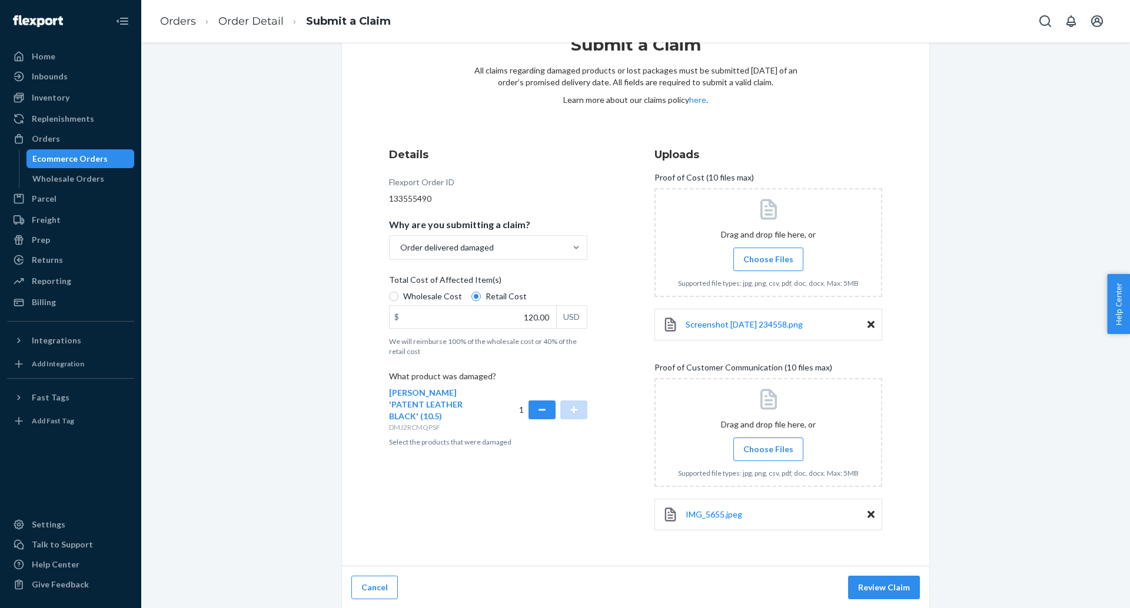
scroll to position [51, 0]
click at [877, 583] on button "Review Claim" at bounding box center [884, 587] width 72 height 24
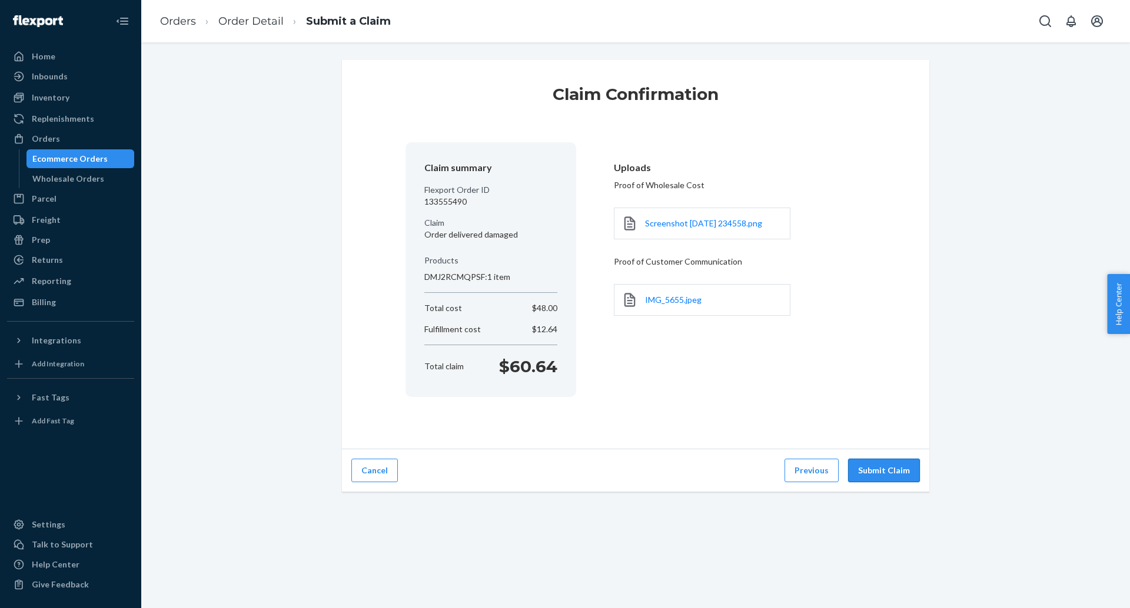
click at [857, 469] on button "Submit Claim" at bounding box center [884, 471] width 72 height 24
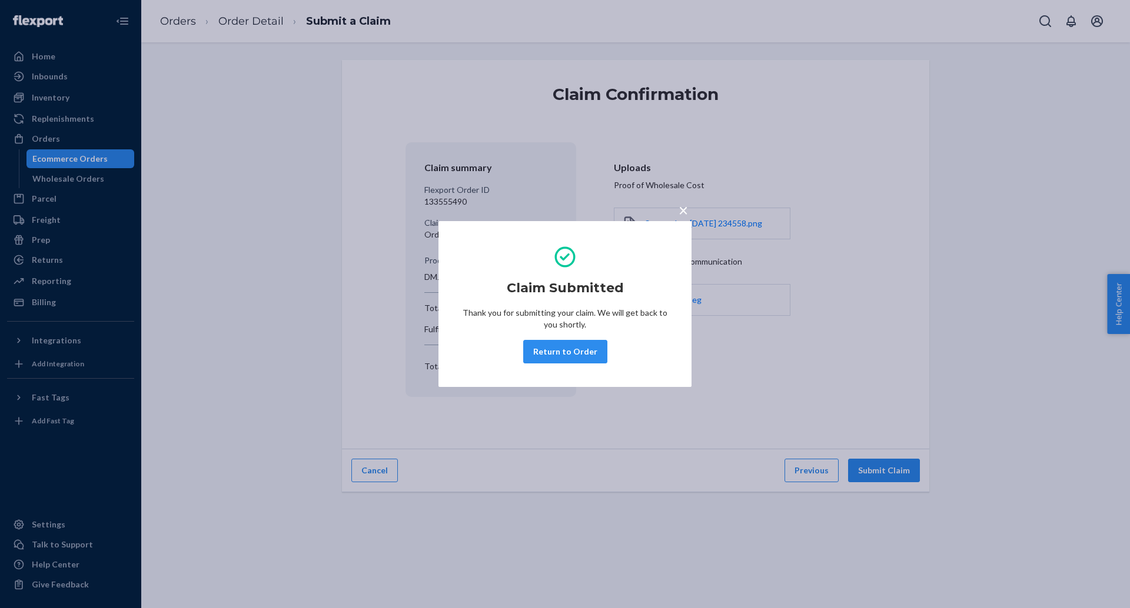
click at [689, 206] on button "×" at bounding box center [683, 208] width 16 height 21
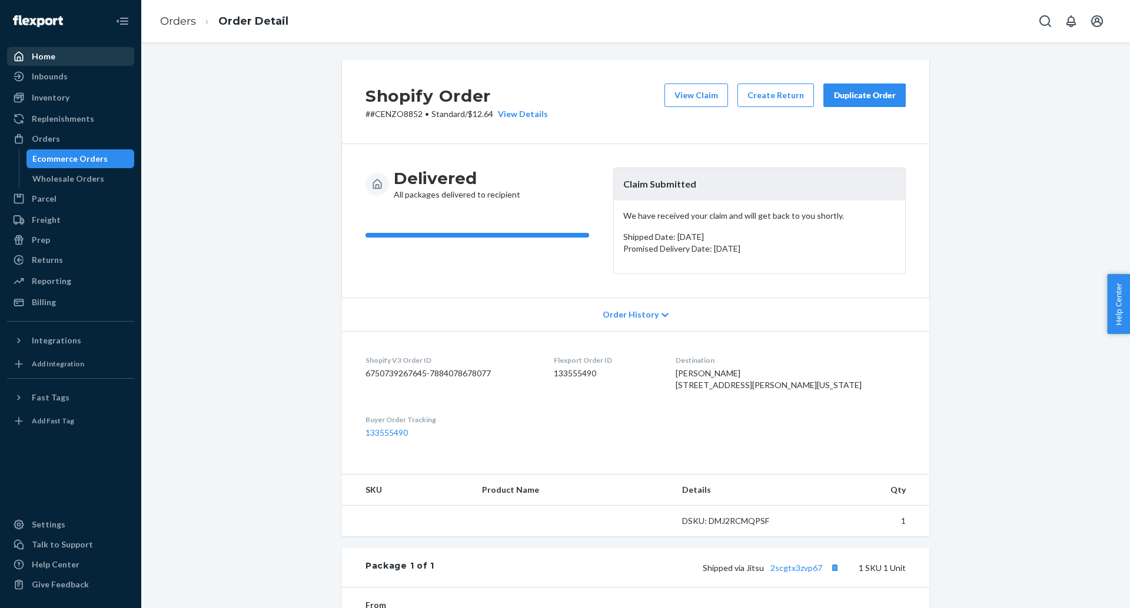
click at [61, 62] on div "Home" at bounding box center [70, 56] width 125 height 16
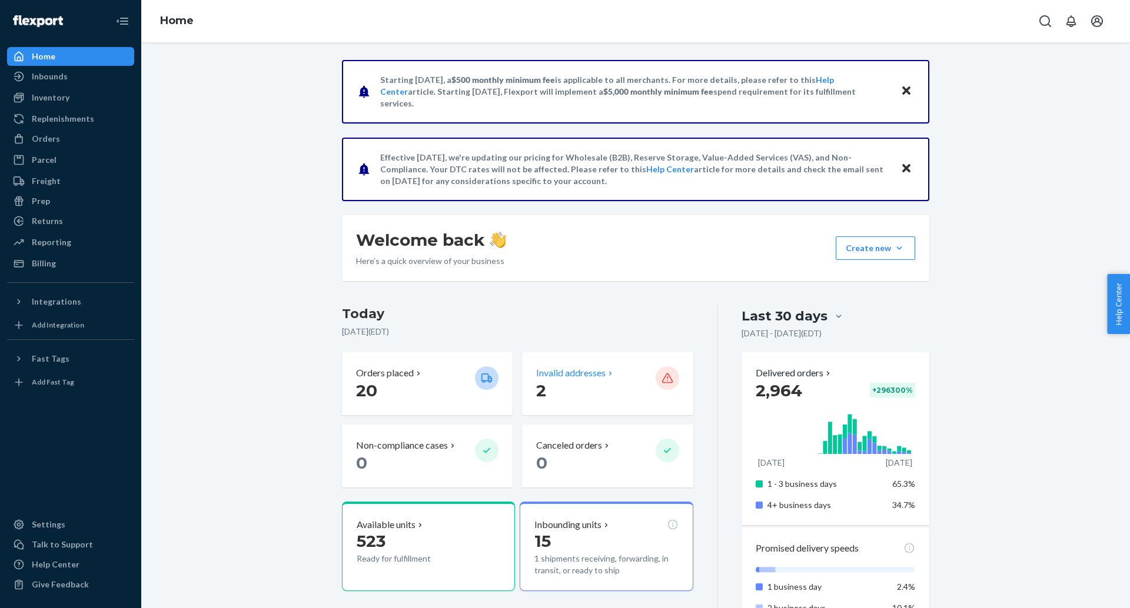
click at [544, 377] on p "Invalid addresses" at bounding box center [570, 374] width 69 height 14
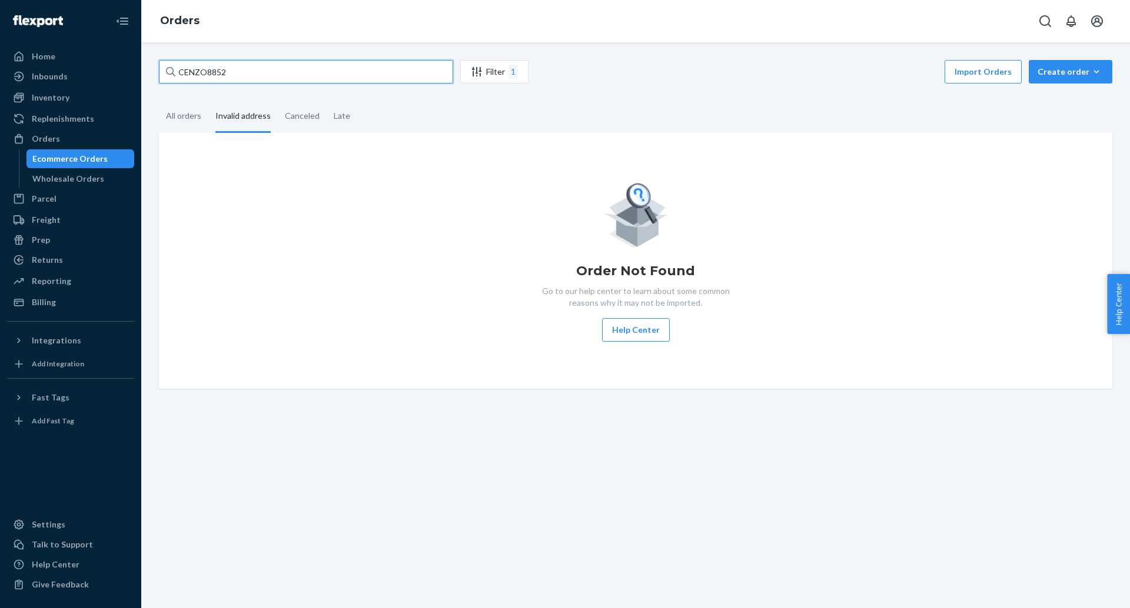
click at [289, 66] on input "CENZO8852" at bounding box center [306, 72] width 294 height 24
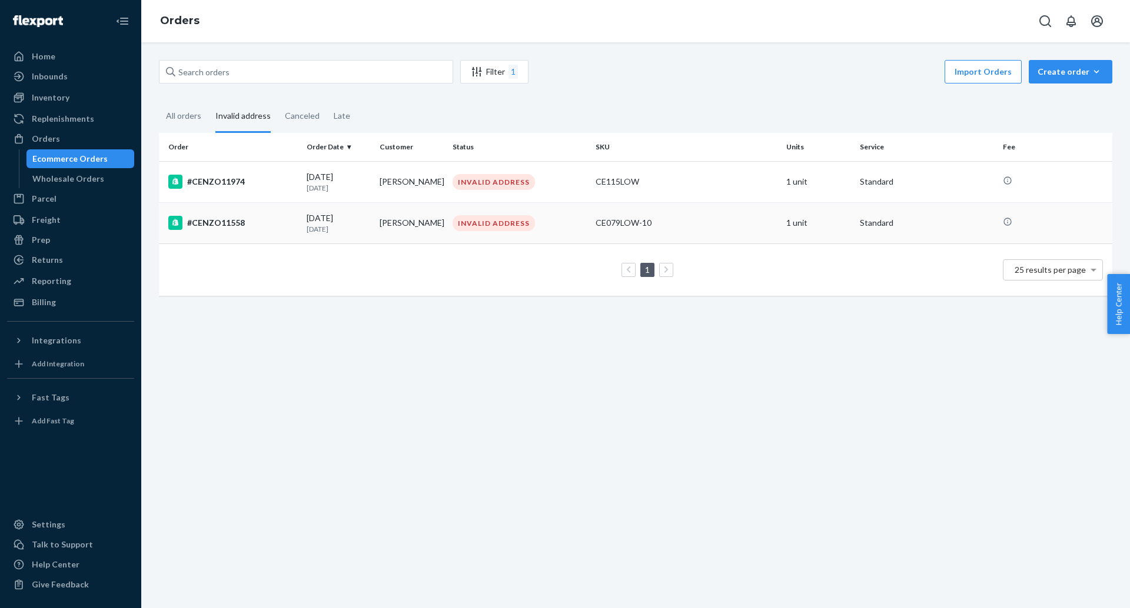
click at [234, 228] on div "#CENZO11558" at bounding box center [232, 223] width 129 height 14
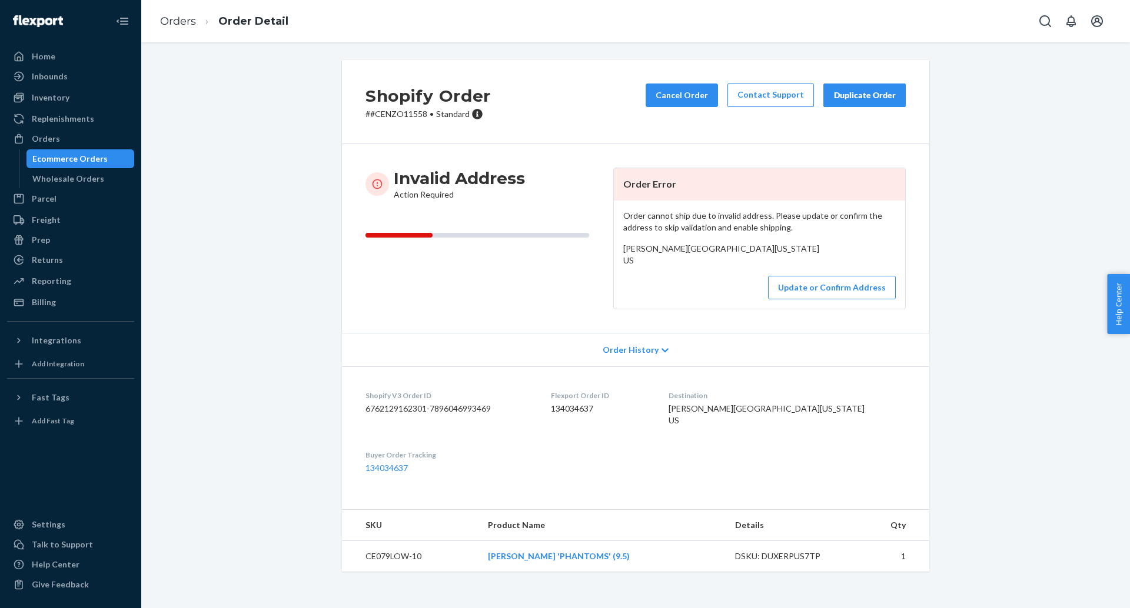
click at [643, 244] on span "Sean Heath bartonwood Drive Lebanon, Tennessee 37087 US" at bounding box center [721, 255] width 196 height 22
copy span "Sean Heath"
click at [398, 114] on p "# #CENZO11558 • Standard" at bounding box center [427, 114] width 125 height 12
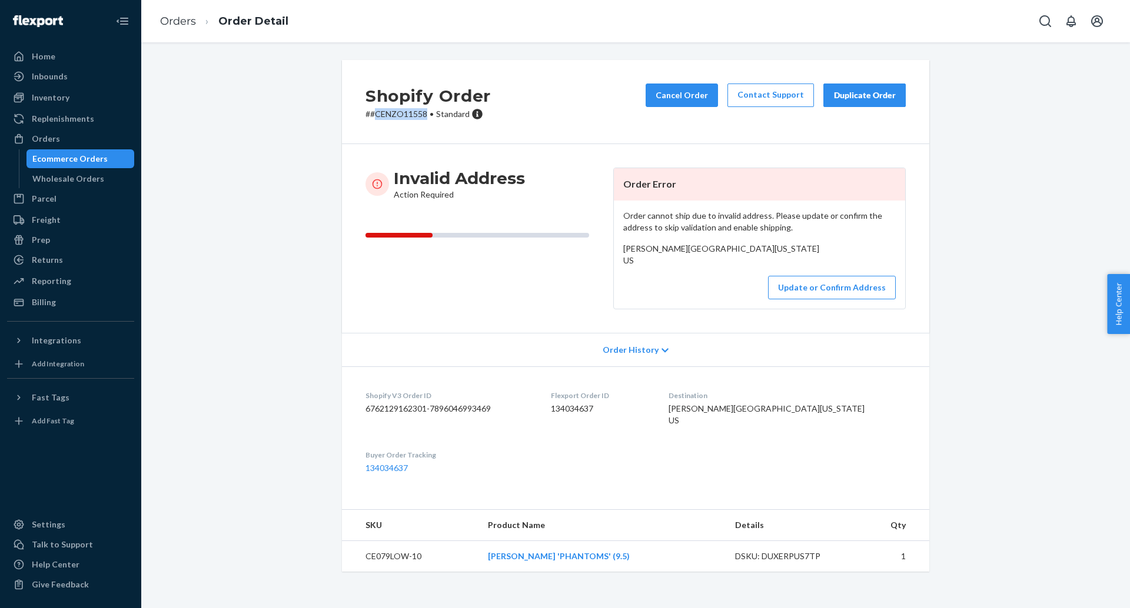
click at [398, 114] on p "# #CENZO11558 • Standard" at bounding box center [427, 114] width 125 height 12
copy p "CENZO11558"
click at [185, 21] on link "Orders" at bounding box center [178, 21] width 36 height 13
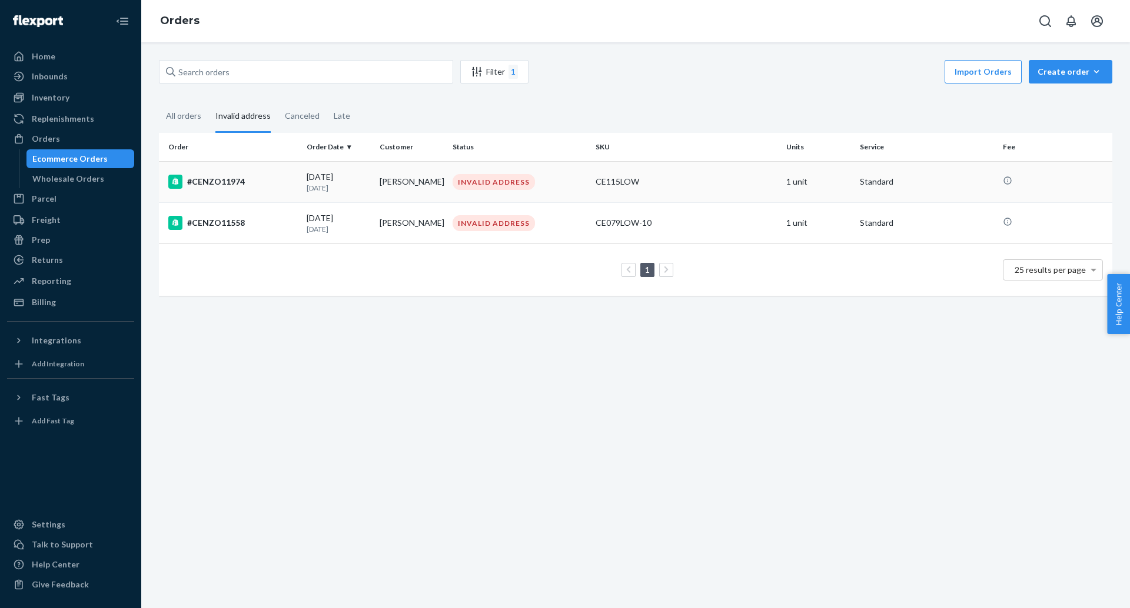
click at [217, 185] on div "#CENZO11974" at bounding box center [232, 182] width 129 height 14
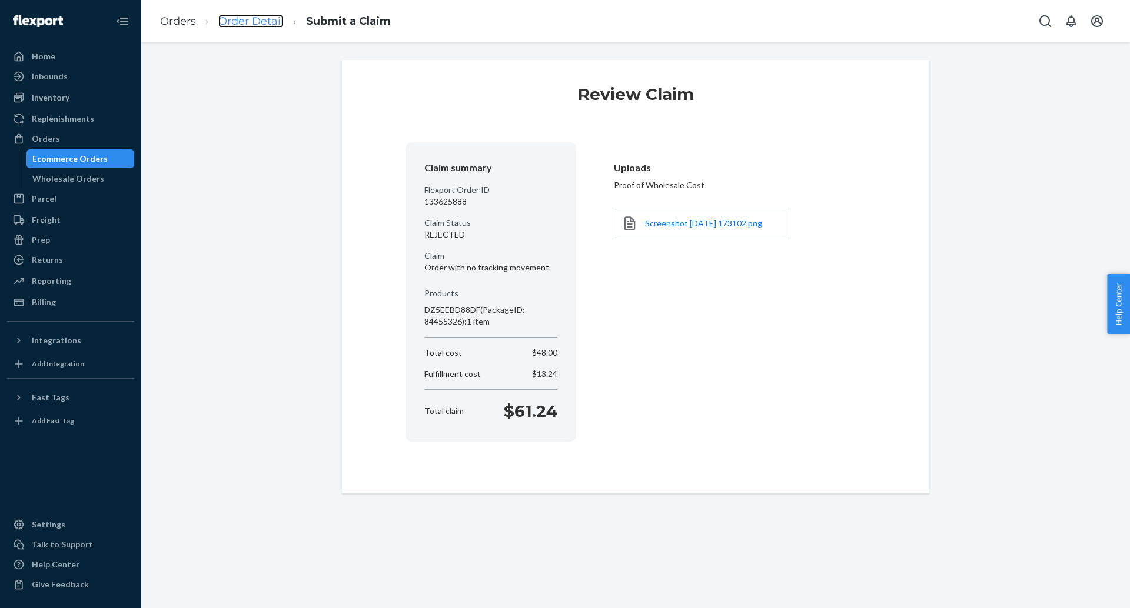
click at [269, 19] on link "Order Detail" at bounding box center [250, 21] width 65 height 13
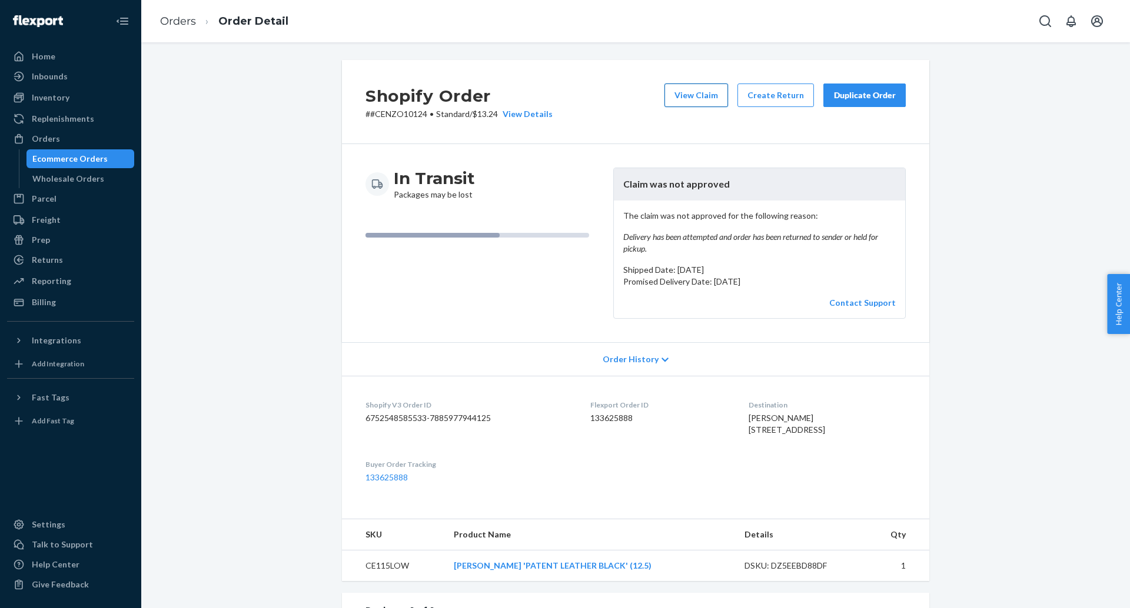
click at [701, 101] on button "View Claim" at bounding box center [696, 96] width 64 height 24
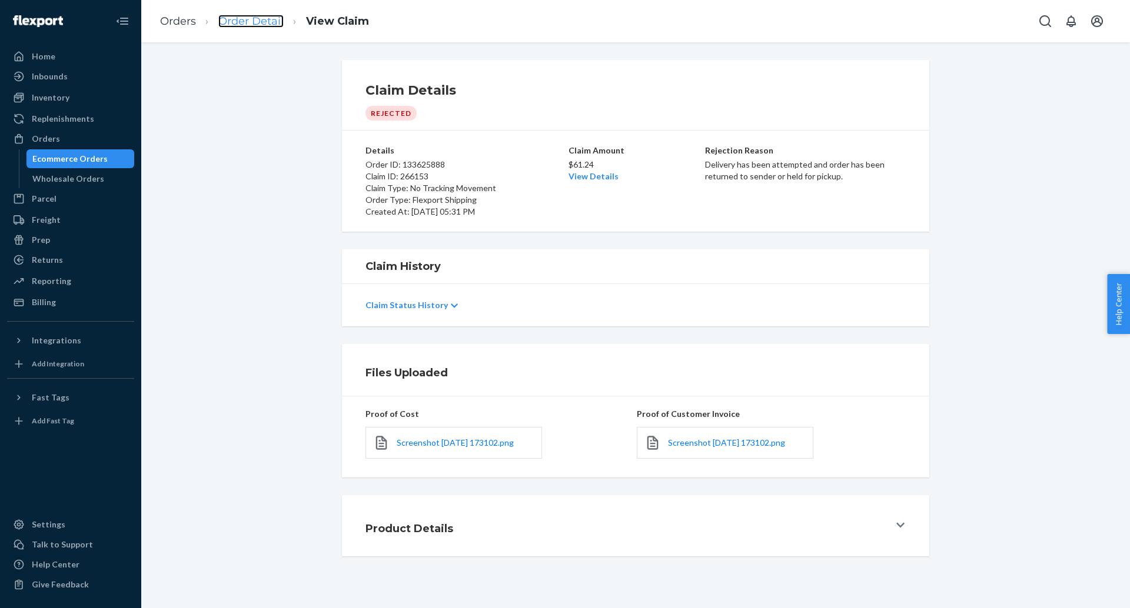
click at [245, 26] on link "Order Detail" at bounding box center [250, 21] width 65 height 13
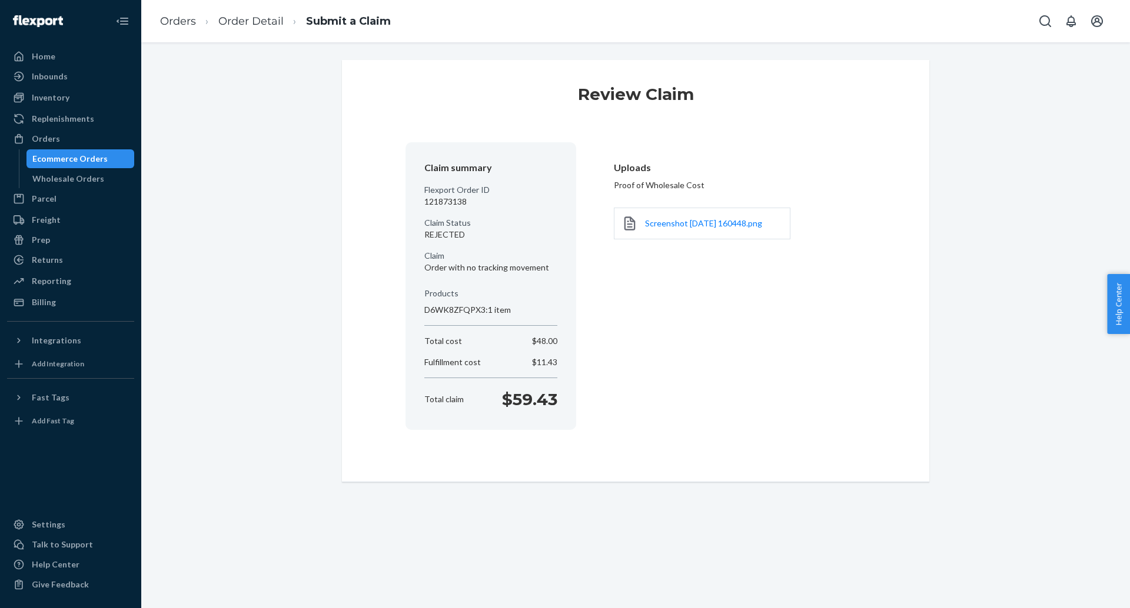
click at [253, 14] on li "Order Detail" at bounding box center [240, 22] width 88 height 16
click at [253, 21] on link "Order Detail" at bounding box center [250, 21] width 65 height 13
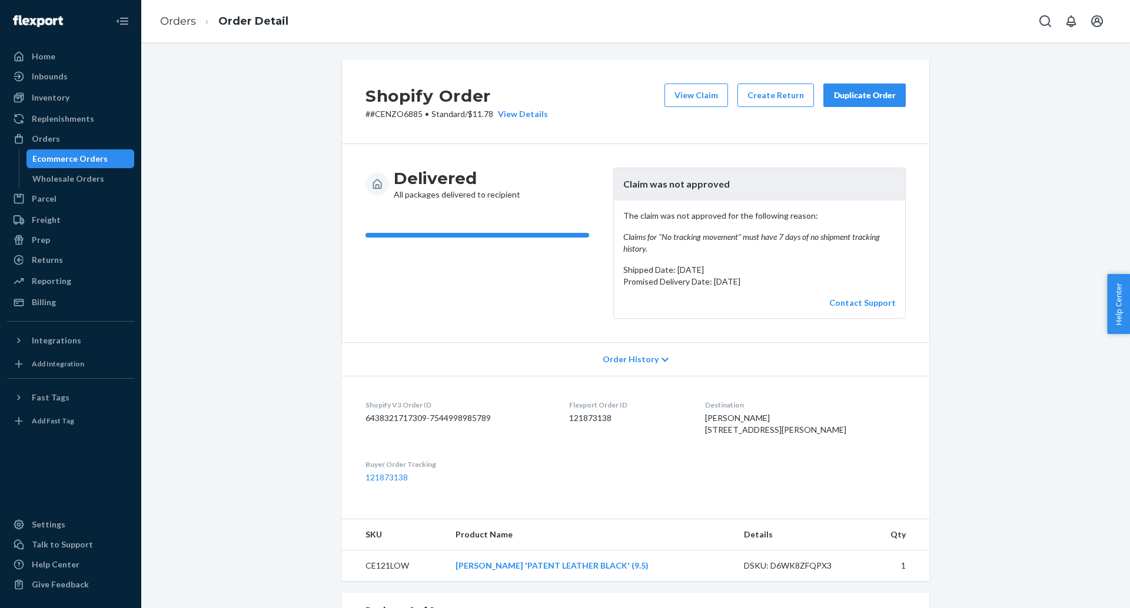
click at [394, 116] on p "# #CENZO6885 • Standard / $11.78 View Details" at bounding box center [456, 114] width 182 height 12
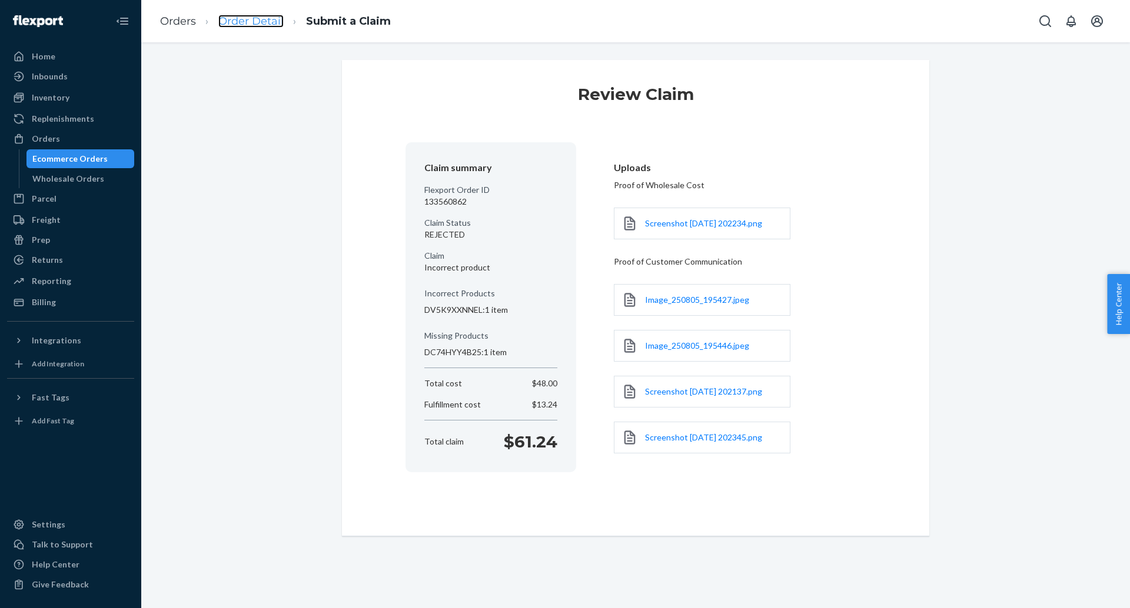
click at [267, 16] on link "Order Detail" at bounding box center [250, 21] width 65 height 13
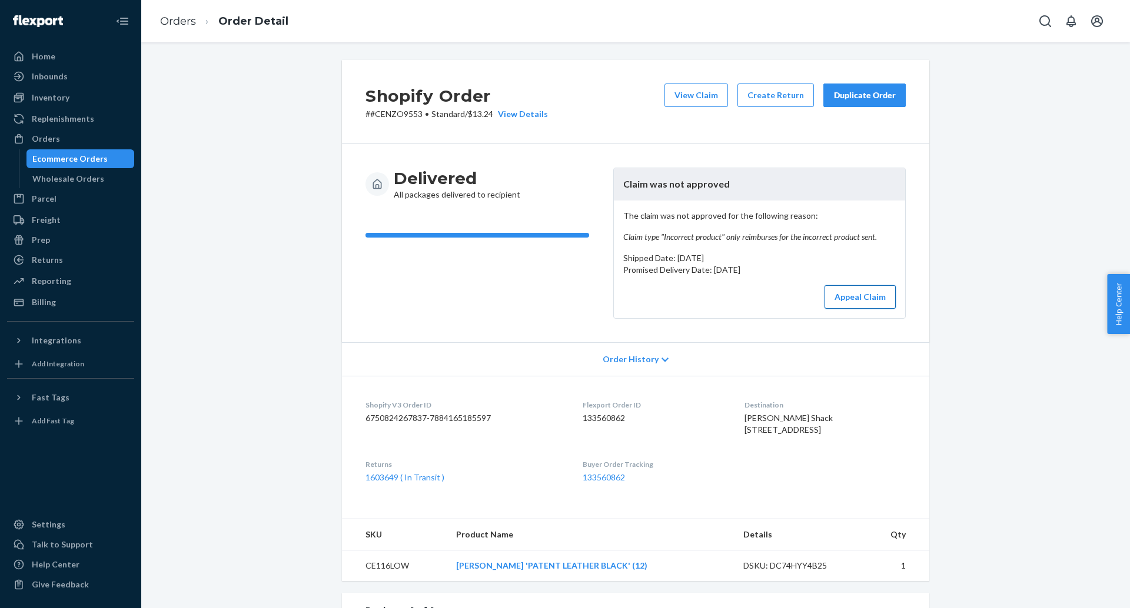
click at [865, 298] on button "Appeal Claim" at bounding box center [859, 297] width 71 height 24
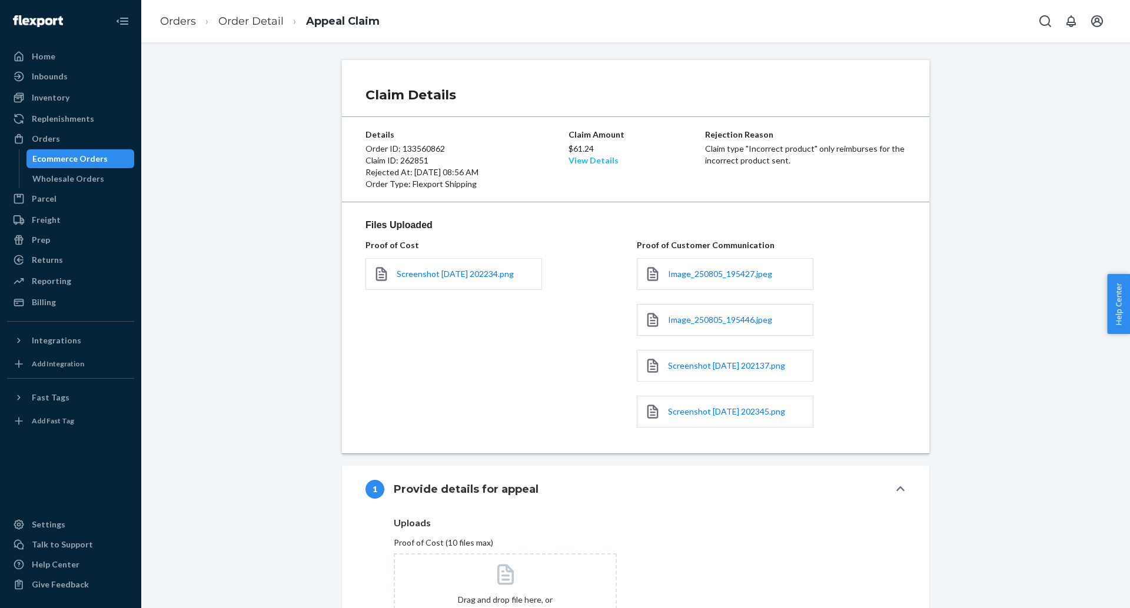
click at [604, 157] on link "View Details" at bounding box center [593, 160] width 50 height 10
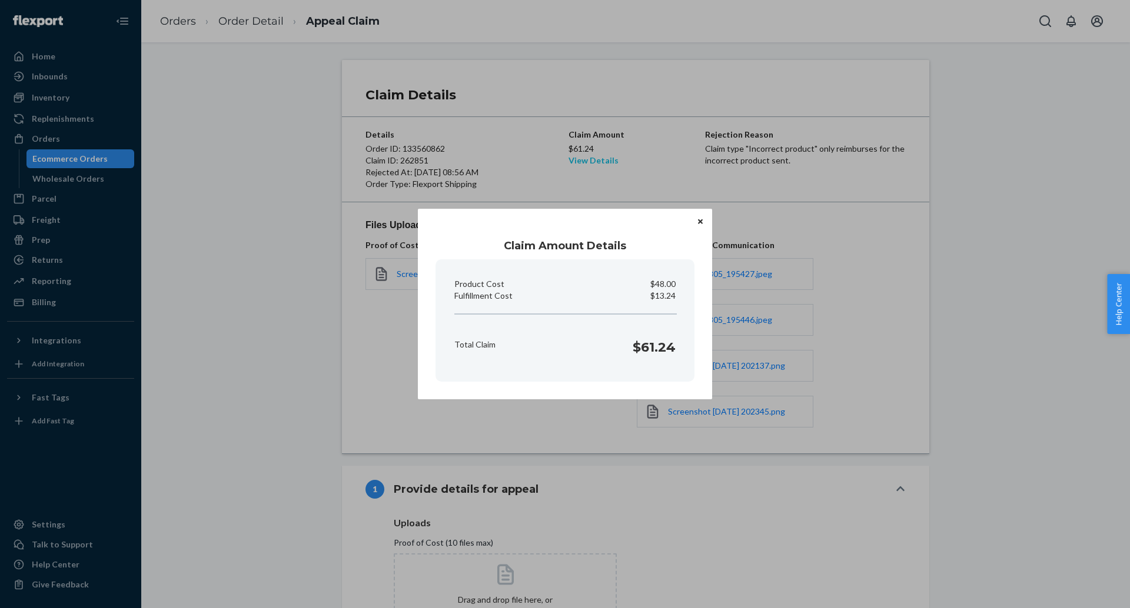
click at [604, 157] on div "Claim Amount Details Product Cost $48.00 Fulfillment Cost $13.24 Total Claim $6…" at bounding box center [565, 304] width 1130 height 608
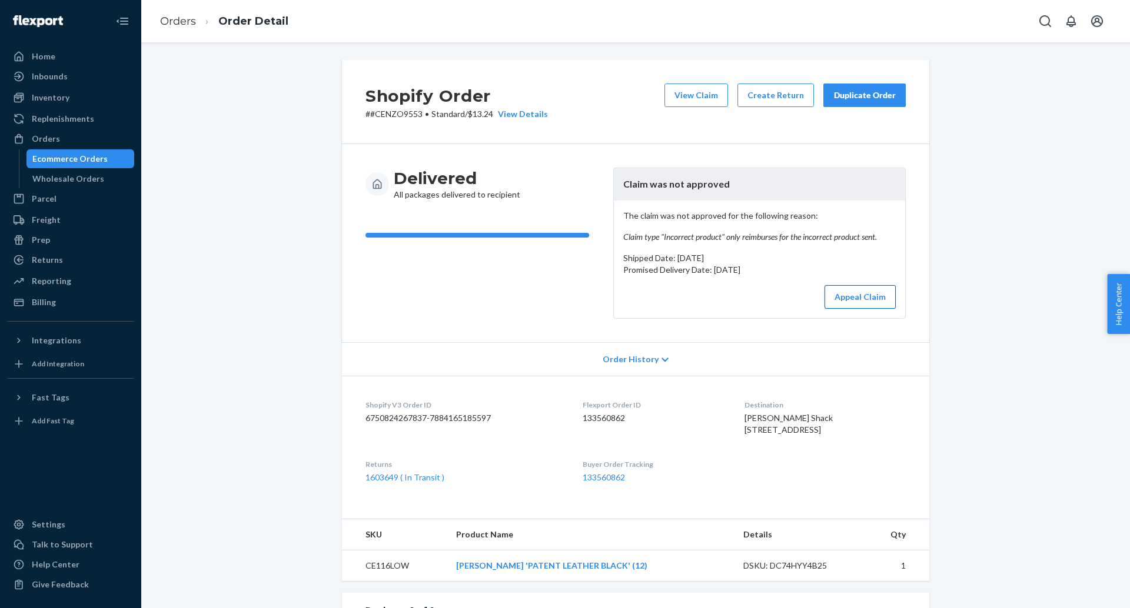
click at [847, 295] on button "Appeal Claim" at bounding box center [859, 297] width 71 height 24
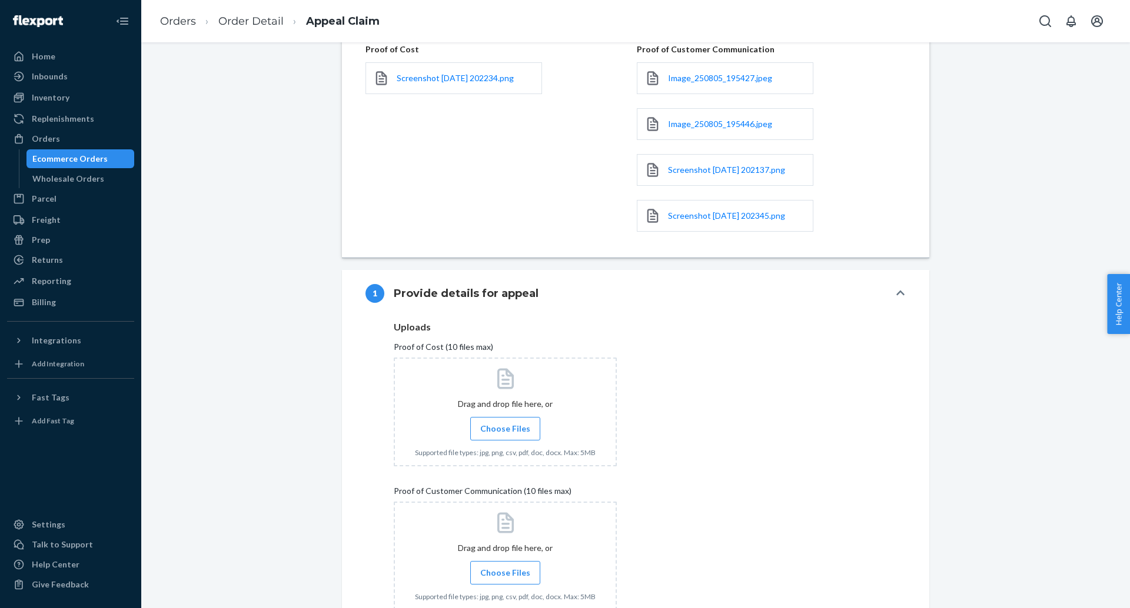
scroll to position [209, 0]
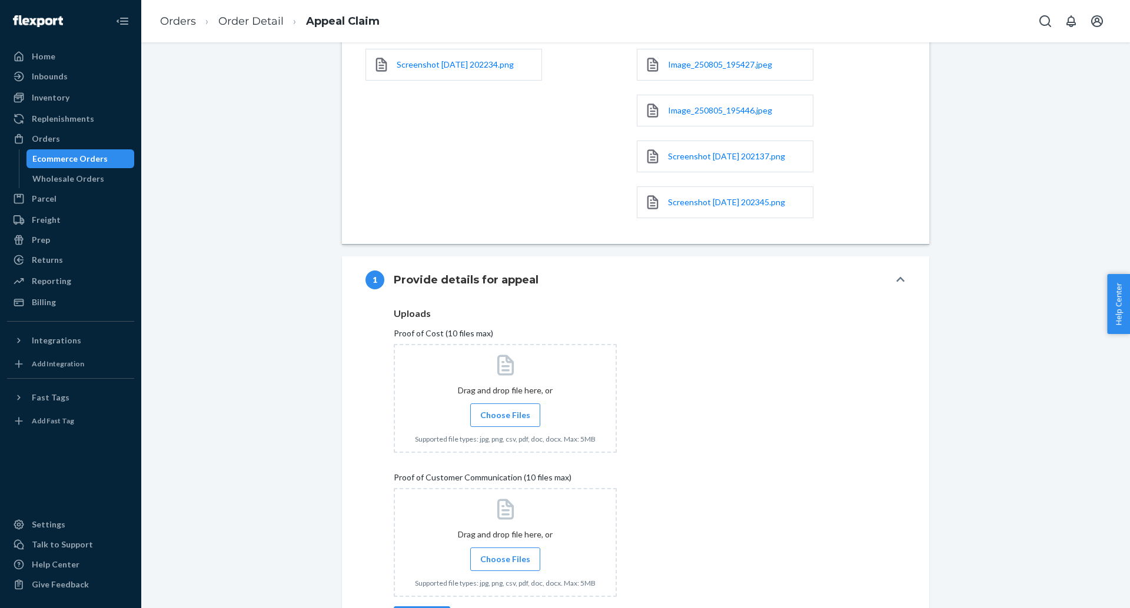
click at [501, 412] on span "Choose Files" at bounding box center [505, 416] width 50 height 12
click at [505, 412] on input "Choose Files" at bounding box center [505, 415] width 1 height 13
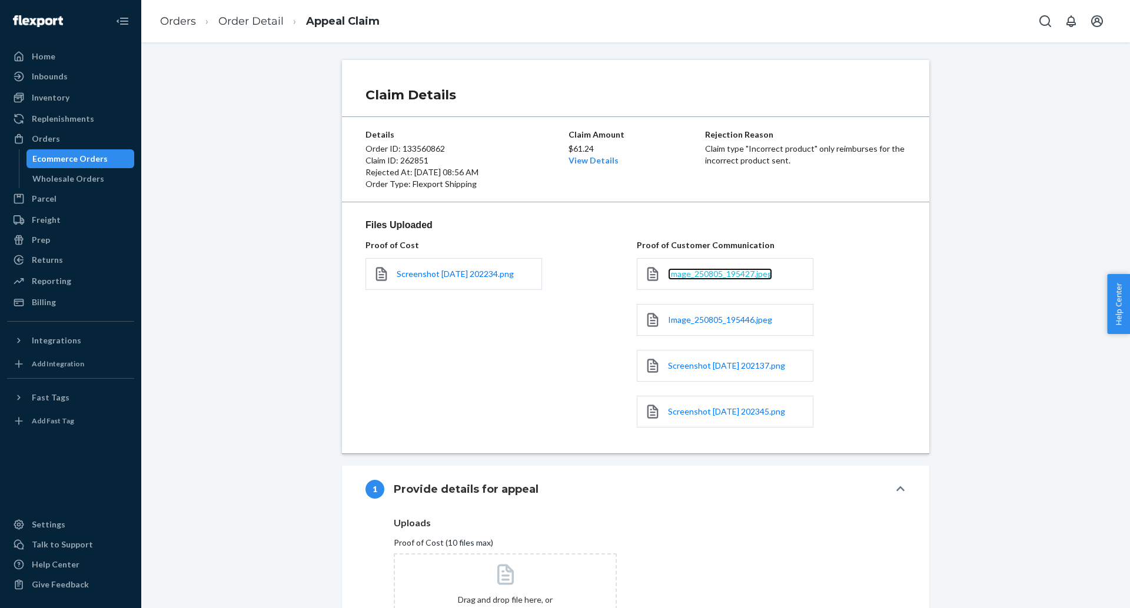
click at [685, 269] on span "Image_250805_195427.jpeg" at bounding box center [720, 274] width 104 height 10
click at [710, 319] on span "Image_250805_195446.jpeg" at bounding box center [720, 320] width 104 height 10
click at [727, 367] on span "Screenshot 2025-08-05 202137.png" at bounding box center [726, 366] width 117 height 10
click at [696, 414] on span "Screenshot 2025-08-05 202345.png" at bounding box center [726, 412] width 117 height 10
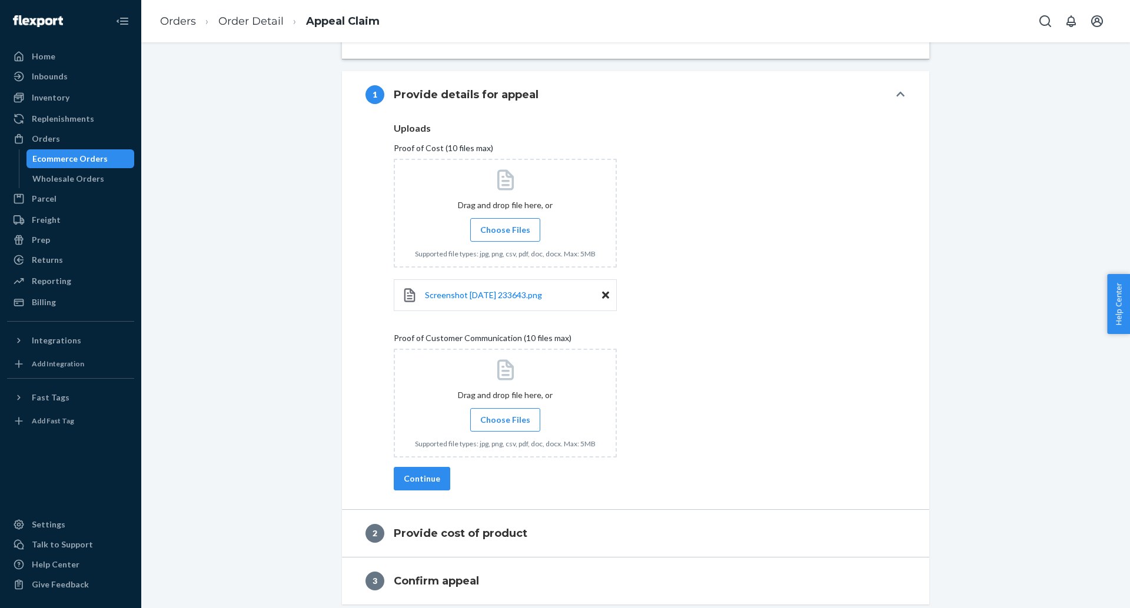
scroll to position [401, 0]
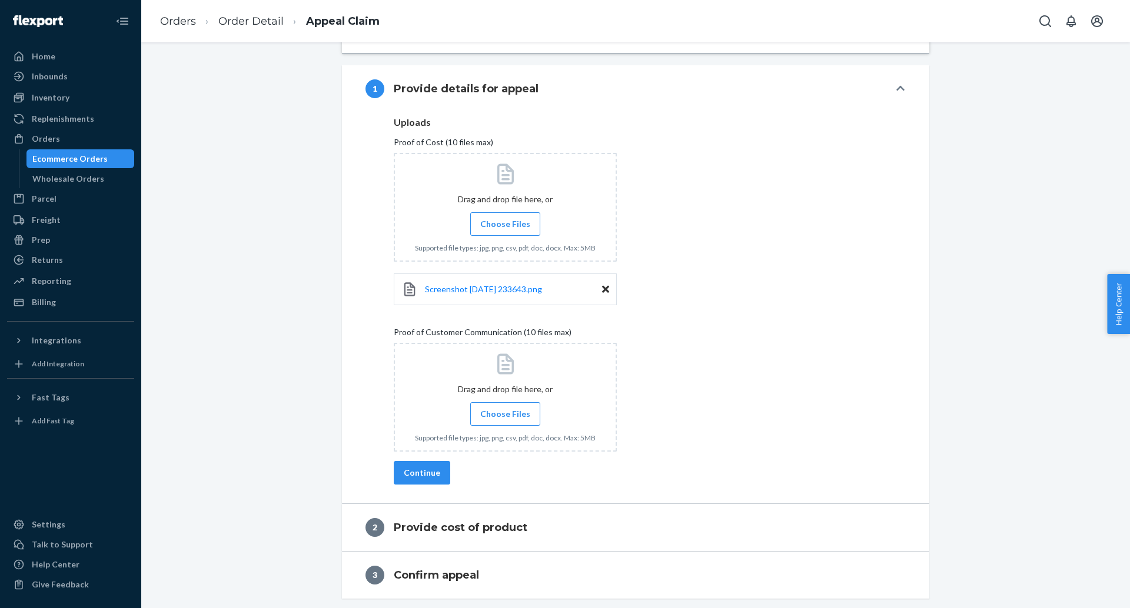
click at [518, 418] on span "Choose Files" at bounding box center [505, 414] width 50 height 12
click at [505, 418] on input "Choose Files" at bounding box center [505, 414] width 1 height 13
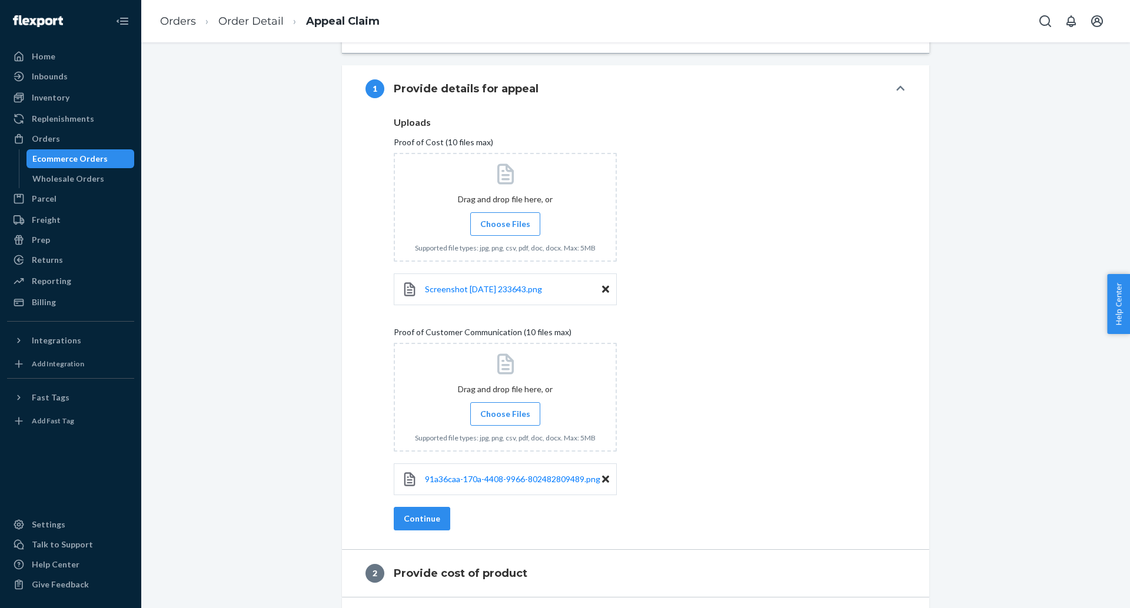
click at [510, 411] on span "Choose Files" at bounding box center [505, 414] width 50 height 12
click at [505, 411] on input "Choose Files" at bounding box center [505, 414] width 1 height 13
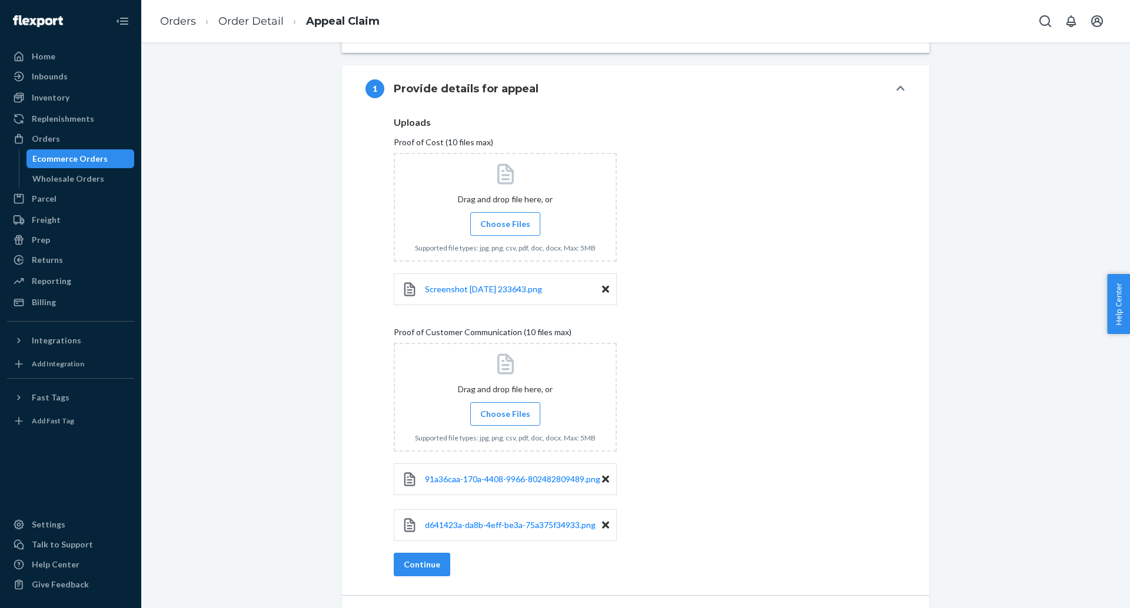
click at [512, 417] on span "Choose Files" at bounding box center [505, 414] width 50 height 12
click at [505, 417] on input "Choose Files" at bounding box center [505, 414] width 1 height 13
click at [505, 411] on input "Choose Files" at bounding box center [505, 414] width 1 height 13
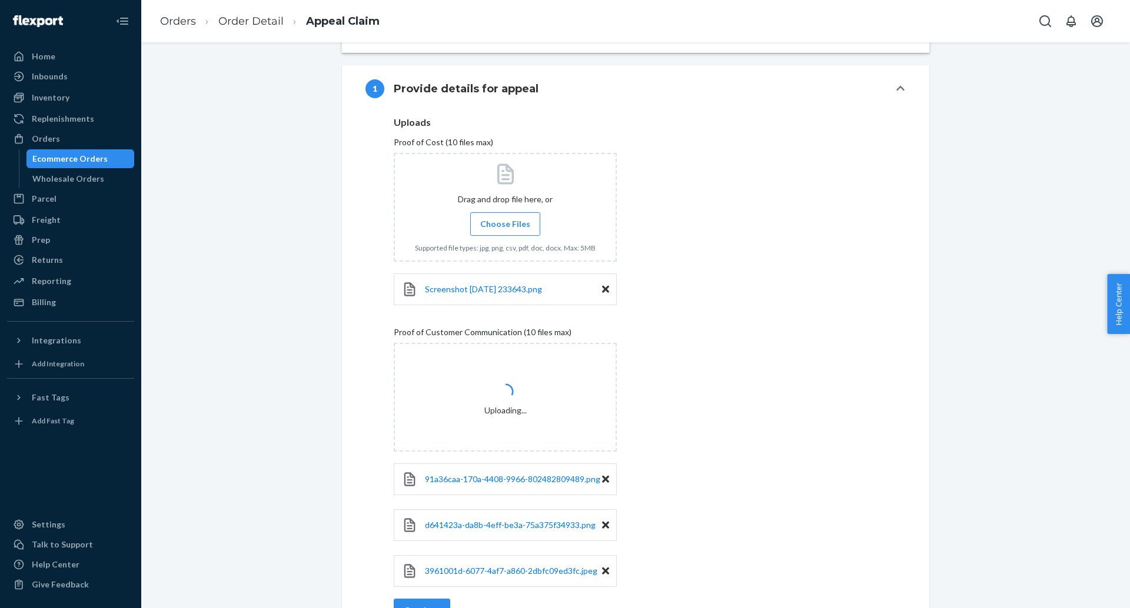
scroll to position [538, 0]
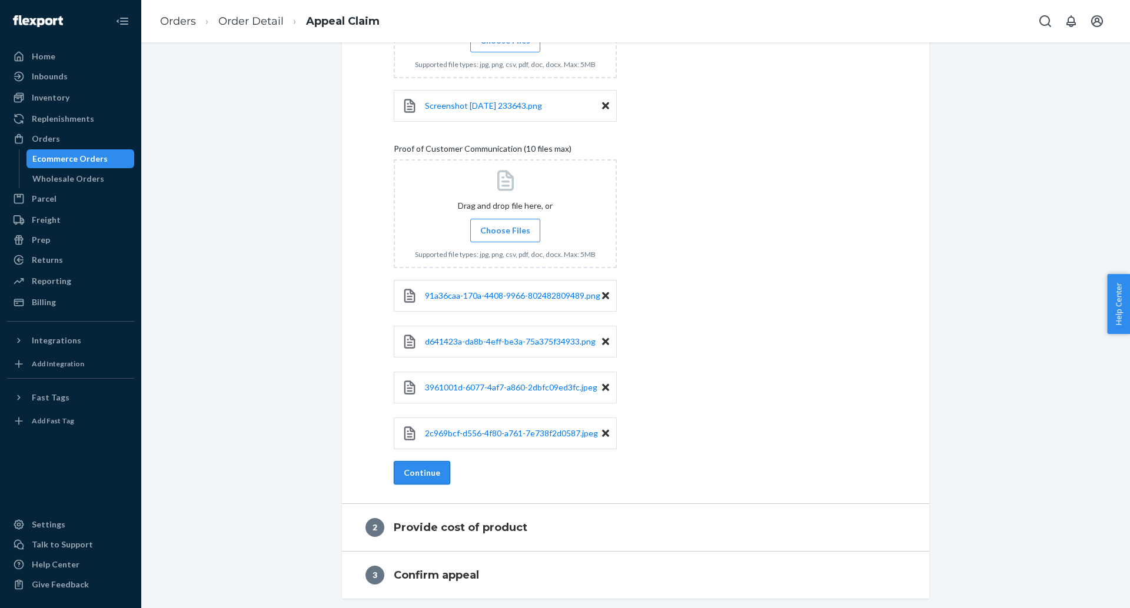
click at [431, 475] on button "Continue" at bounding box center [422, 473] width 56 height 24
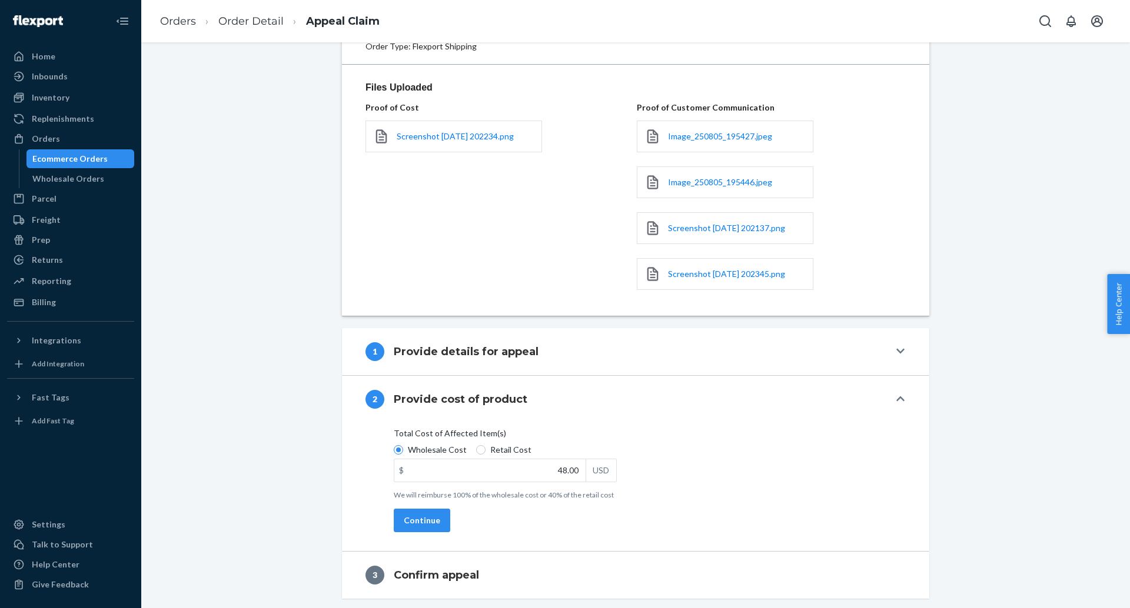
scroll to position [138, 0]
click at [483, 450] on input "Retail Cost" at bounding box center [480, 449] width 9 height 9
radio input "true"
radio input "false"
click at [553, 466] on input "48.00" at bounding box center [489, 471] width 191 height 22
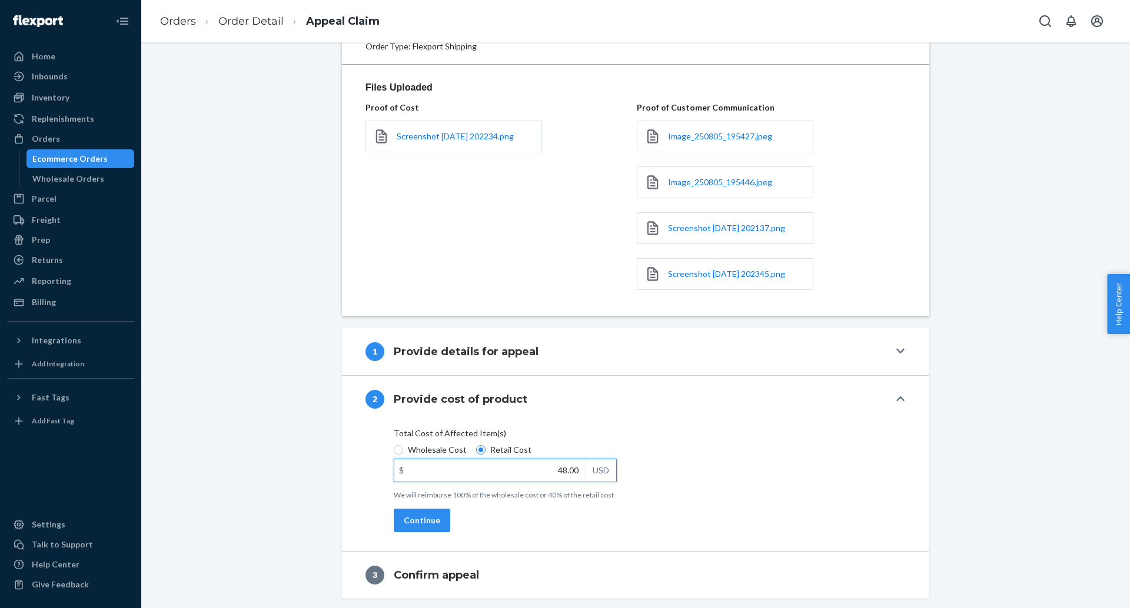
click at [553, 466] on input "48.00" at bounding box center [489, 471] width 191 height 22
type input "120.00"
click at [687, 475] on div "Total Cost of Affected Item(s) Wholesale Cost Retail Cost $ 120.00 USD We will …" at bounding box center [636, 468] width 484 height 81
click at [412, 517] on button "Continue" at bounding box center [422, 521] width 56 height 24
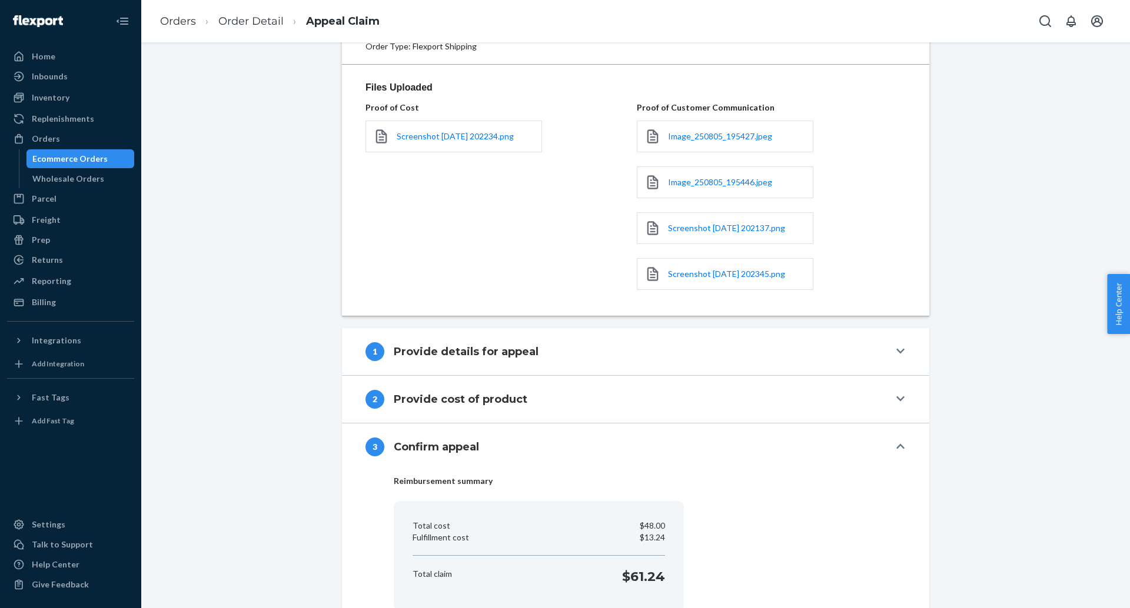
scroll to position [223, 0]
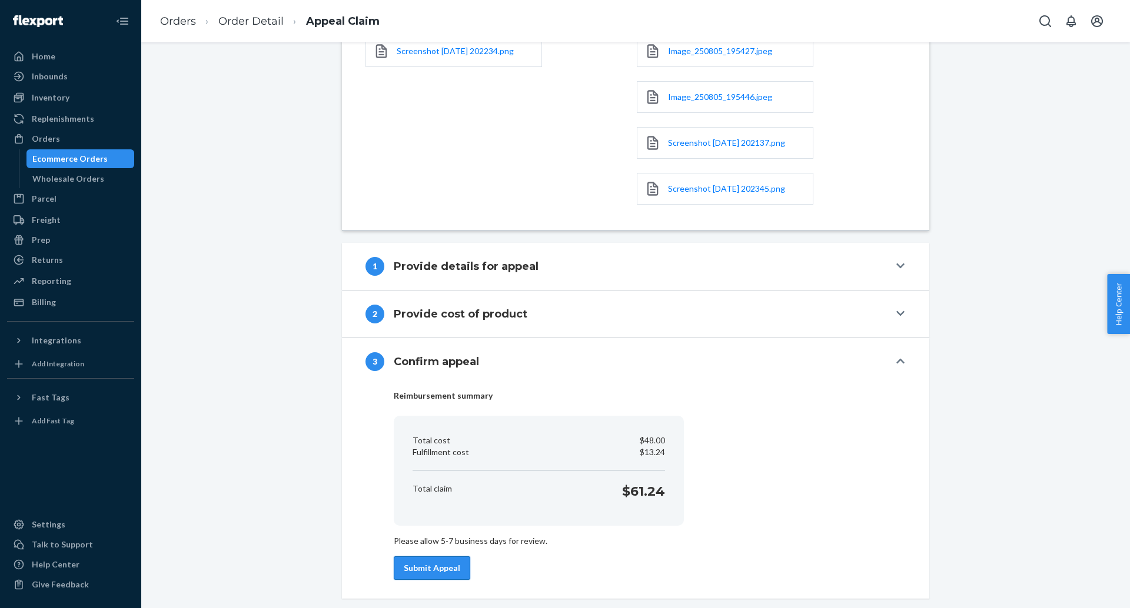
click at [430, 571] on button "Submit Appeal" at bounding box center [432, 569] width 76 height 24
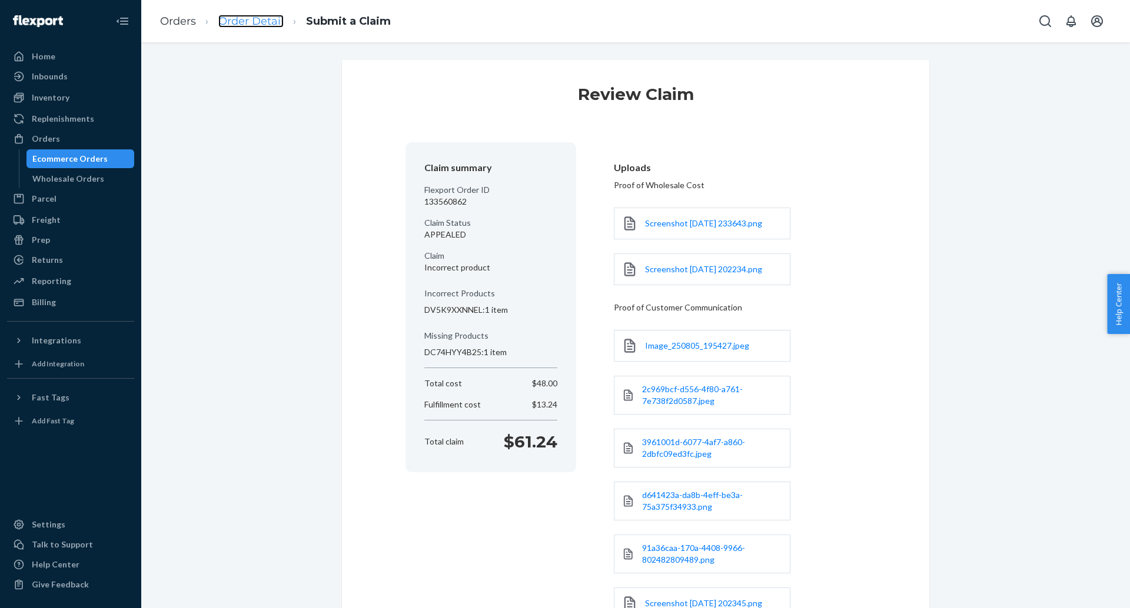
click at [233, 21] on link "Order Detail" at bounding box center [250, 21] width 65 height 13
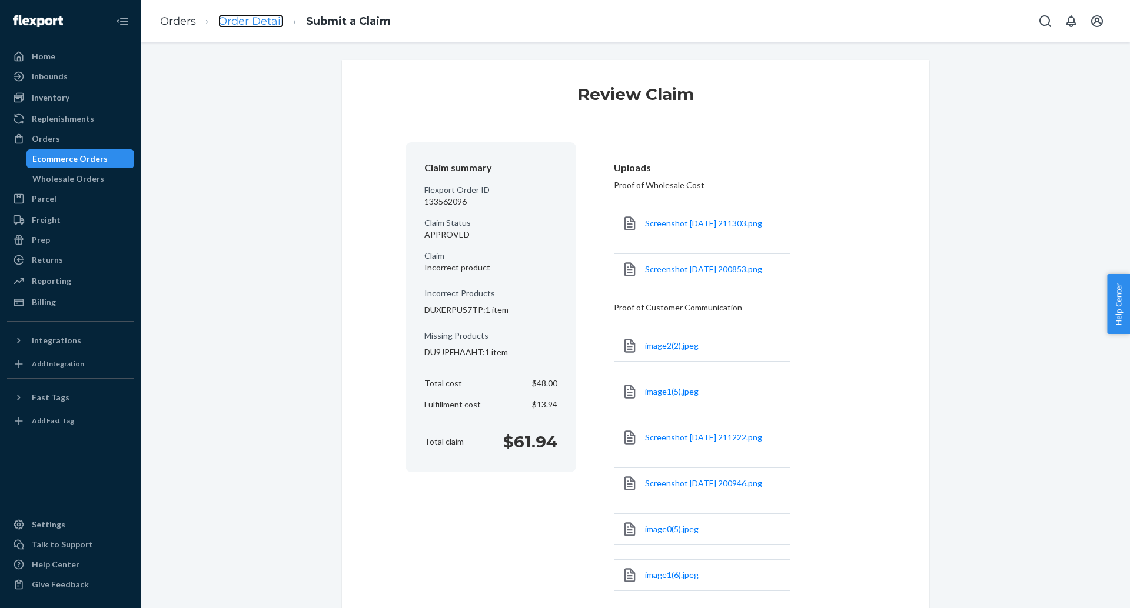
click at [249, 16] on link "Order Detail" at bounding box center [250, 21] width 65 height 13
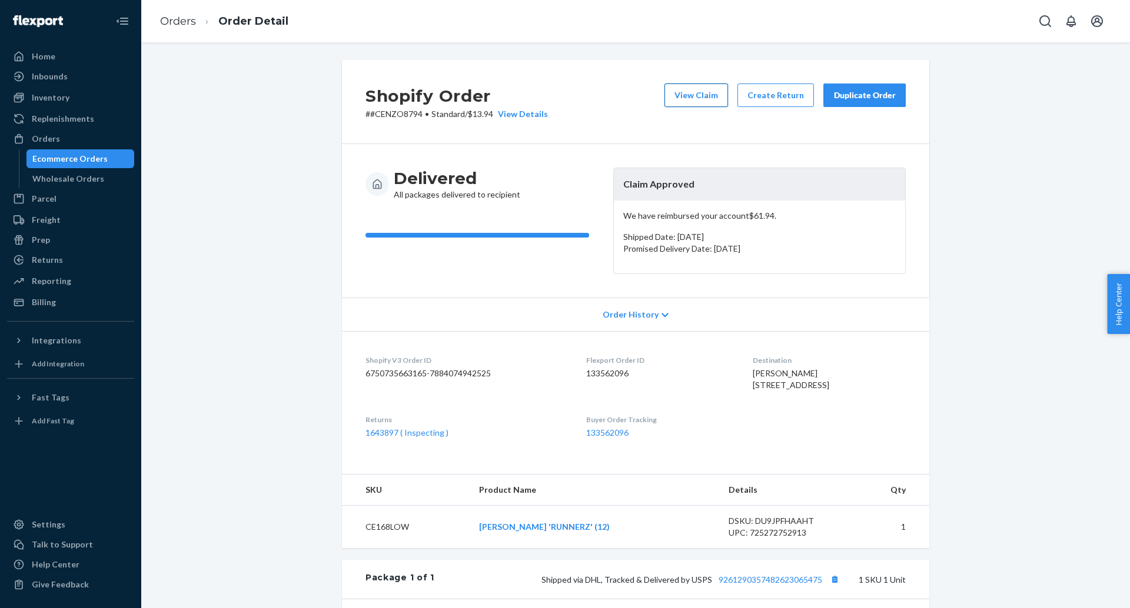
click at [692, 102] on button "View Claim" at bounding box center [696, 96] width 64 height 24
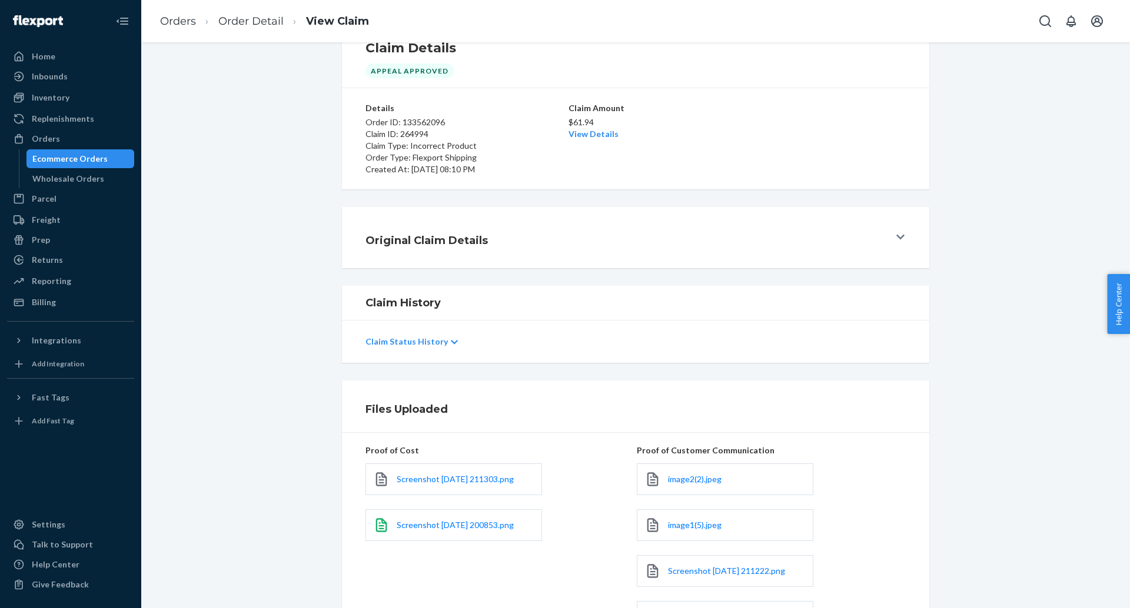
scroll to position [44, 0]
click at [470, 521] on span "Screenshot [DATE] 200853.png" at bounding box center [455, 524] width 117 height 10
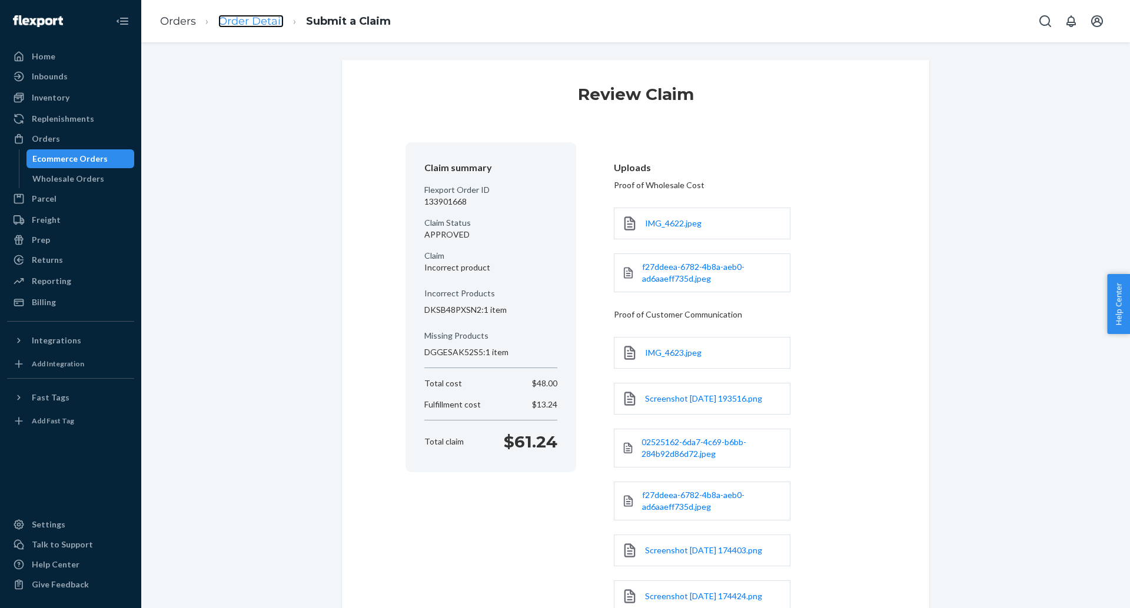
click at [261, 18] on link "Order Detail" at bounding box center [250, 21] width 65 height 13
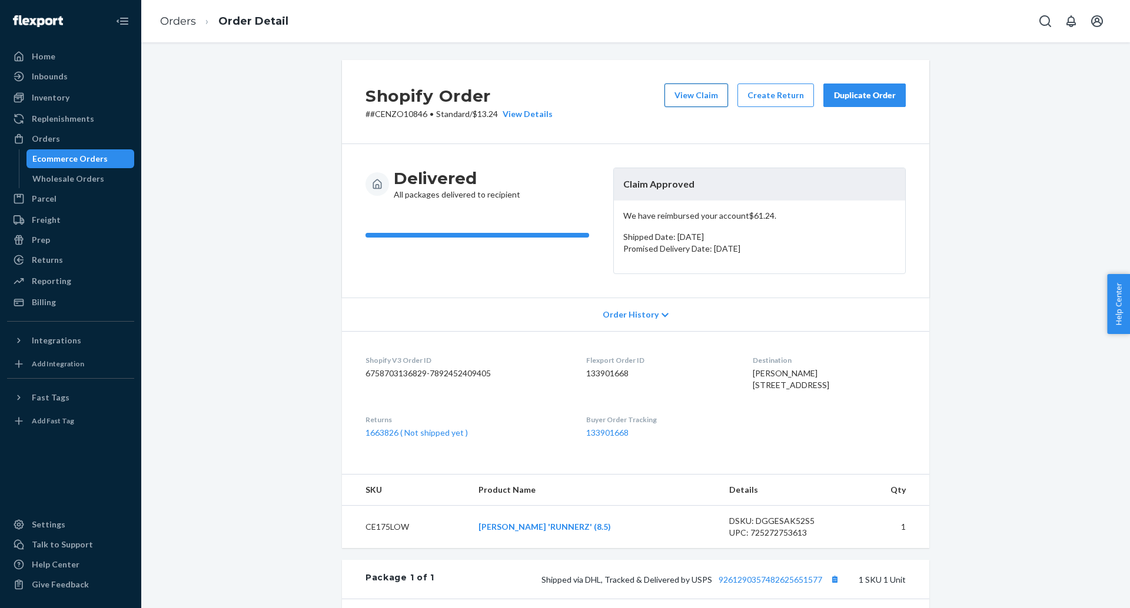
click at [696, 98] on button "View Claim" at bounding box center [696, 96] width 64 height 24
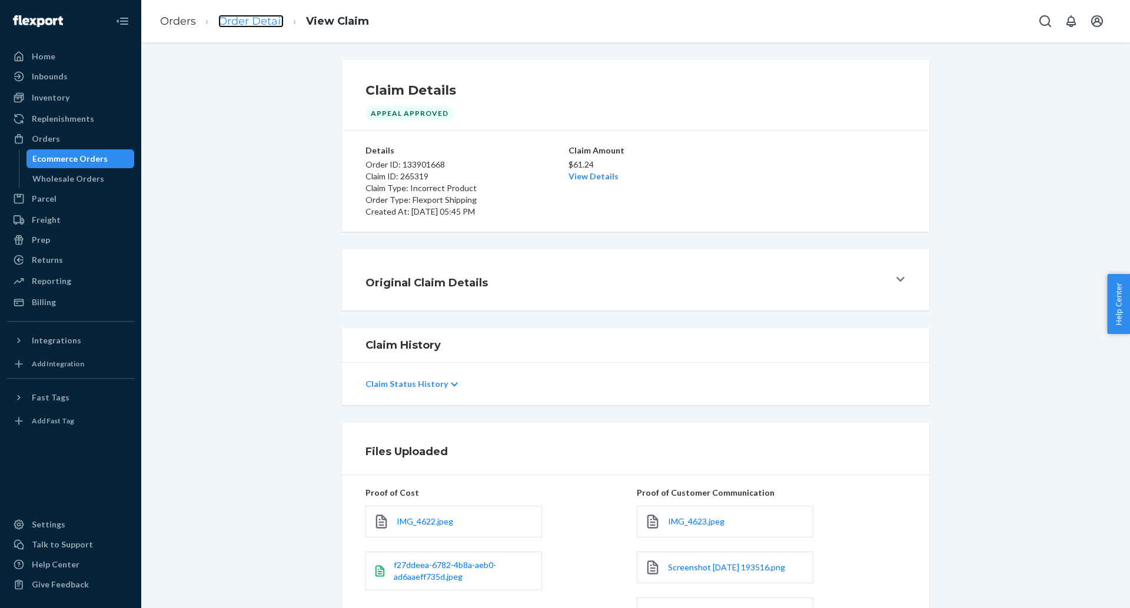
click at [261, 24] on link "Order Detail" at bounding box center [250, 21] width 65 height 13
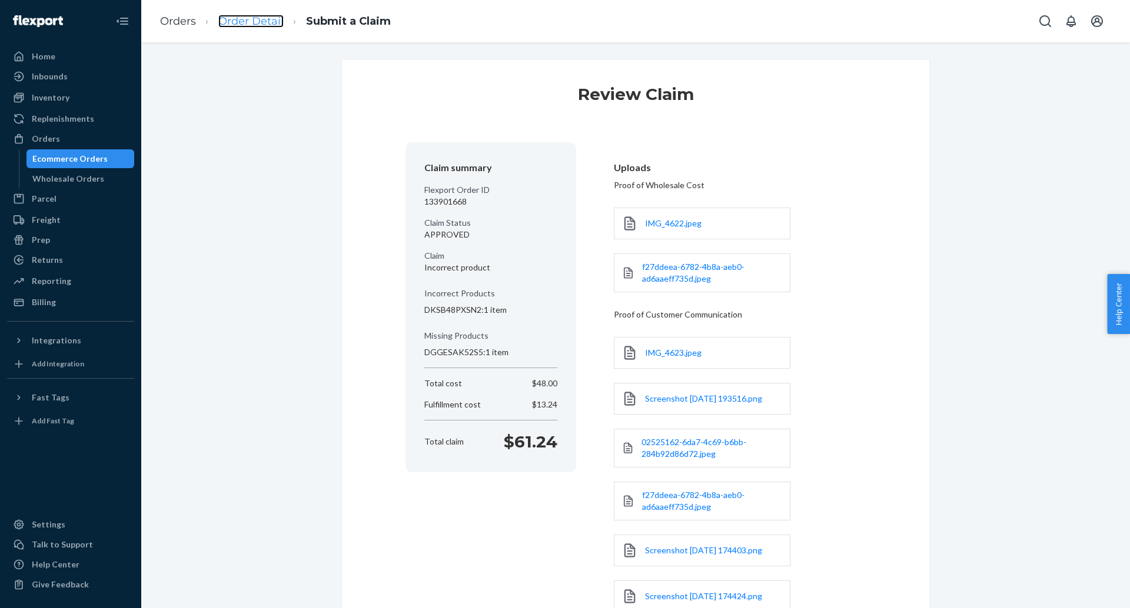
click at [261, 24] on link "Order Detail" at bounding box center [250, 21] width 65 height 13
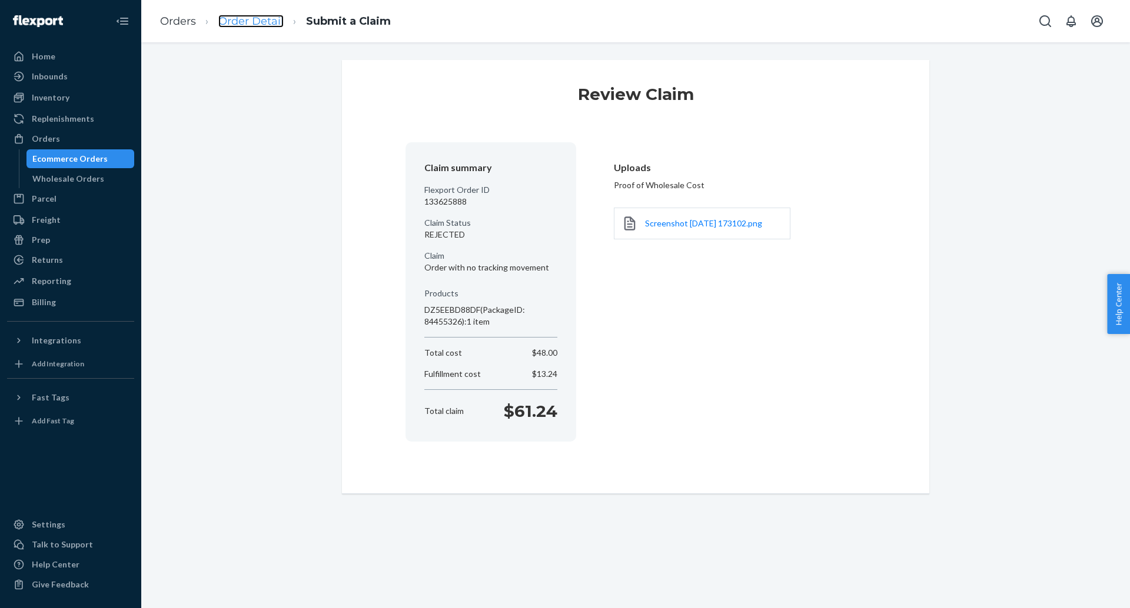
click at [258, 23] on link "Order Detail" at bounding box center [250, 21] width 65 height 13
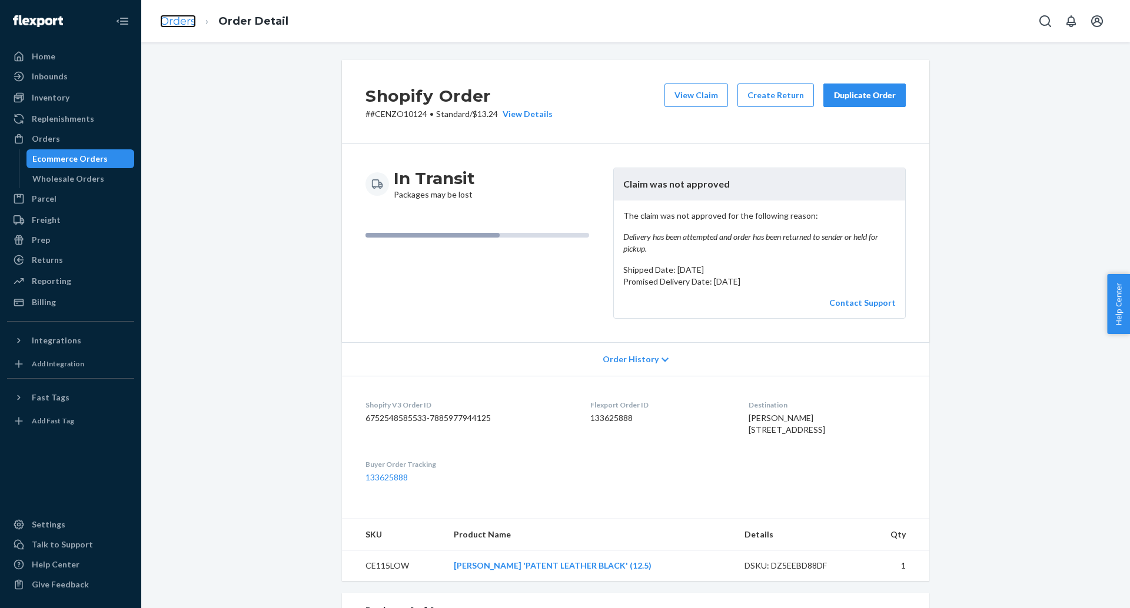
click at [185, 26] on link "Orders" at bounding box center [178, 21] width 36 height 13
